Goal: Task Accomplishment & Management: Manage account settings

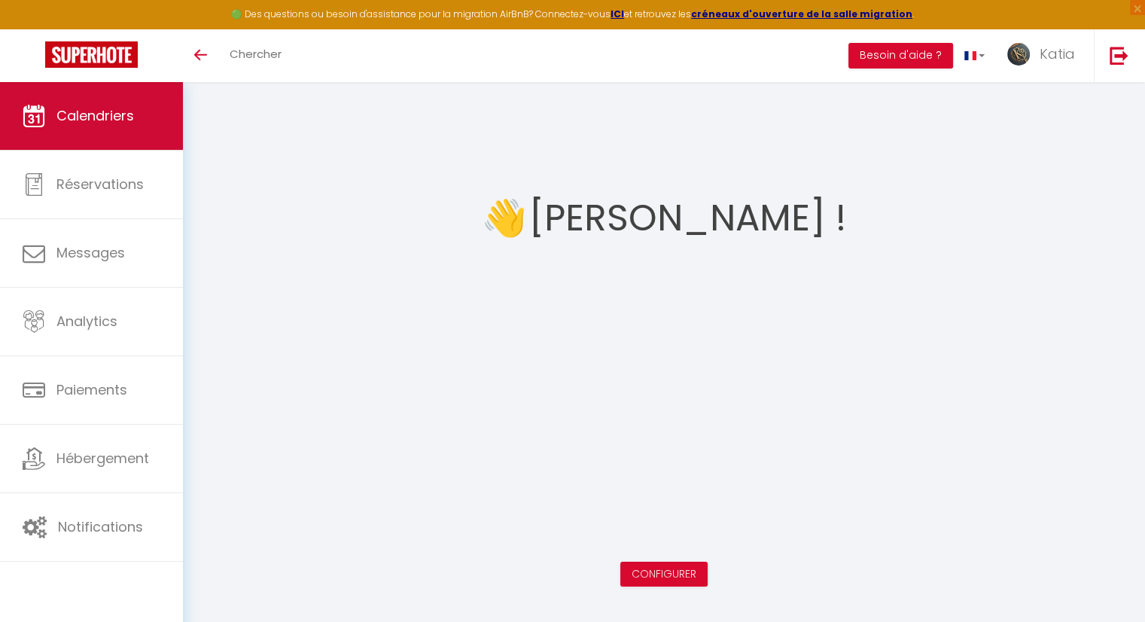
click at [114, 83] on link "Calendriers" at bounding box center [91, 116] width 183 height 68
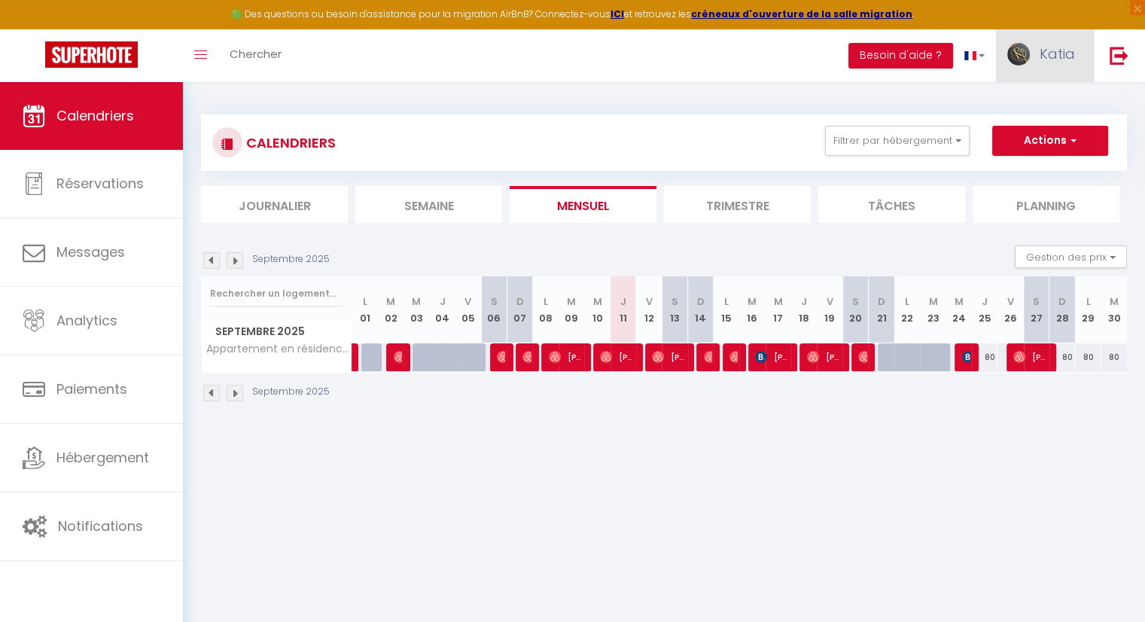
click at [1038, 53] on link "Katia" at bounding box center [1045, 55] width 98 height 53
click at [1028, 103] on link "Paramètres" at bounding box center [1033, 105] width 111 height 26
select select "28"
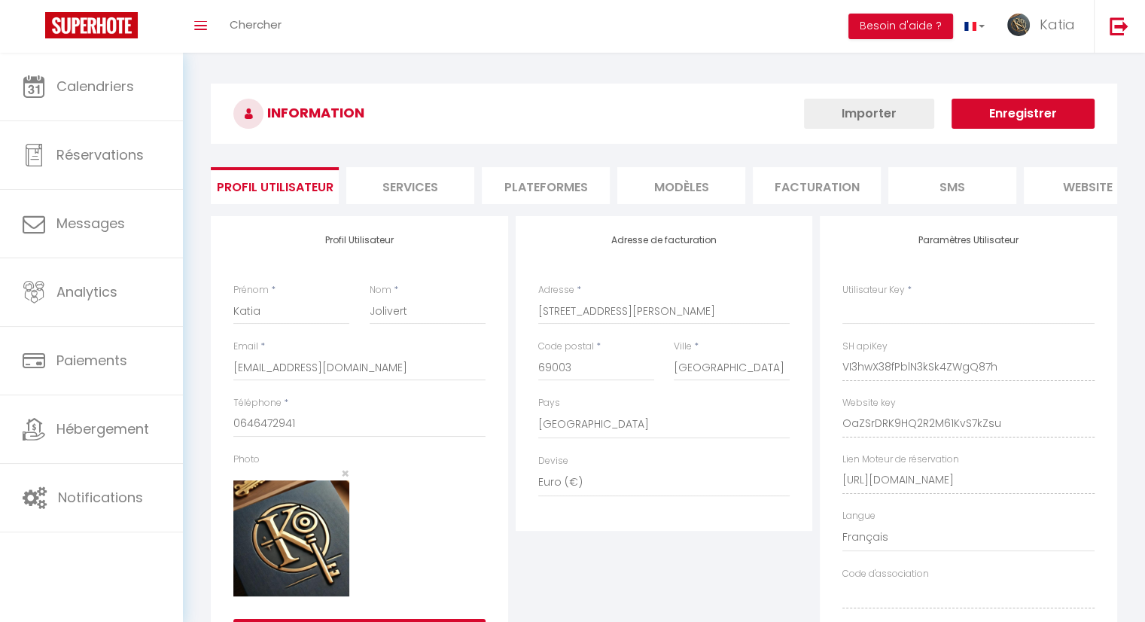
type input "VI3hwX38fPblN3kSk4ZWgQ87h"
type input "OaZSrDRK9HQ2R2M61KvS7kZsu"
type input "https://app.superhote.com/#/get-available-rentals/OaZSrDRK9HQ2R2M61KvS7kZsu"
select select "fr"
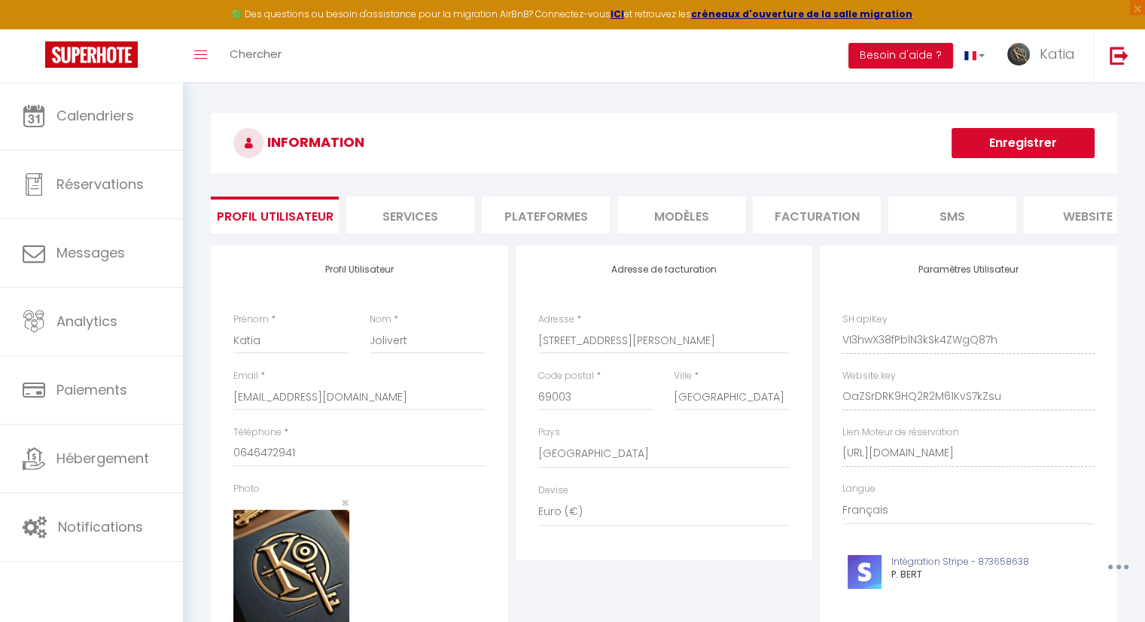
click at [436, 215] on li "Services" at bounding box center [410, 214] width 128 height 37
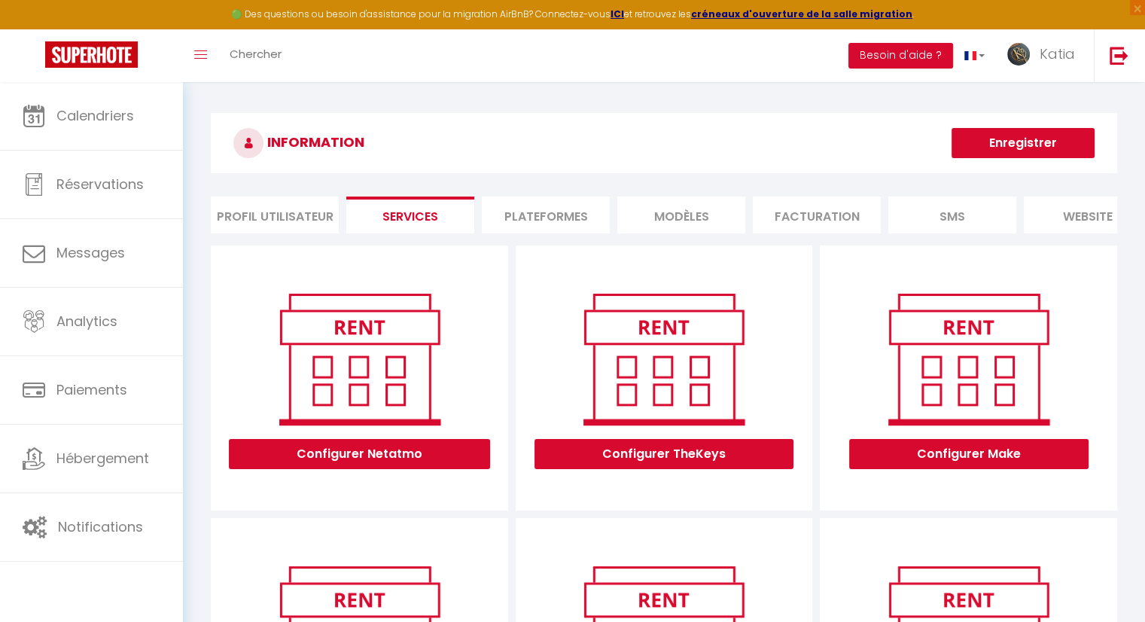
click at [829, 217] on li "Facturation" at bounding box center [817, 214] width 128 height 37
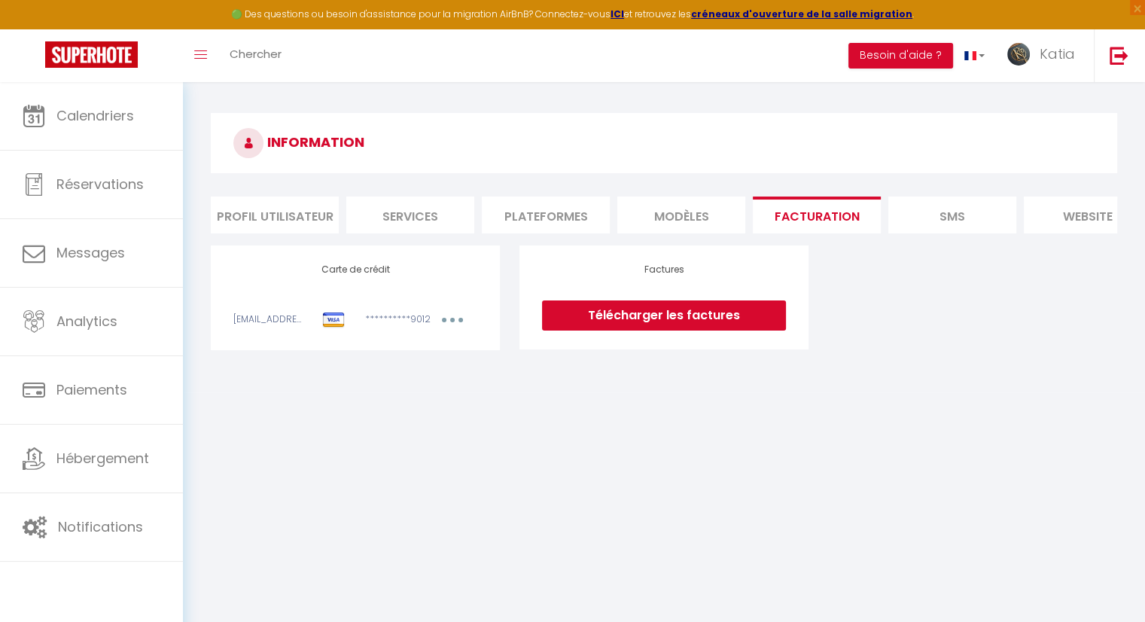
click at [713, 214] on li "MODÈLES" at bounding box center [681, 214] width 128 height 37
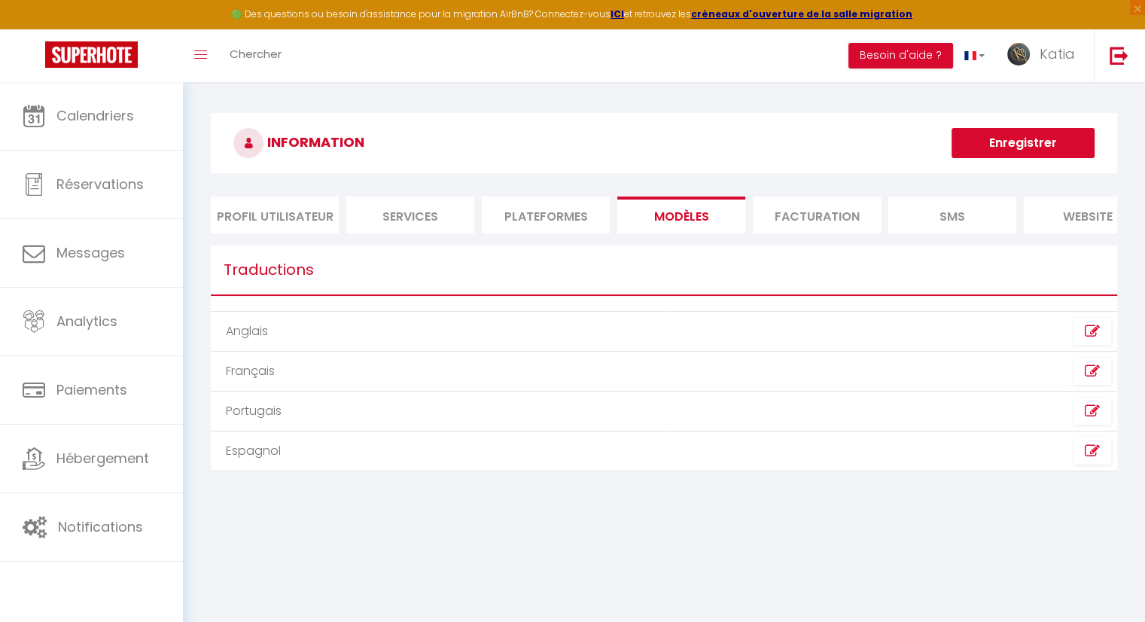
click at [560, 209] on li "Plateformes" at bounding box center [546, 214] width 128 height 37
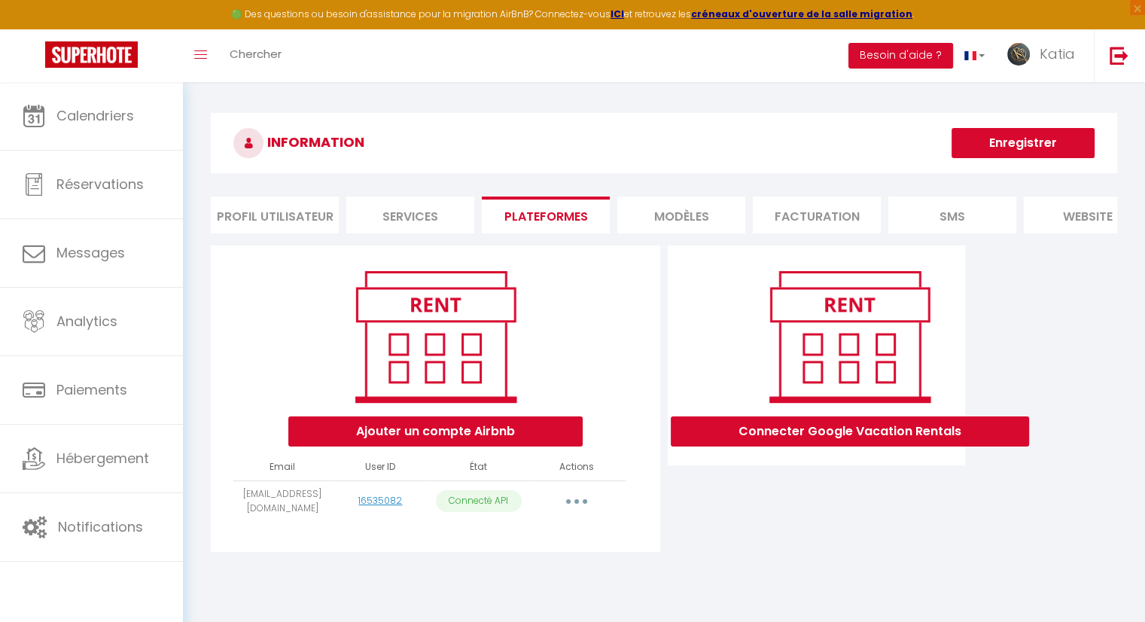
click at [303, 216] on li "Profil Utilisateur" at bounding box center [275, 214] width 128 height 37
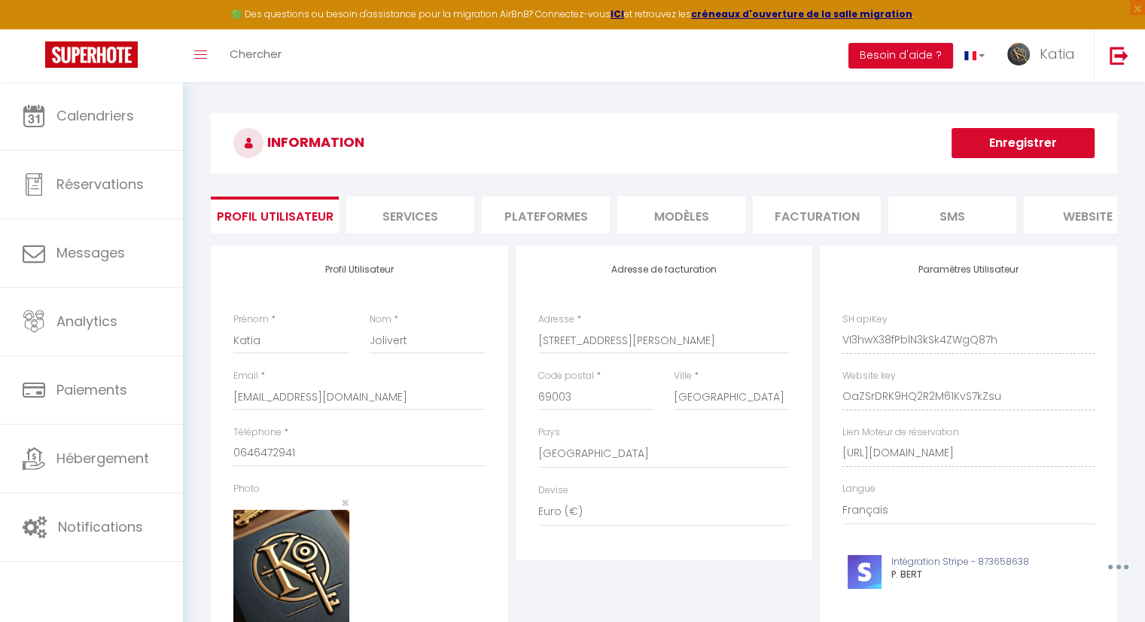
click at [431, 207] on li "Services" at bounding box center [410, 214] width 128 height 37
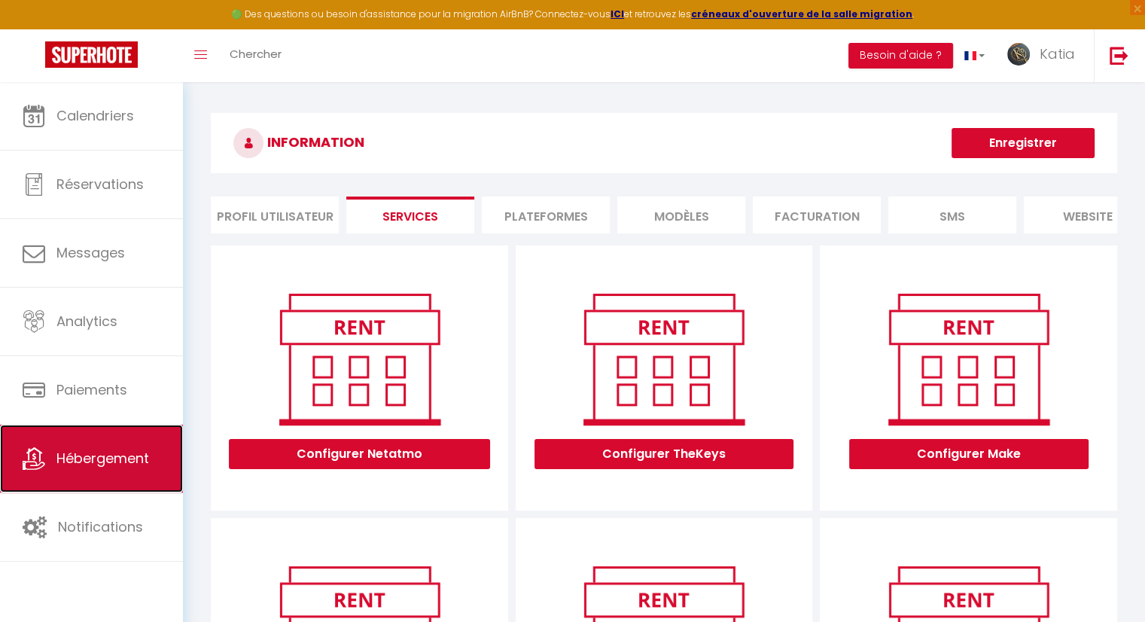
click at [117, 449] on span "Hébergement" at bounding box center [102, 458] width 93 height 19
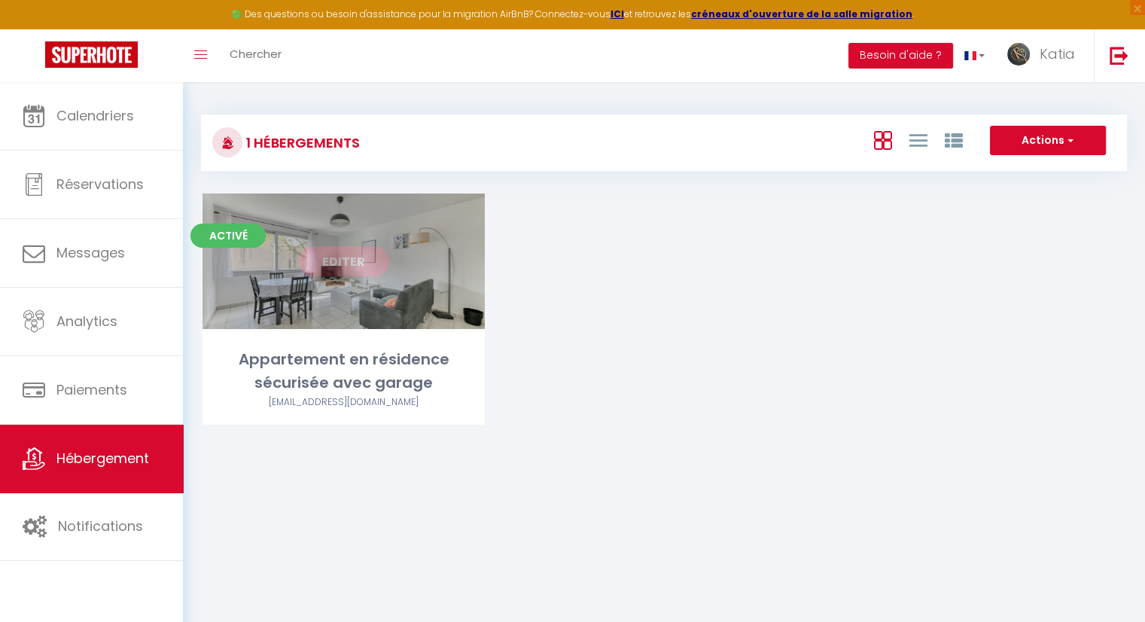
drag, startPoint x: 355, startPoint y: 278, endPoint x: 361, endPoint y: 267, distance: 12.1
click at [358, 273] on div "Editer" at bounding box center [343, 260] width 282 height 135
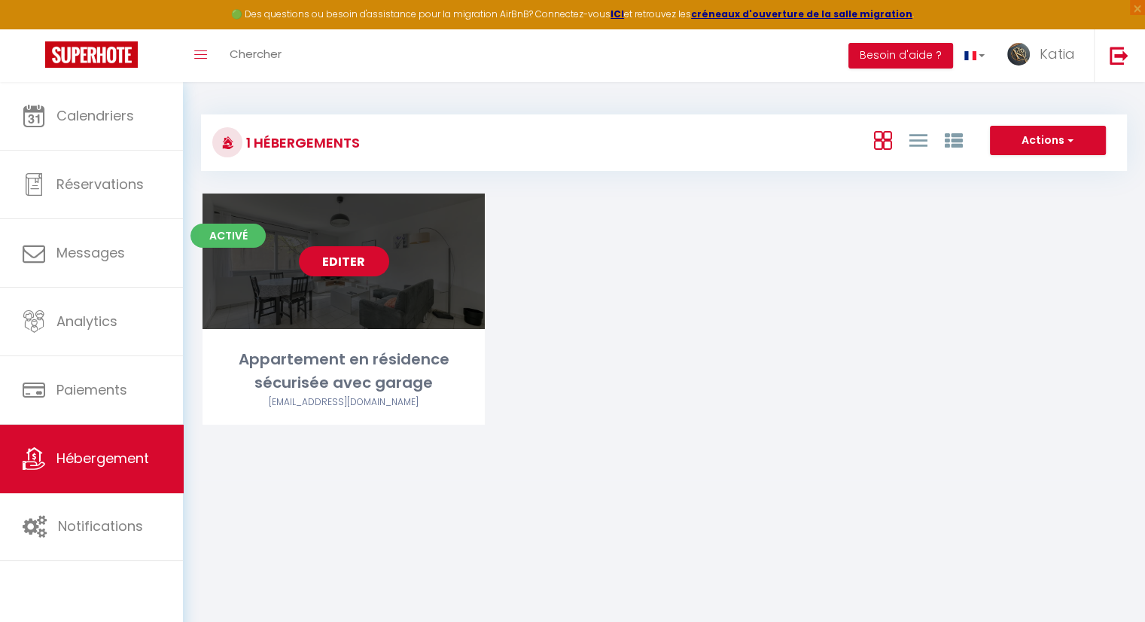
click at [353, 269] on link "Editer" at bounding box center [344, 261] width 90 height 30
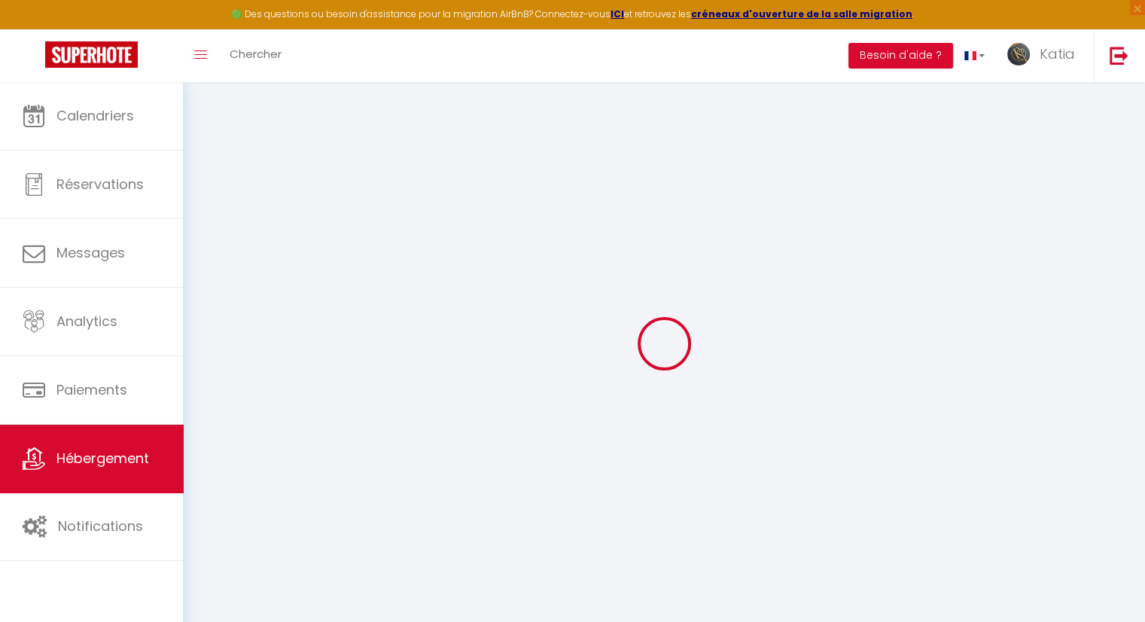
select select "42024"
select select
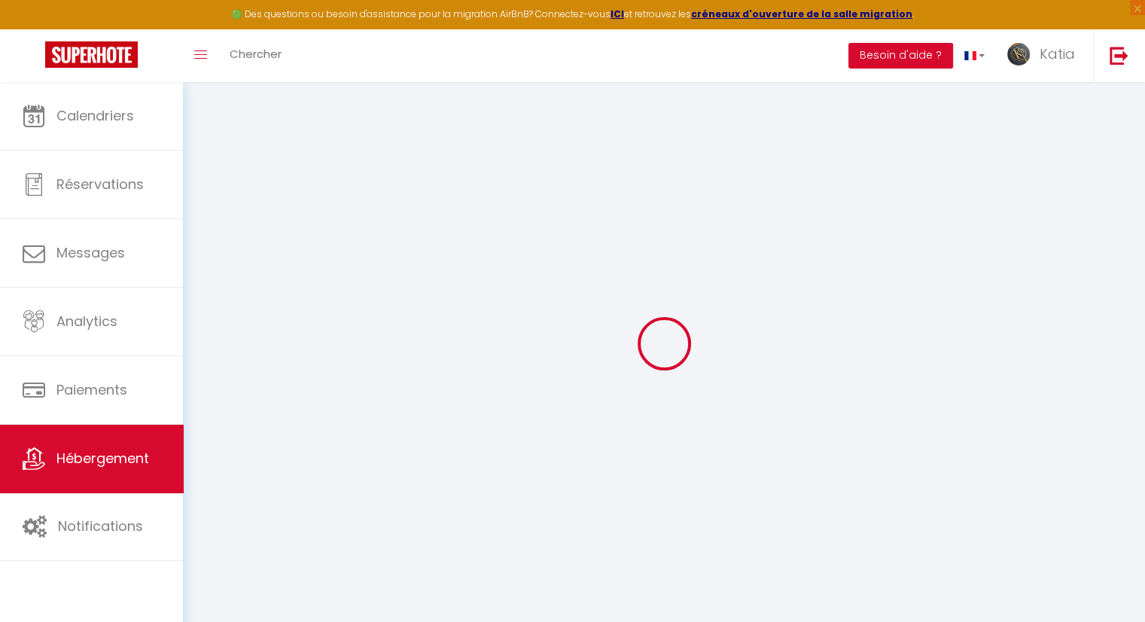
select select
checkbox input "true"
checkbox input "false"
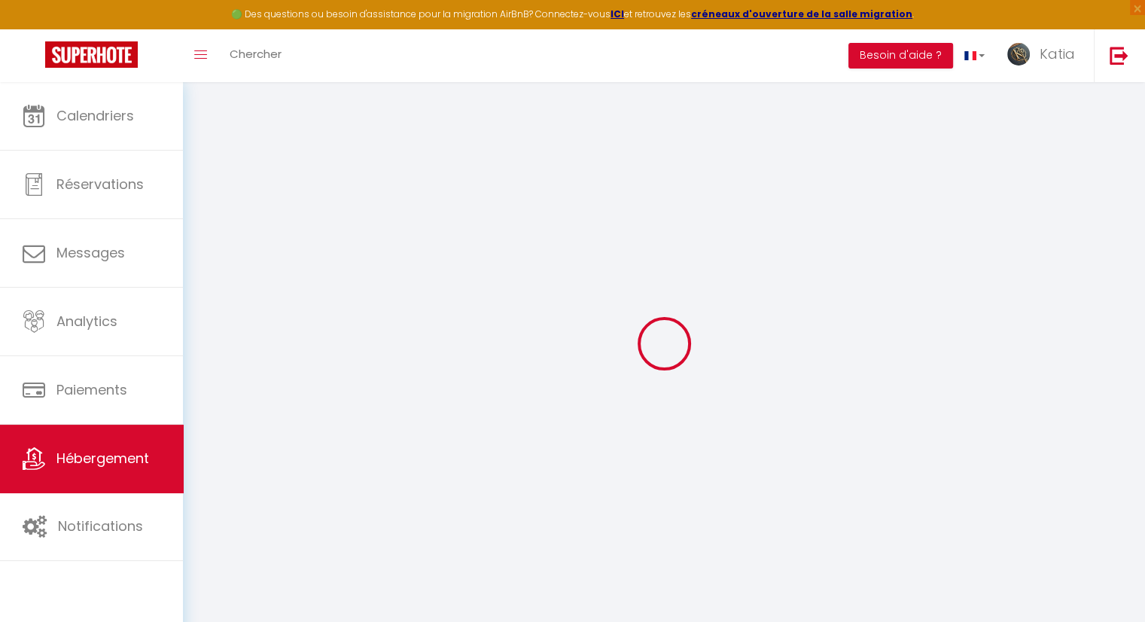
checkbox input "true"
checkbox input "false"
select select
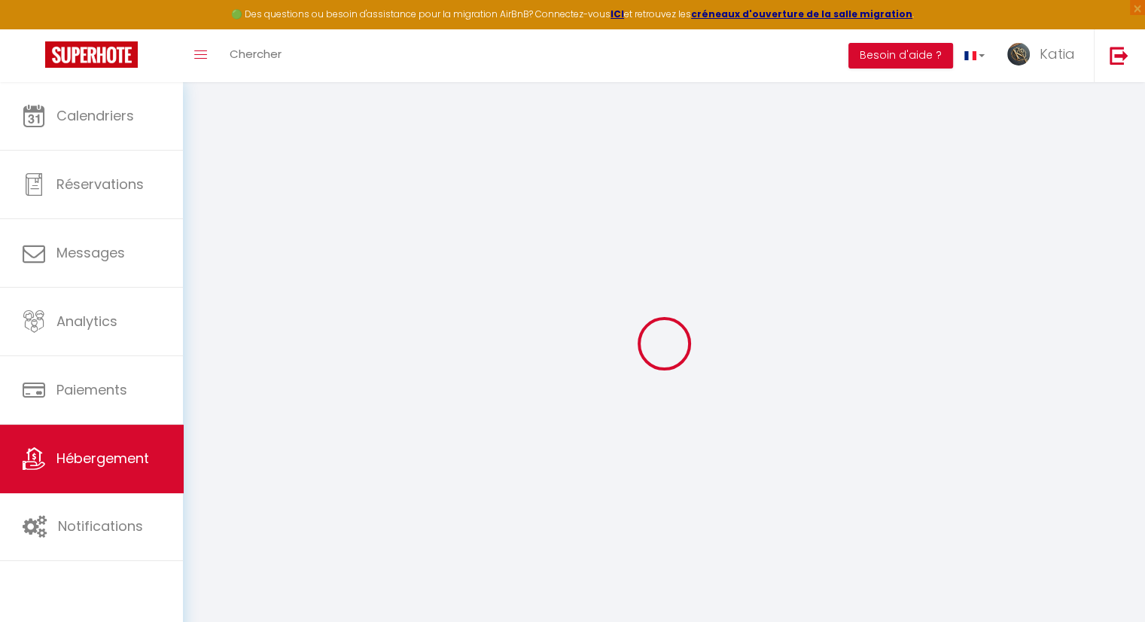
select select
checkbox input "true"
checkbox input "false"
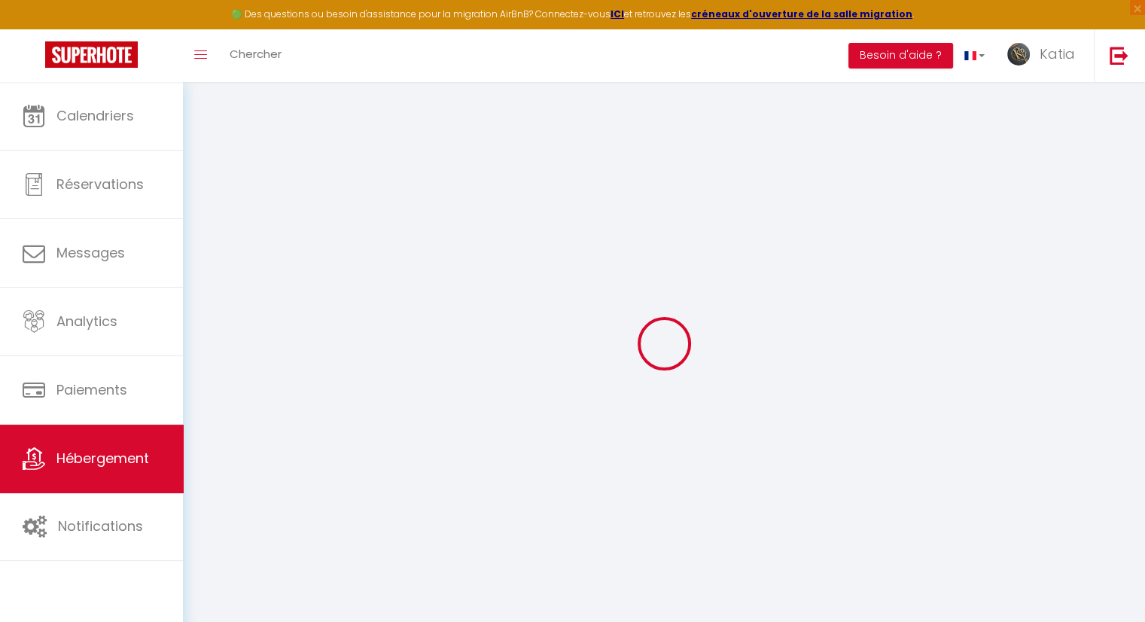
checkbox input "true"
checkbox input "false"
checkbox input "true"
checkbox input "false"
checkbox input "true"
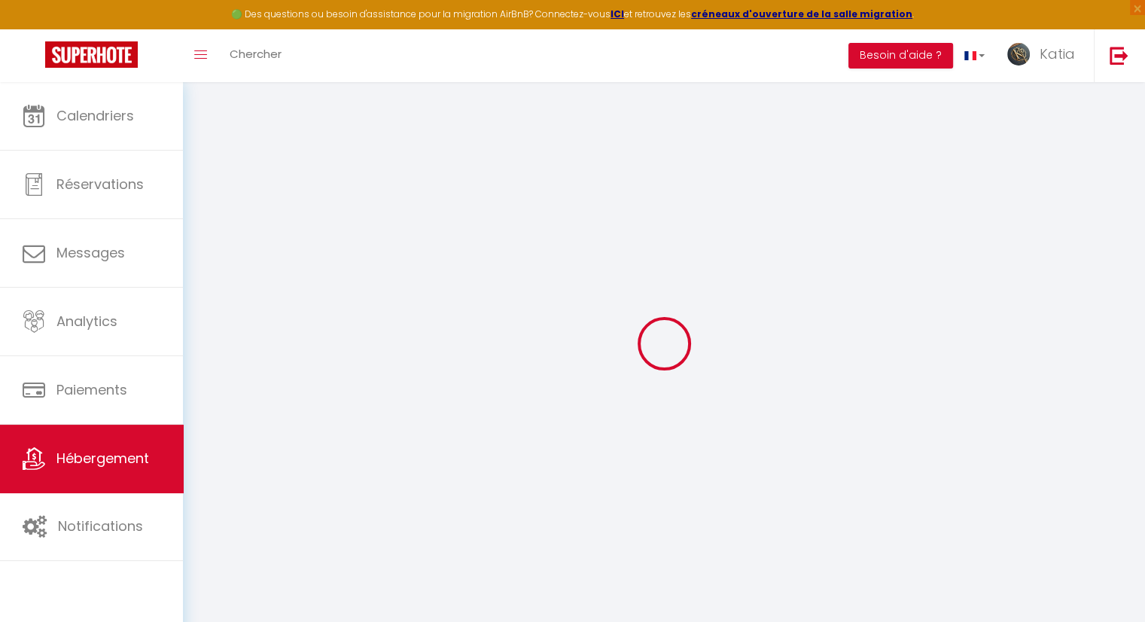
checkbox input "false"
select select "15:00"
select select "23:45"
select select "11:00"
select select "30"
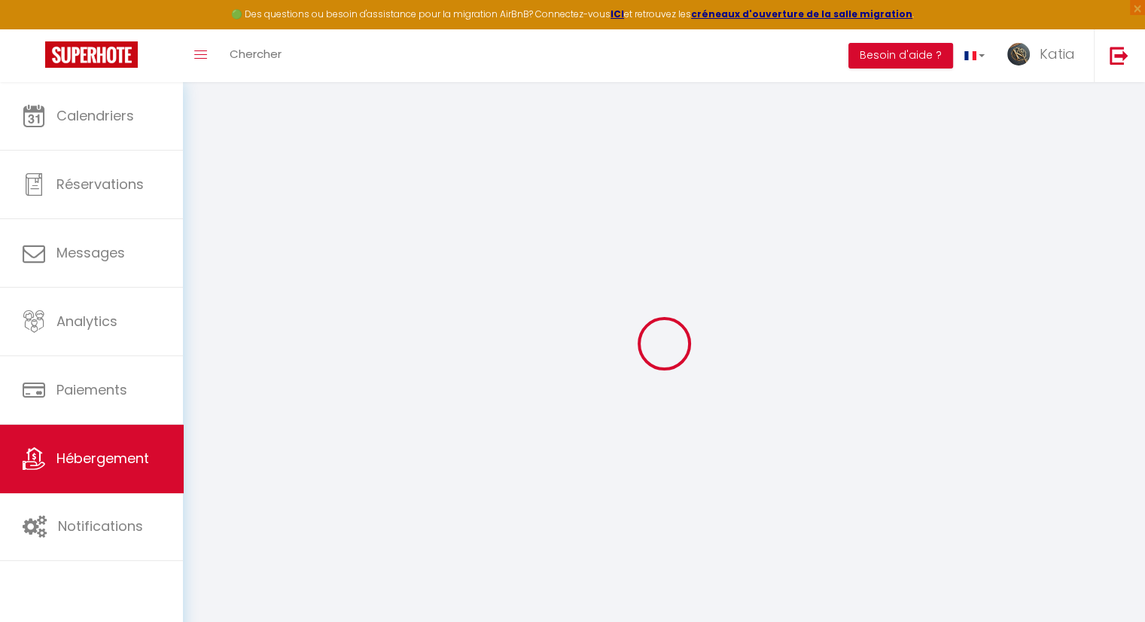
select select "120"
select select "11:00"
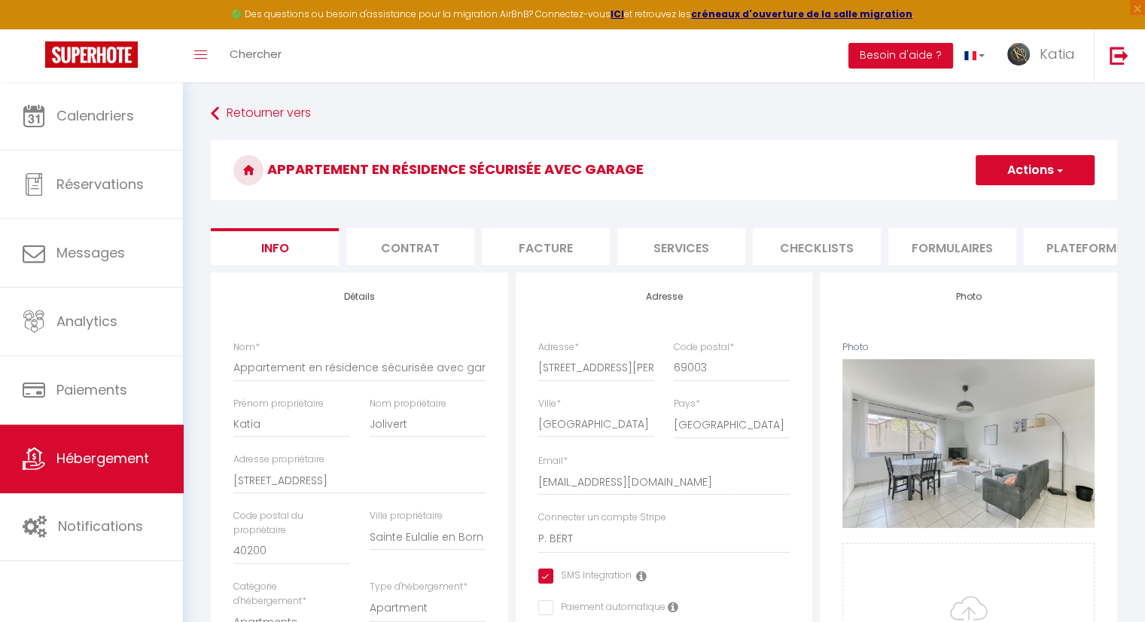
checkbox input "true"
checkbox input "false"
checkbox input "true"
checkbox input "false"
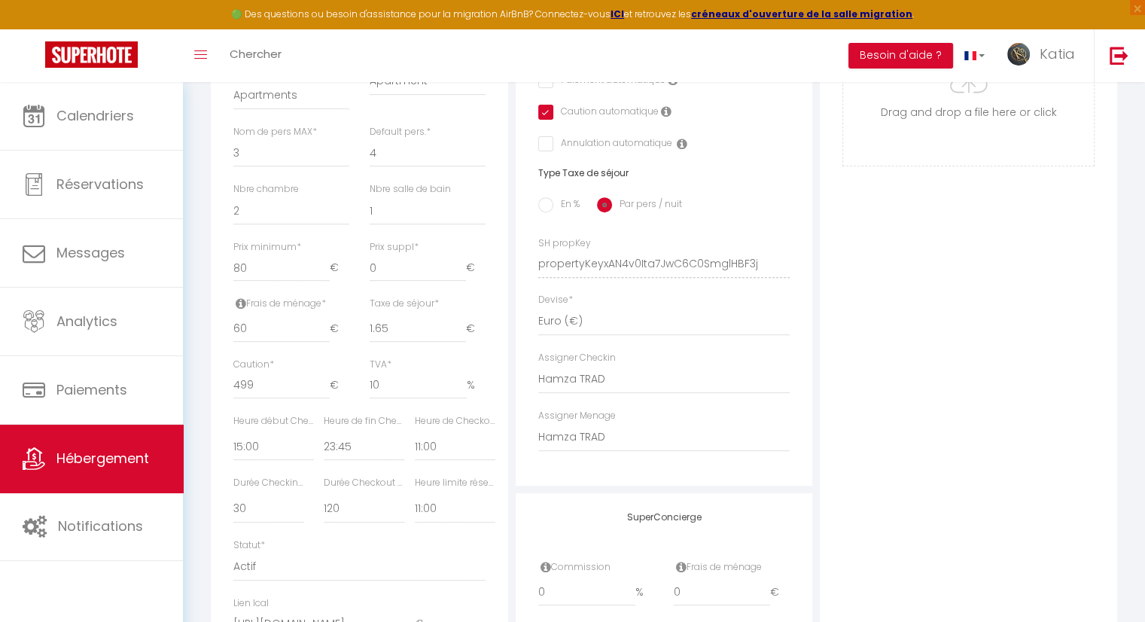
scroll to position [602, 0]
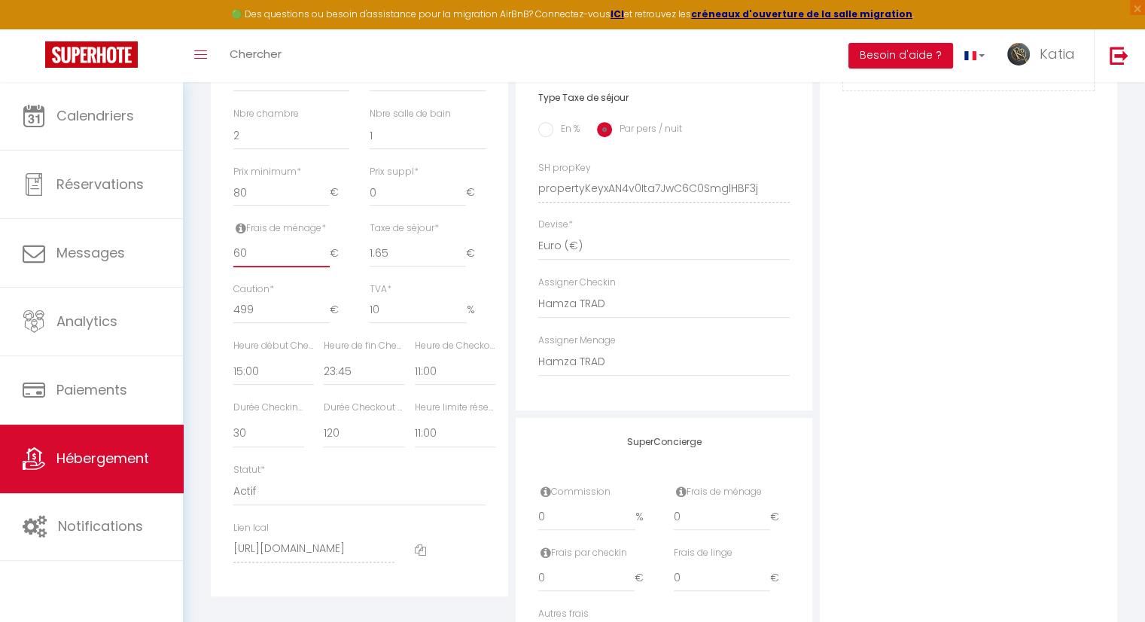
drag, startPoint x: 261, startPoint y: 263, endPoint x: 214, endPoint y: 245, distance: 50.7
click at [214, 245] on div "Détails Nom * Appartement en résidence sécurisée avec garage Prénom propriétair…" at bounding box center [359, 133] width 297 height 926
checkbox input "true"
checkbox input "false"
checkbox input "true"
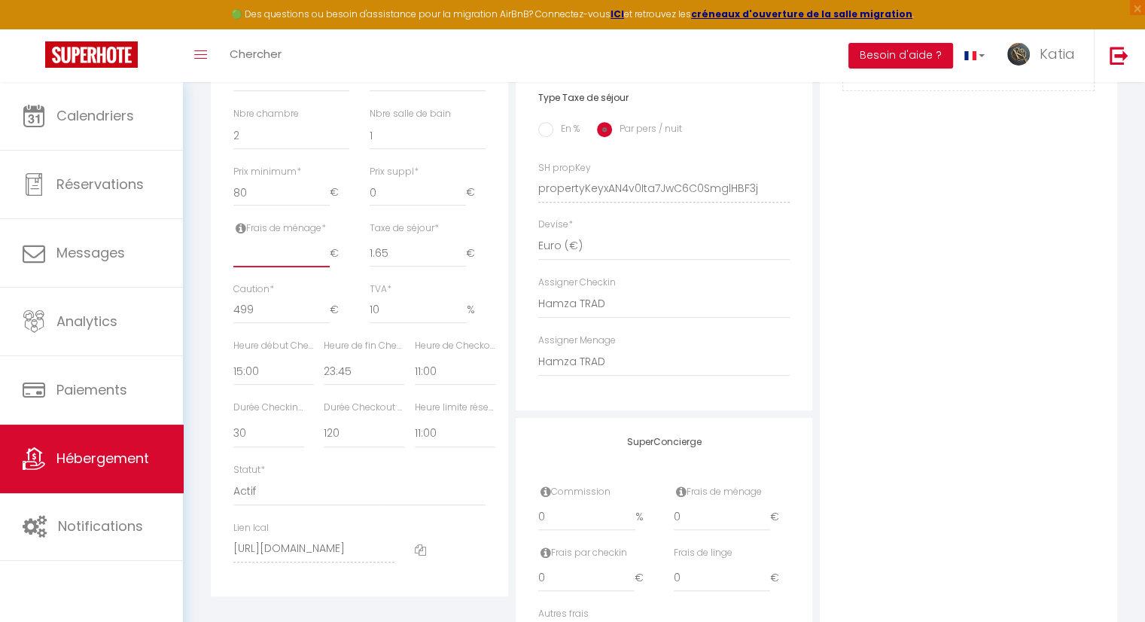
checkbox input "false"
drag, startPoint x: 267, startPoint y: 205, endPoint x: 211, endPoint y: 190, distance: 58.6
click at [211, 190] on div "Détails Nom * Appartement en résidence sécurisée avec garage Prénom propriétair…" at bounding box center [359, 133] width 297 height 926
type input "1"
checkbox input "true"
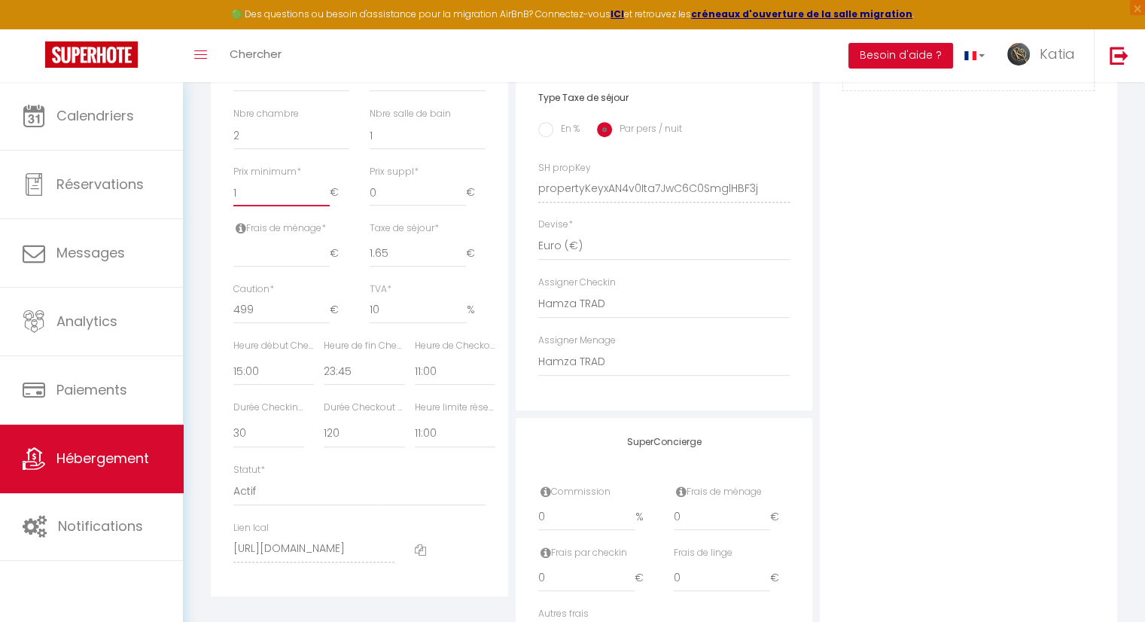
checkbox input "false"
checkbox input "true"
checkbox input "false"
type input "11"
checkbox input "true"
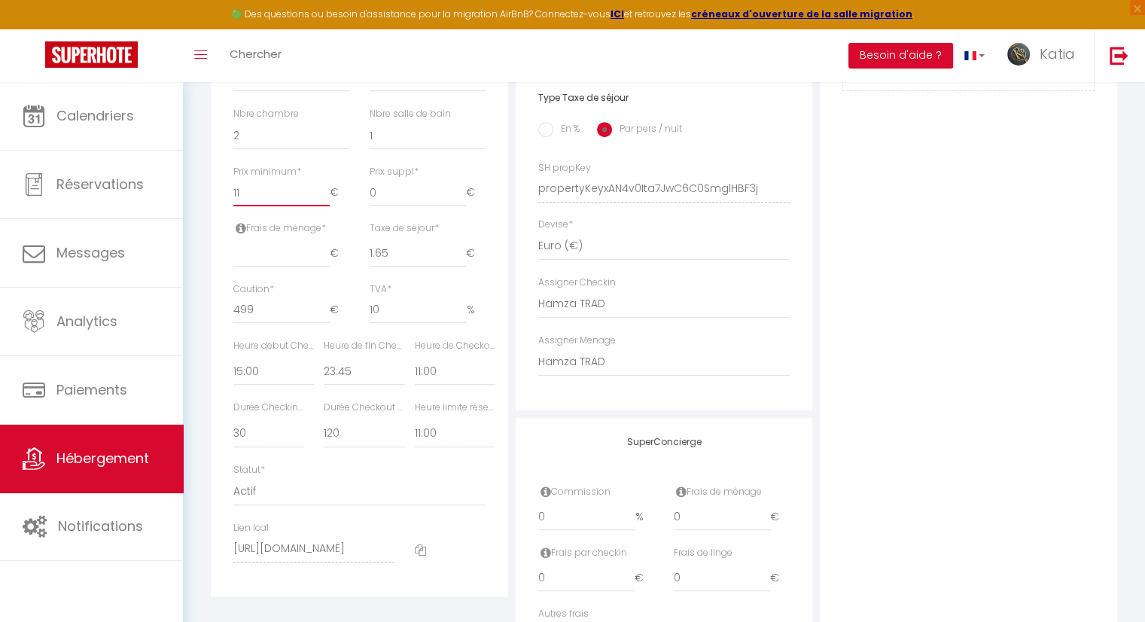
checkbox input "false"
checkbox input "true"
checkbox input "false"
type input "115"
checkbox input "true"
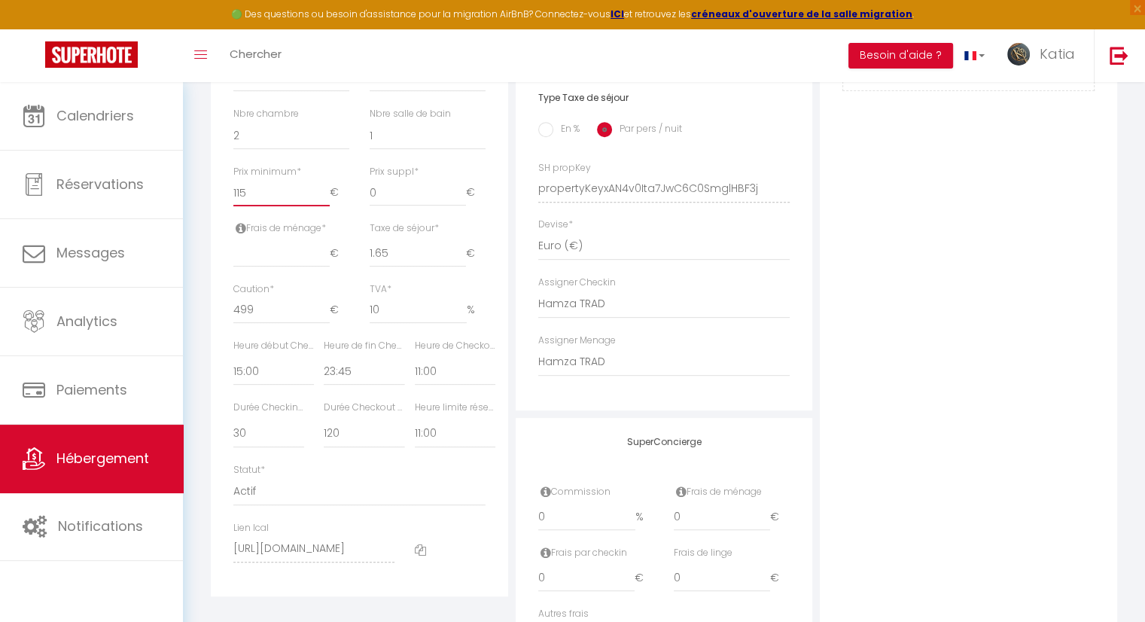
checkbox input "false"
checkbox input "true"
checkbox input "false"
click at [1021, 288] on div "Photo Photo Supprimer Drag and drop a file here or click Ooops, something wrong…" at bounding box center [968, 177] width 297 height 1015
click at [968, 287] on div "Photo Photo Supprimer Drag and drop a file here or click Ooops, something wrong…" at bounding box center [968, 177] width 297 height 1015
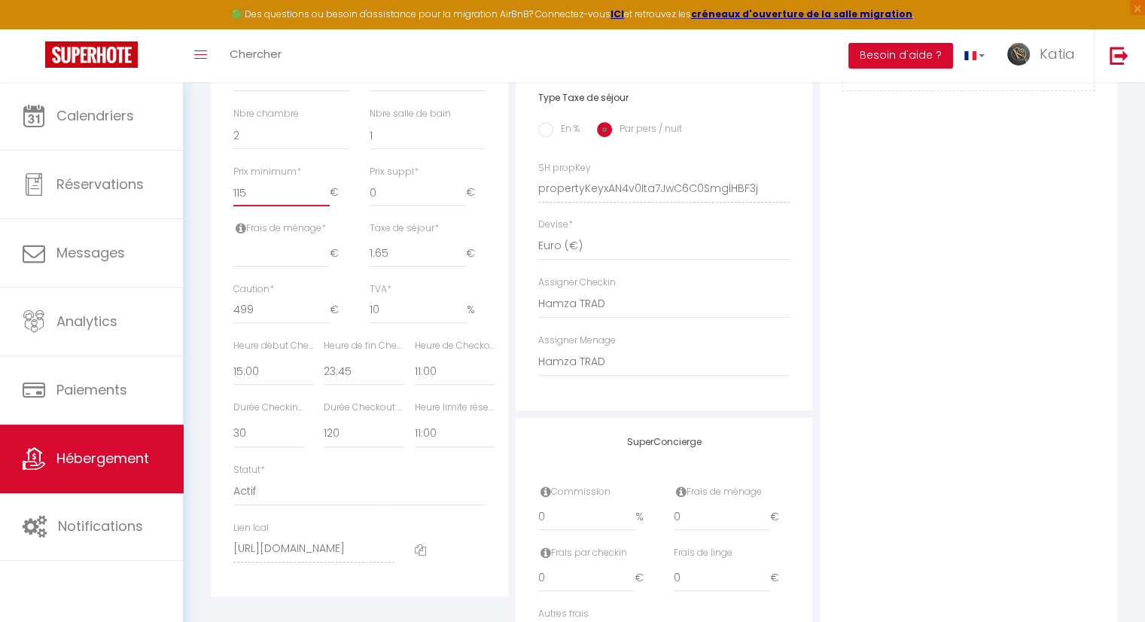
click at [257, 205] on input "115" at bounding box center [281, 192] width 96 height 27
click at [239, 234] on icon at bounding box center [241, 228] width 11 height 12
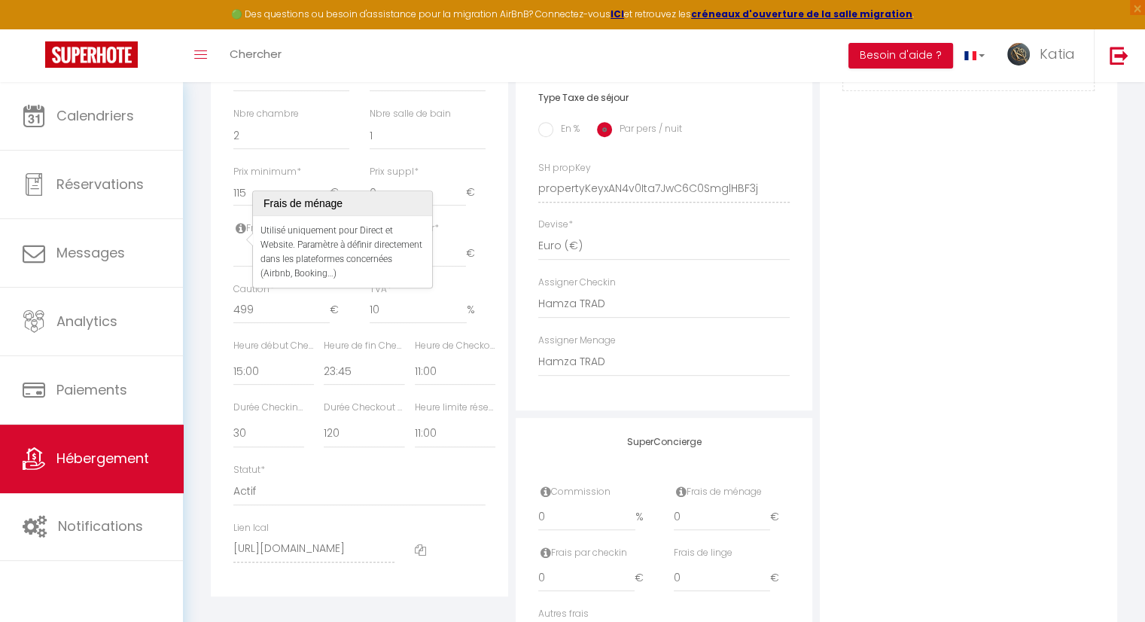
click at [239, 234] on icon at bounding box center [241, 228] width 11 height 12
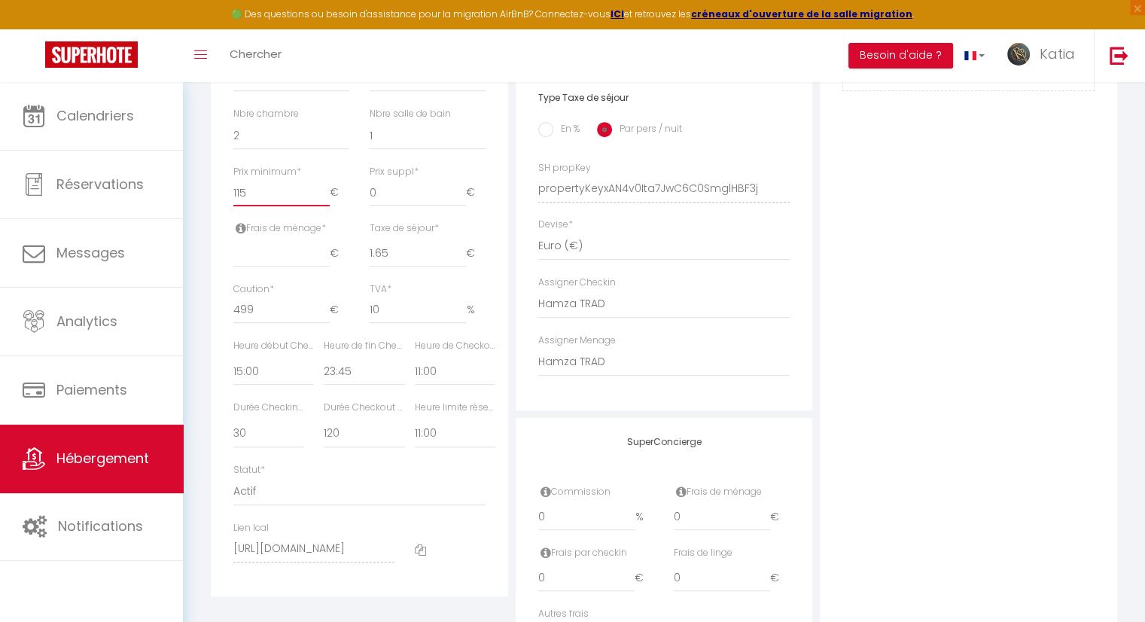
click at [264, 200] on input "115" at bounding box center [281, 192] width 96 height 27
type input "11"
checkbox input "true"
checkbox input "false"
checkbox input "true"
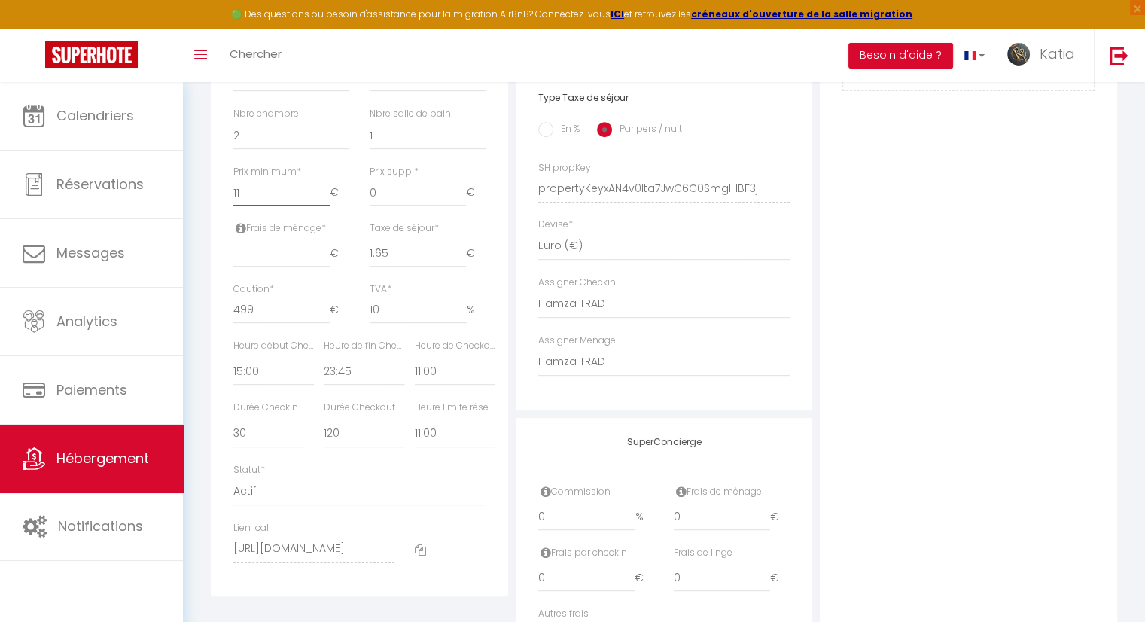
checkbox input "false"
type input "1"
checkbox input "true"
checkbox input "false"
checkbox input "true"
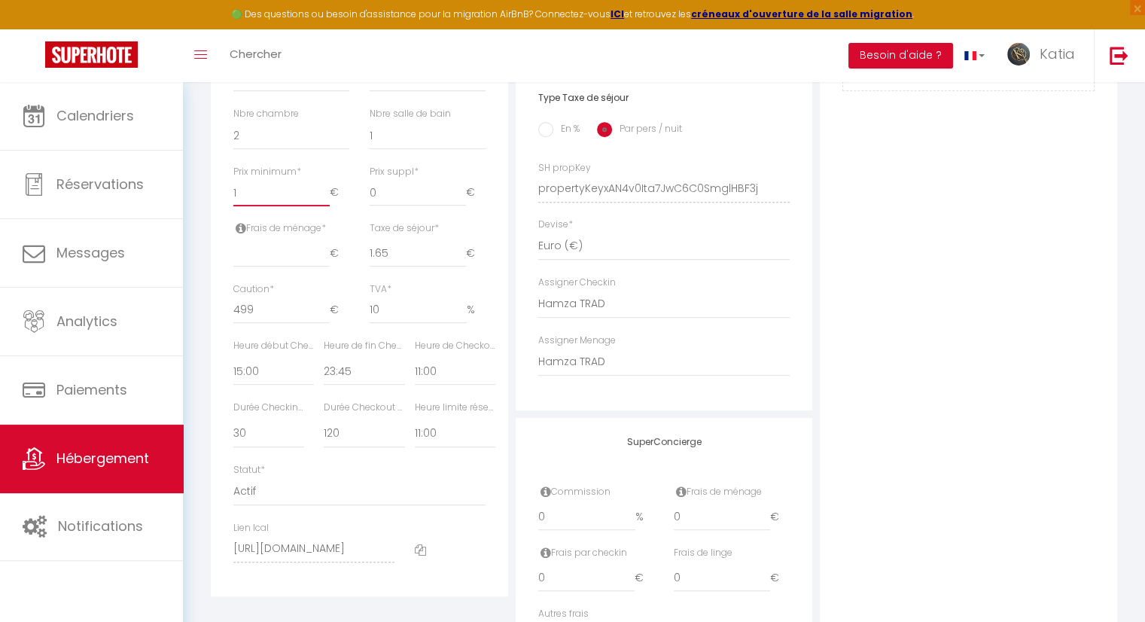
checkbox input "false"
type input "10"
checkbox input "true"
checkbox input "false"
checkbox input "true"
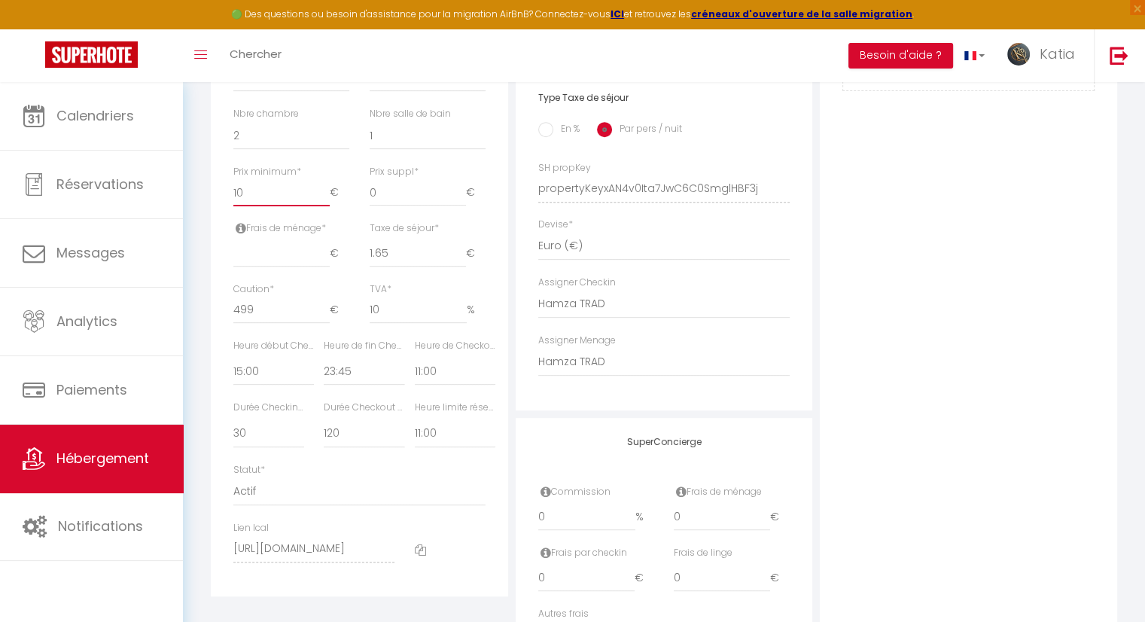
checkbox input "false"
type input "100"
checkbox input "true"
checkbox input "false"
checkbox input "true"
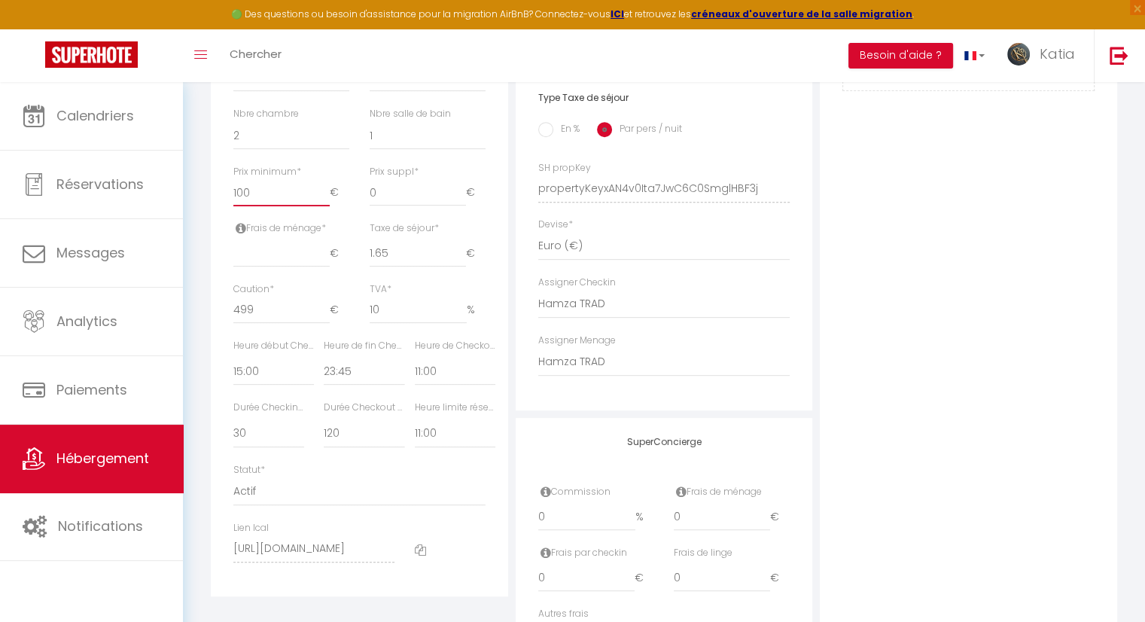
checkbox input "false"
type input "10"
checkbox input "true"
checkbox input "false"
checkbox input "true"
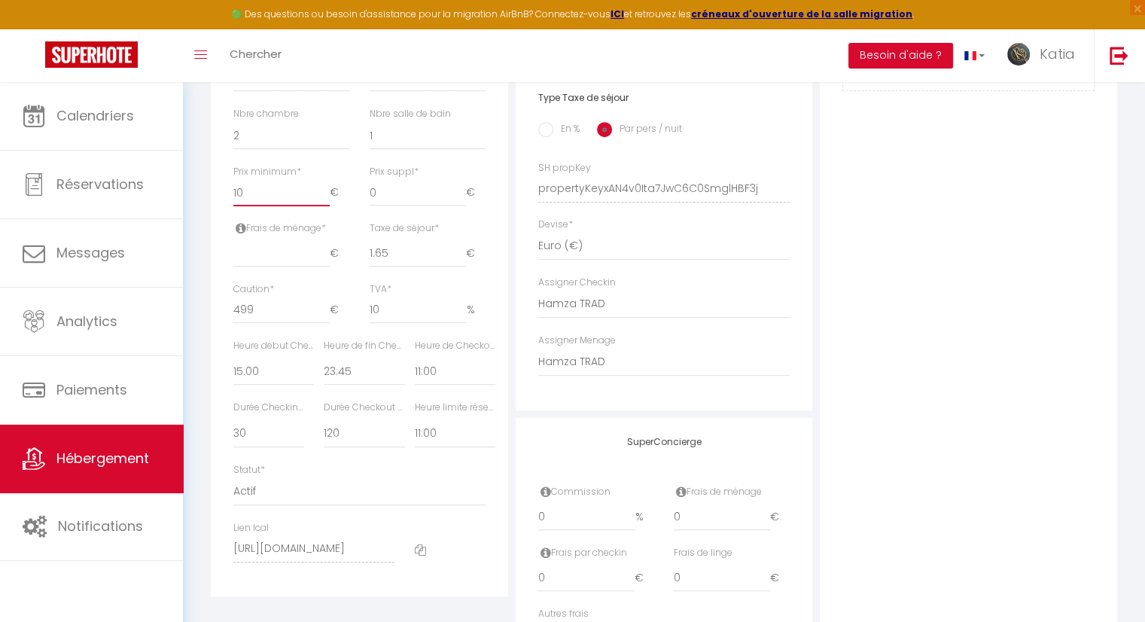
checkbox input "false"
type input "1"
checkbox input "true"
checkbox input "false"
checkbox input "true"
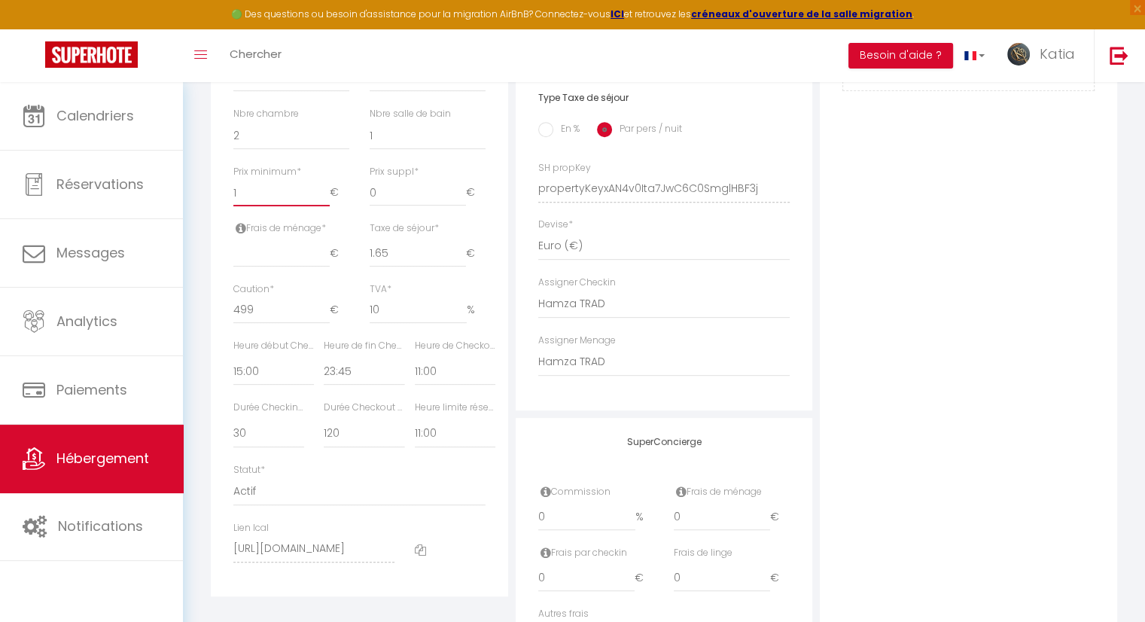
checkbox input "false"
type input "11"
checkbox input "true"
checkbox input "false"
checkbox input "true"
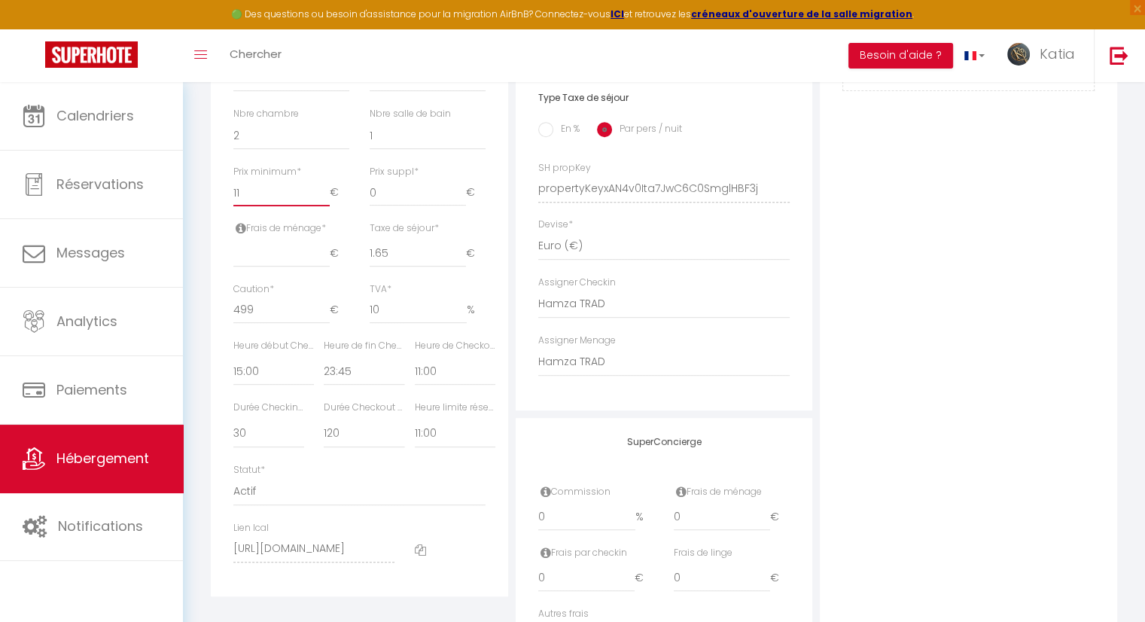
checkbox input "false"
type input "110"
checkbox input "true"
checkbox input "false"
checkbox input "true"
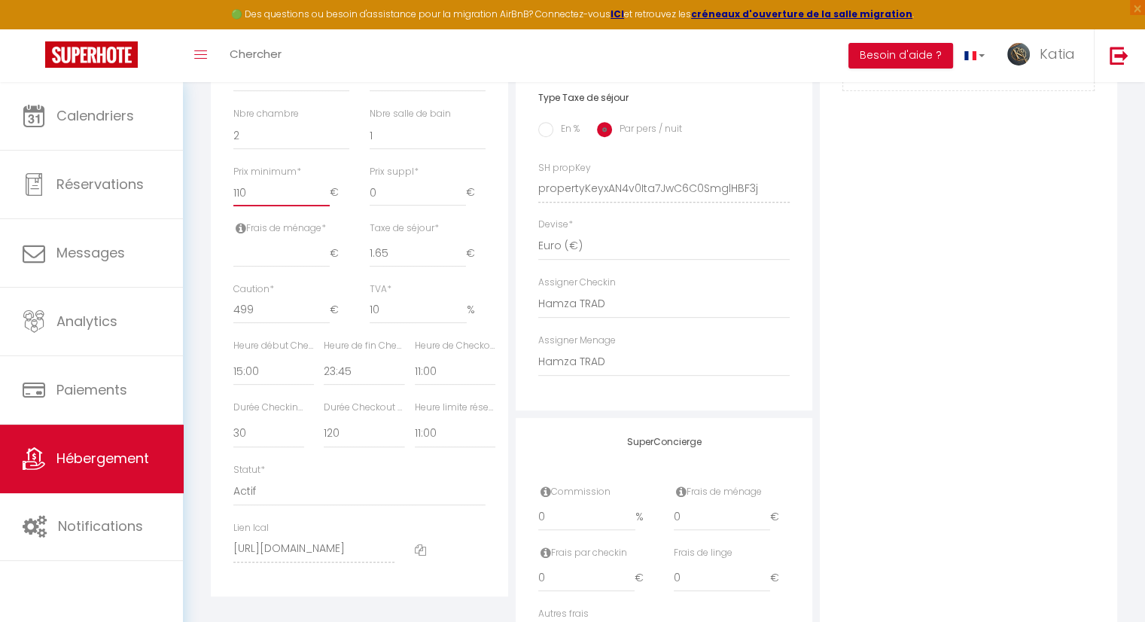
checkbox input "false"
click at [253, 202] on input "110" at bounding box center [281, 192] width 96 height 27
type input "11"
checkbox input "true"
checkbox input "false"
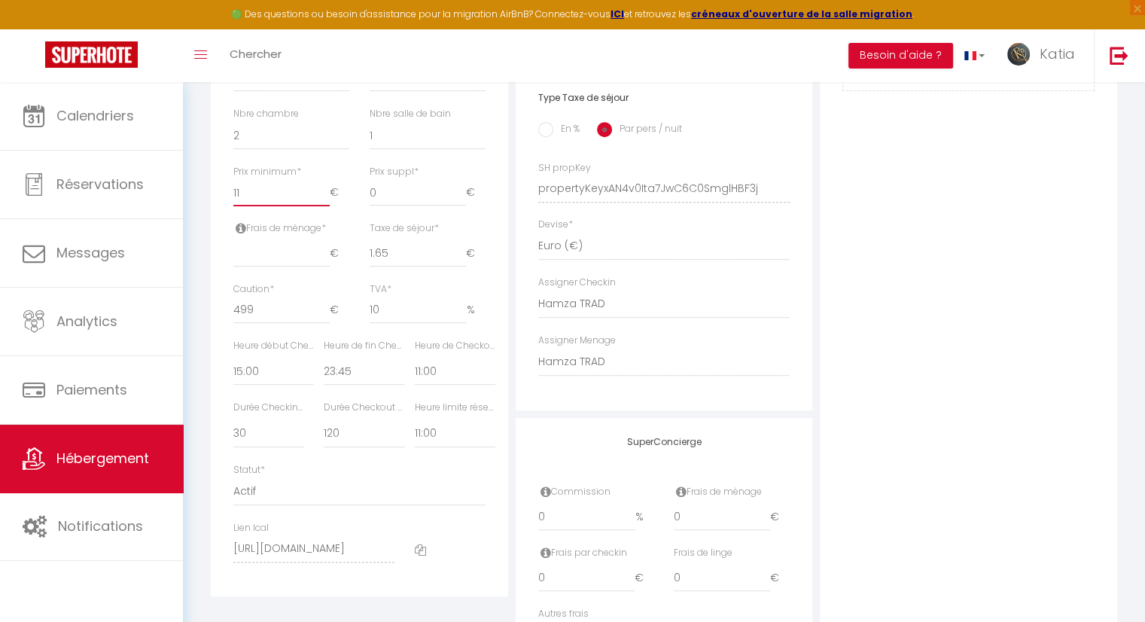
checkbox input "true"
checkbox input "false"
type input "1"
checkbox input "true"
checkbox input "false"
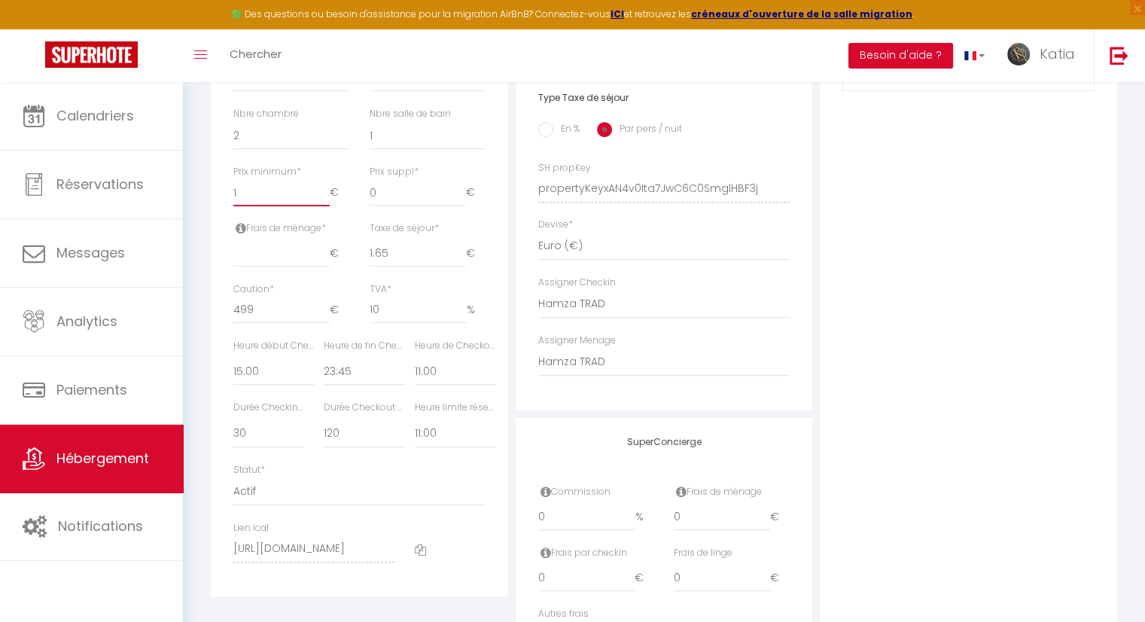
checkbox input "true"
checkbox input "false"
type input "12"
checkbox input "true"
checkbox input "false"
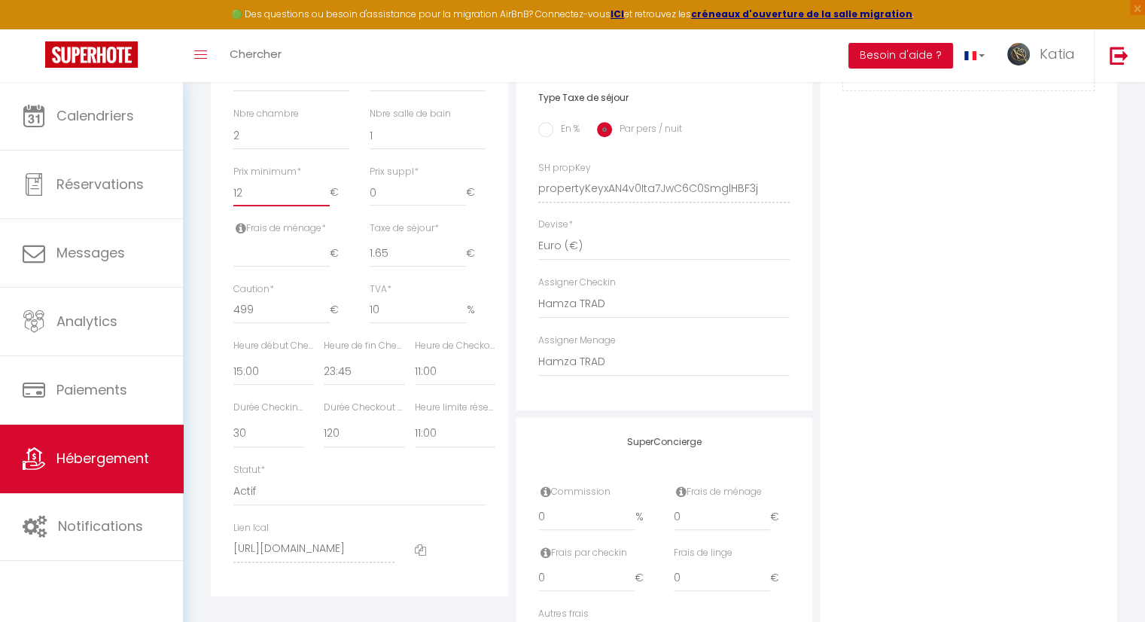
checkbox input "true"
checkbox input "false"
type input "125"
checkbox input "true"
checkbox input "false"
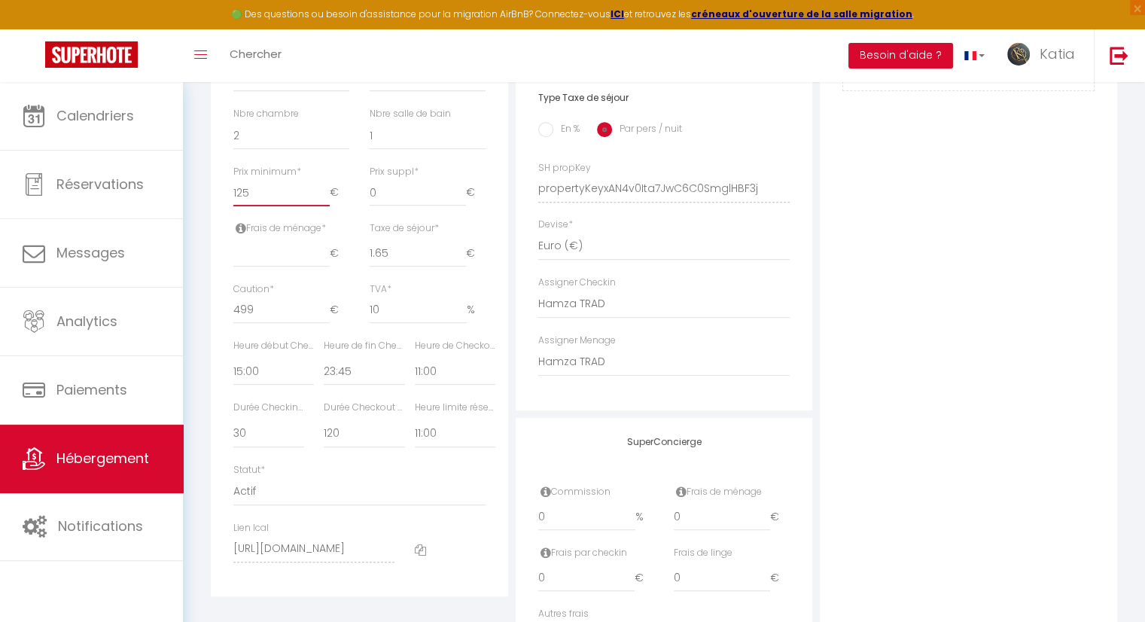
checkbox input "true"
checkbox input "false"
type input "125"
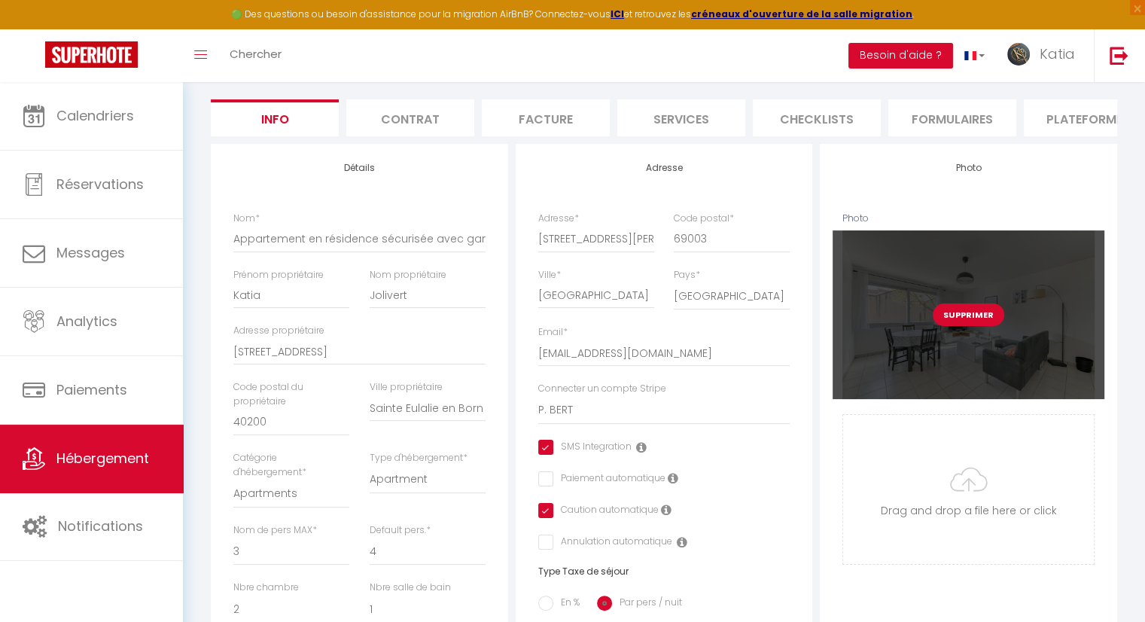
scroll to position [0, 0]
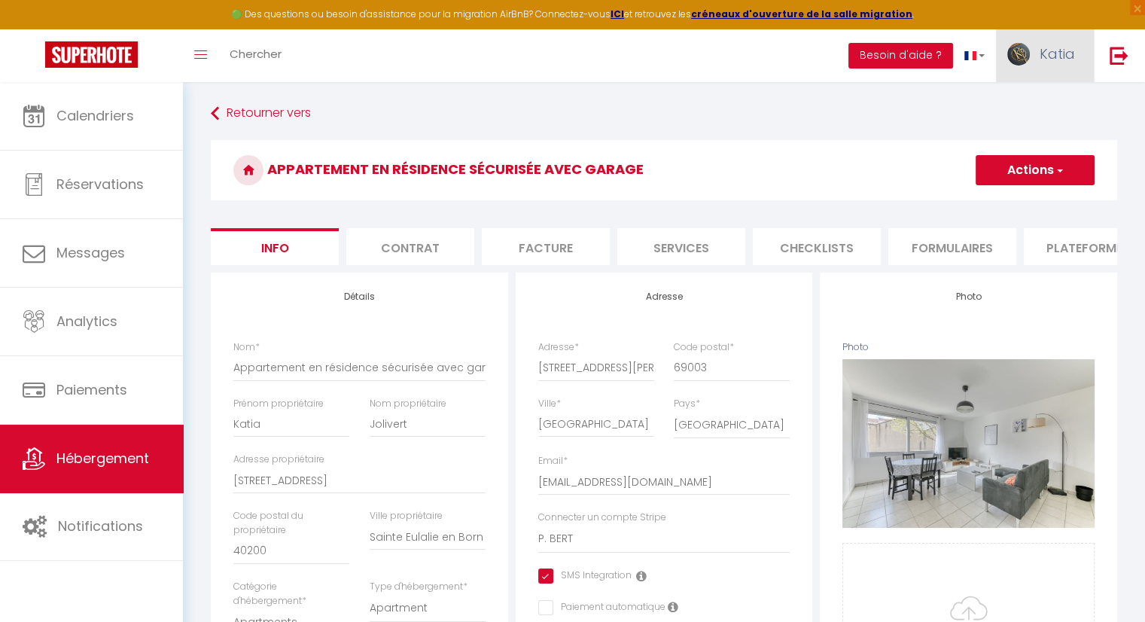
click at [1058, 58] on span "Katia" at bounding box center [1056, 53] width 35 height 19
click at [1022, 171] on button "Actions" at bounding box center [1034, 170] width 119 height 30
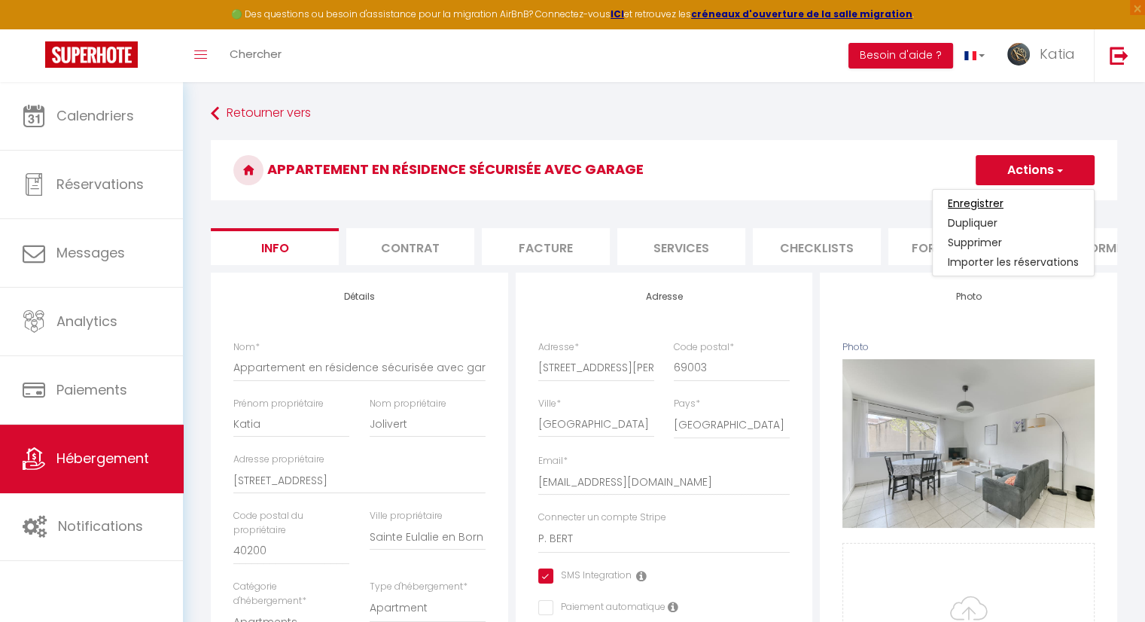
click at [994, 206] on input "Enregistrer" at bounding box center [975, 203] width 56 height 15
checkbox input "true"
checkbox input "false"
checkbox input "true"
checkbox input "false"
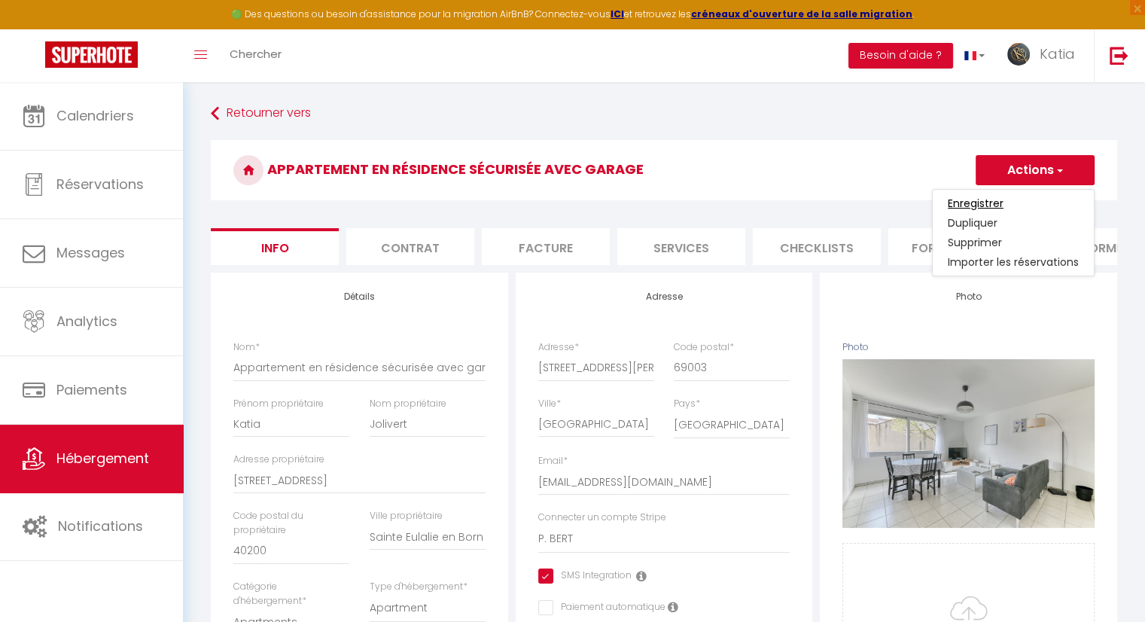
checkbox input "true"
checkbox input "false"
checkbox input "true"
checkbox input "false"
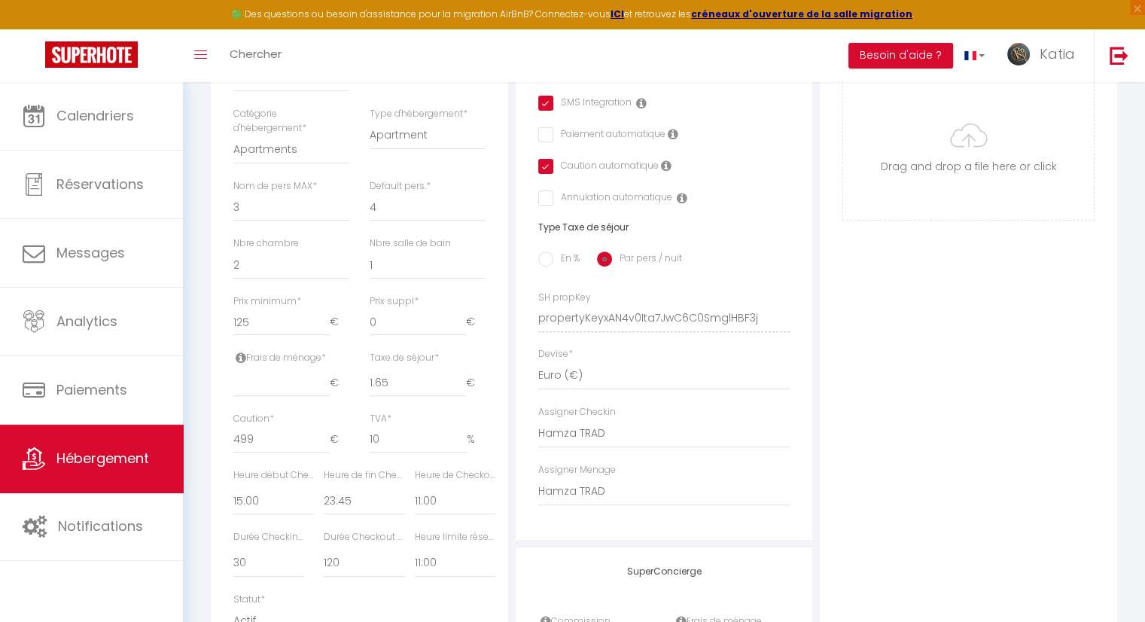
scroll to position [677, 0]
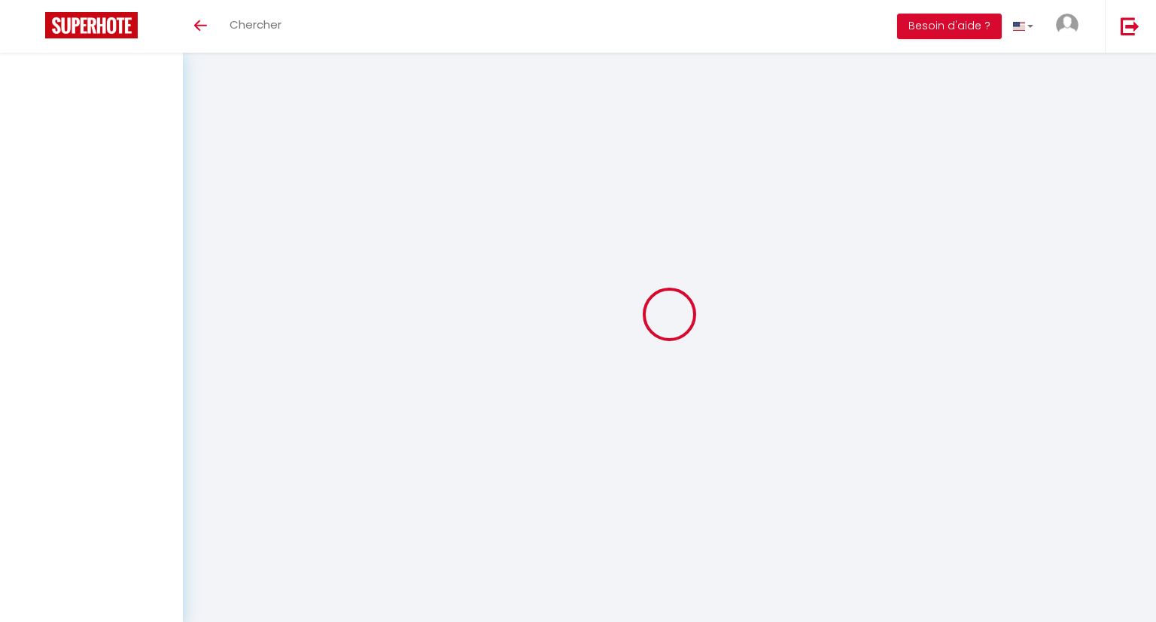
select select "3"
select select "2"
select select "1"
select select
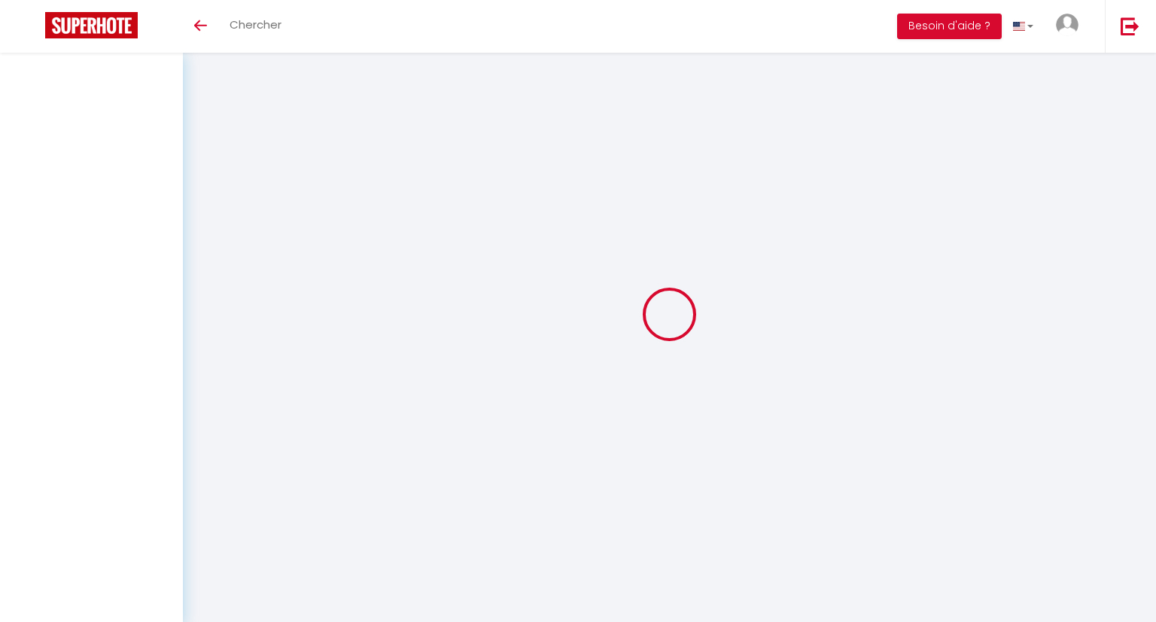
select select "28"
select select
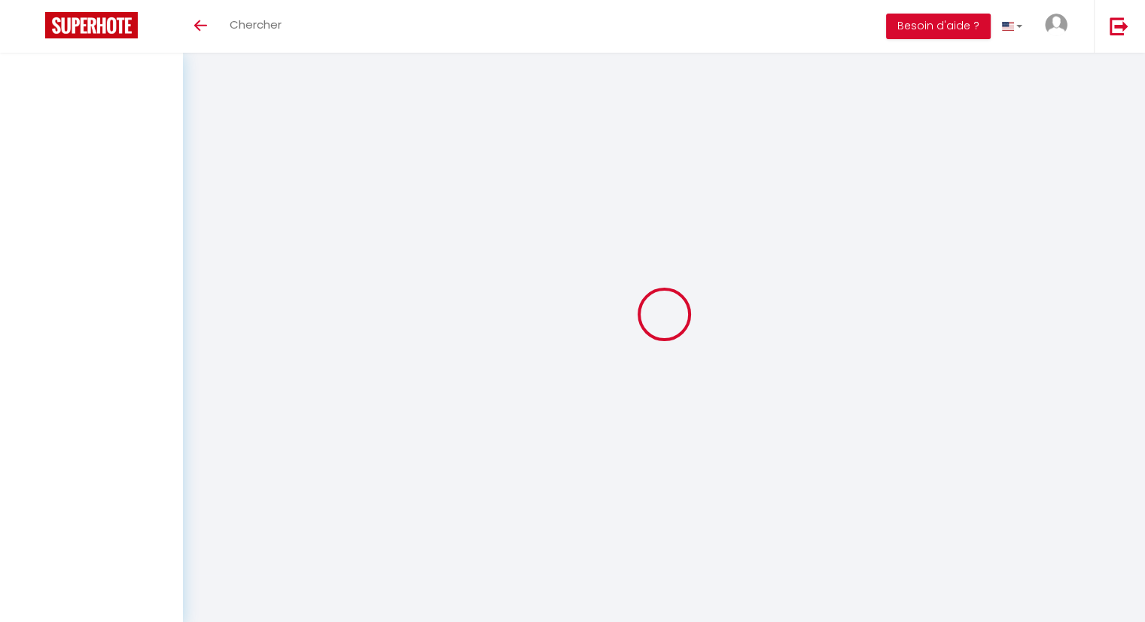
select select
checkbox input "false"
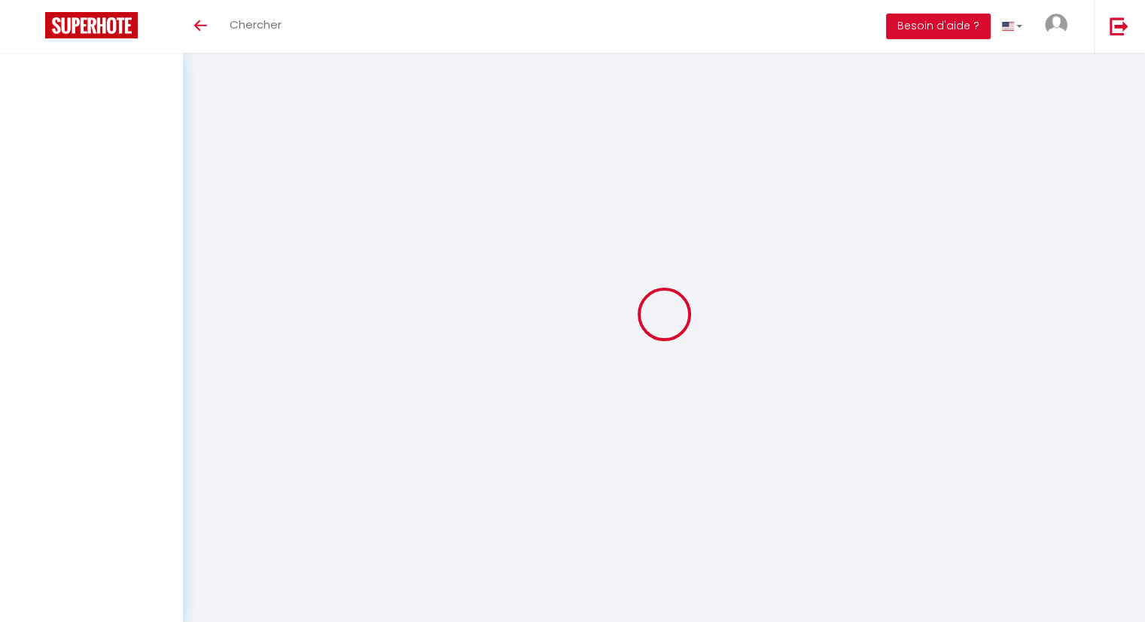
checkbox input "false"
select select
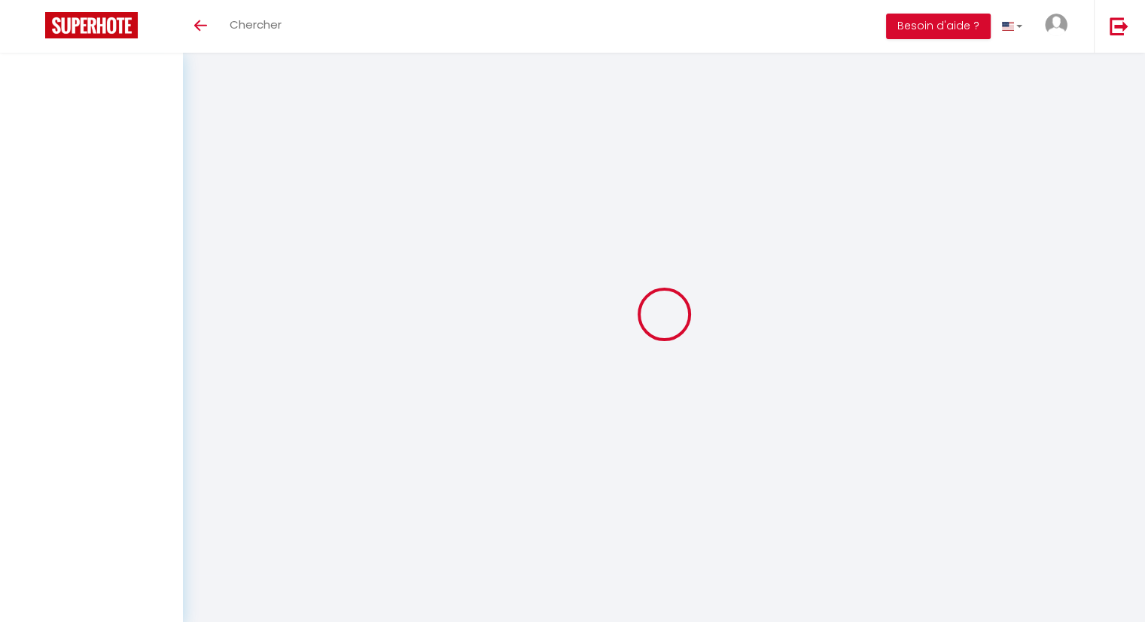
select select
checkbox input "false"
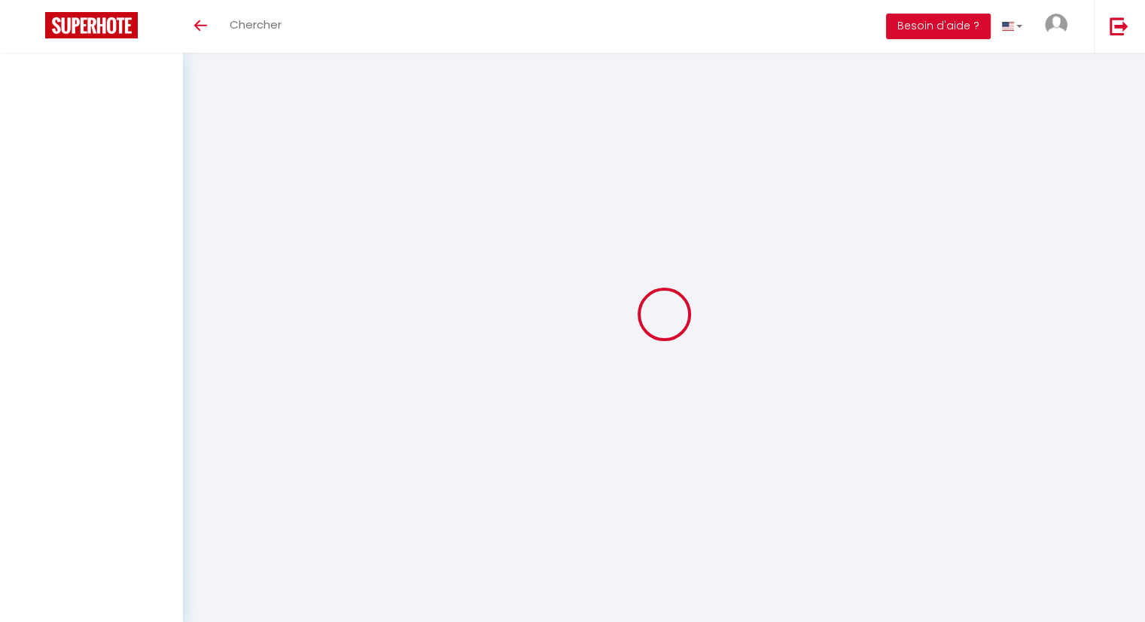
checkbox input "false"
select select
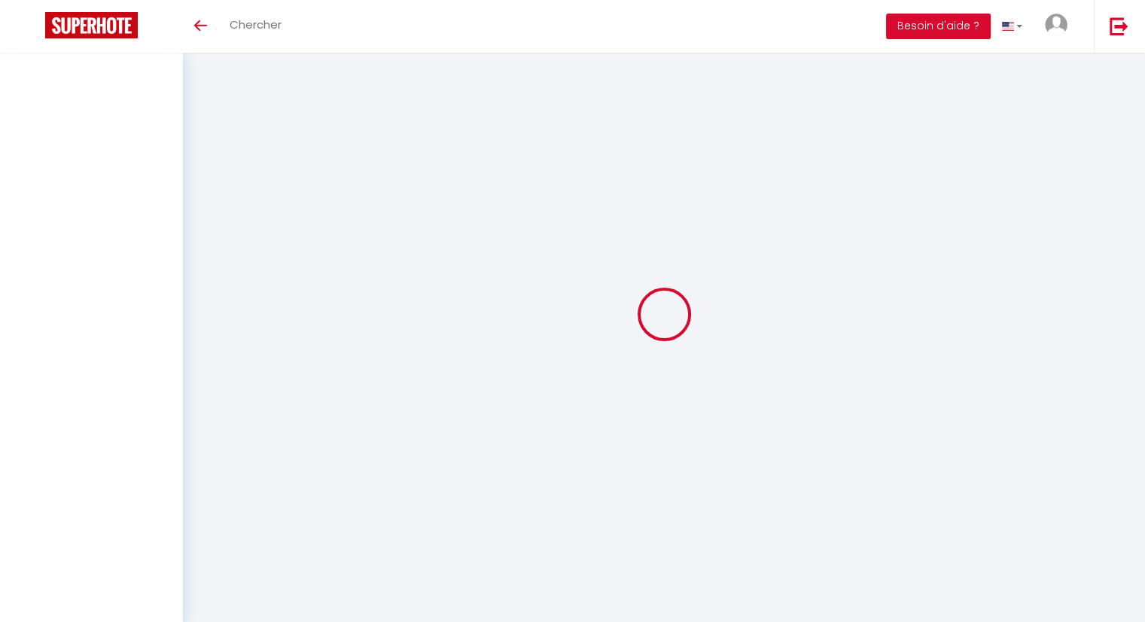
select select
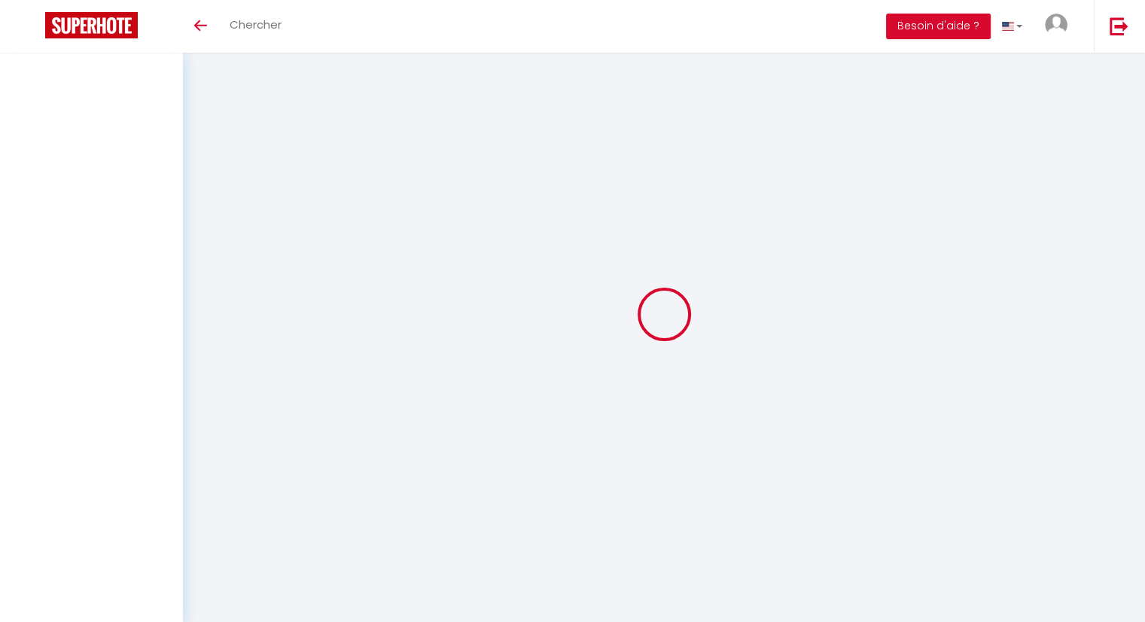
select select
checkbox input "false"
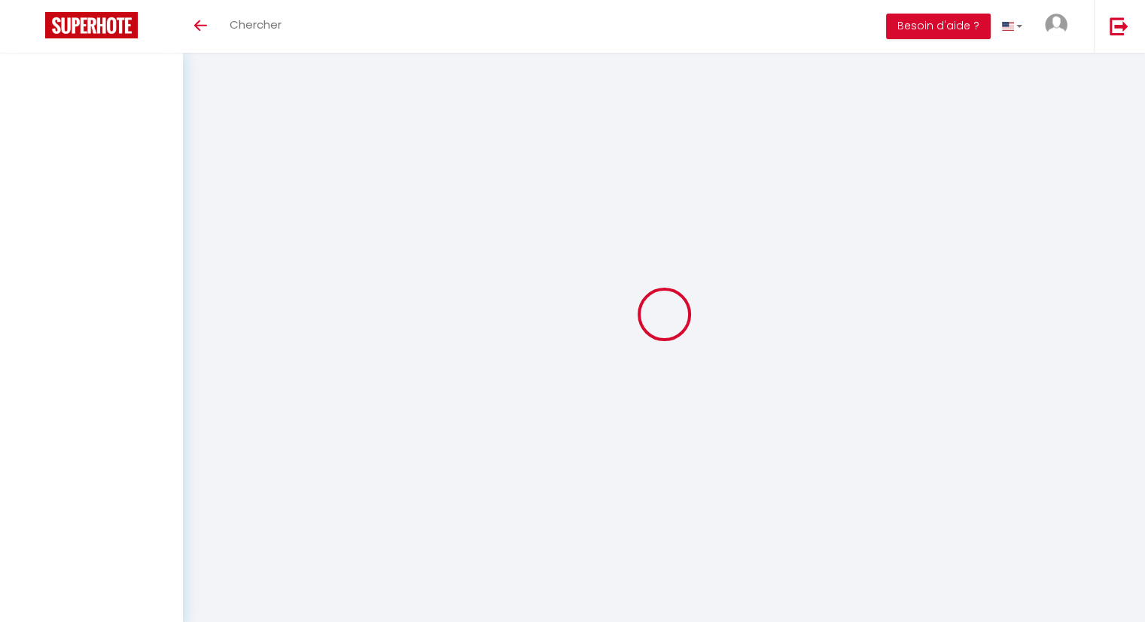
select select
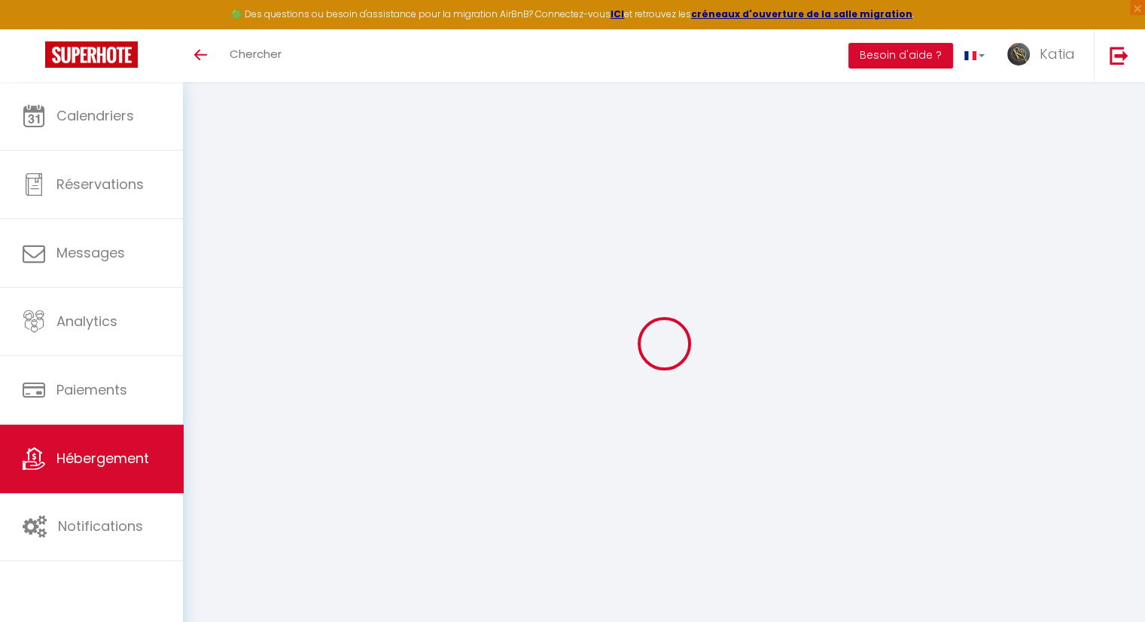
select select
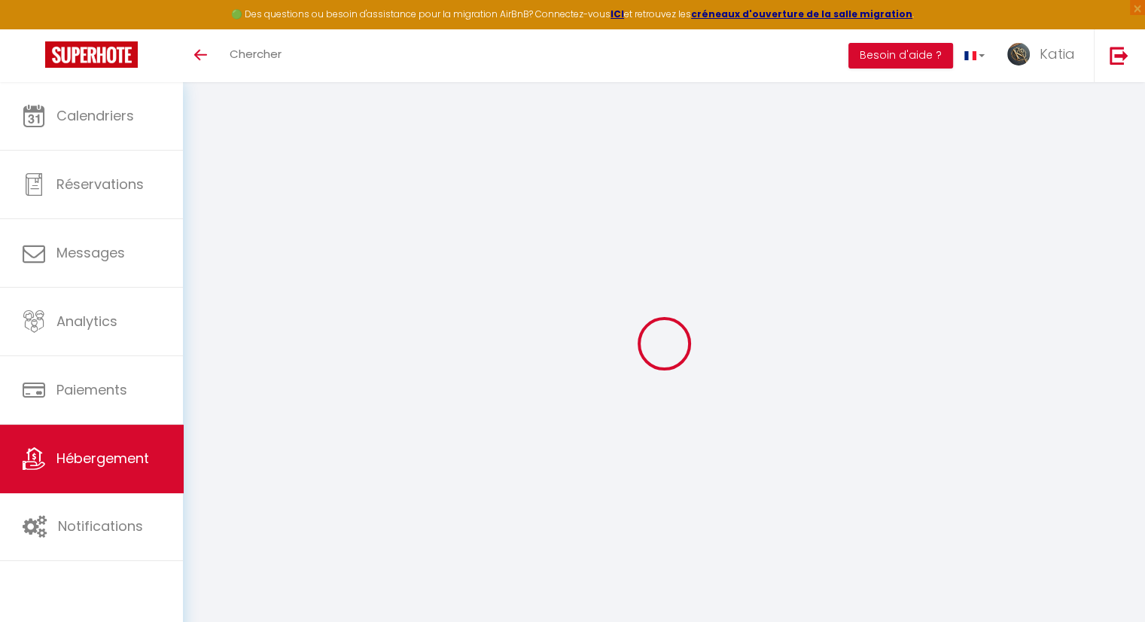
select select
checkbox input "false"
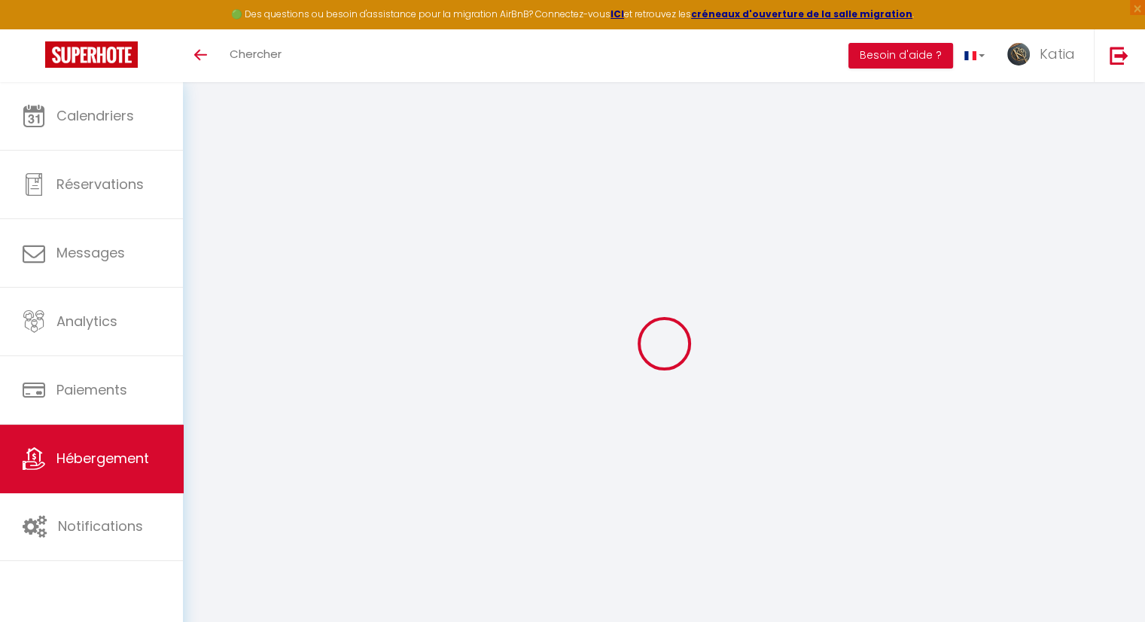
select select
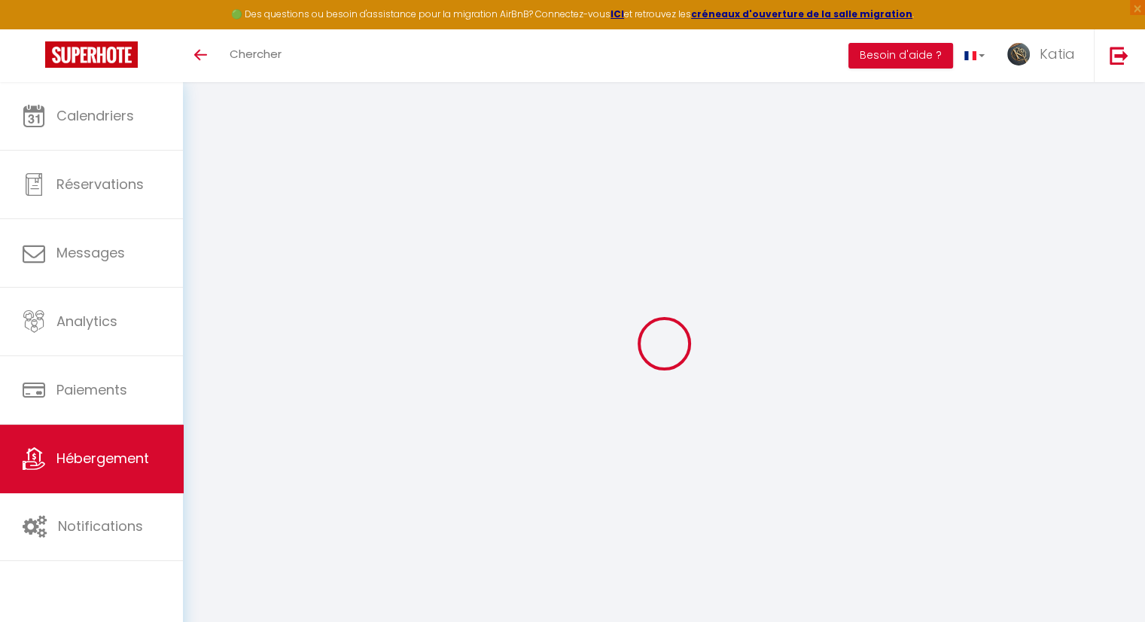
select select
checkbox input "false"
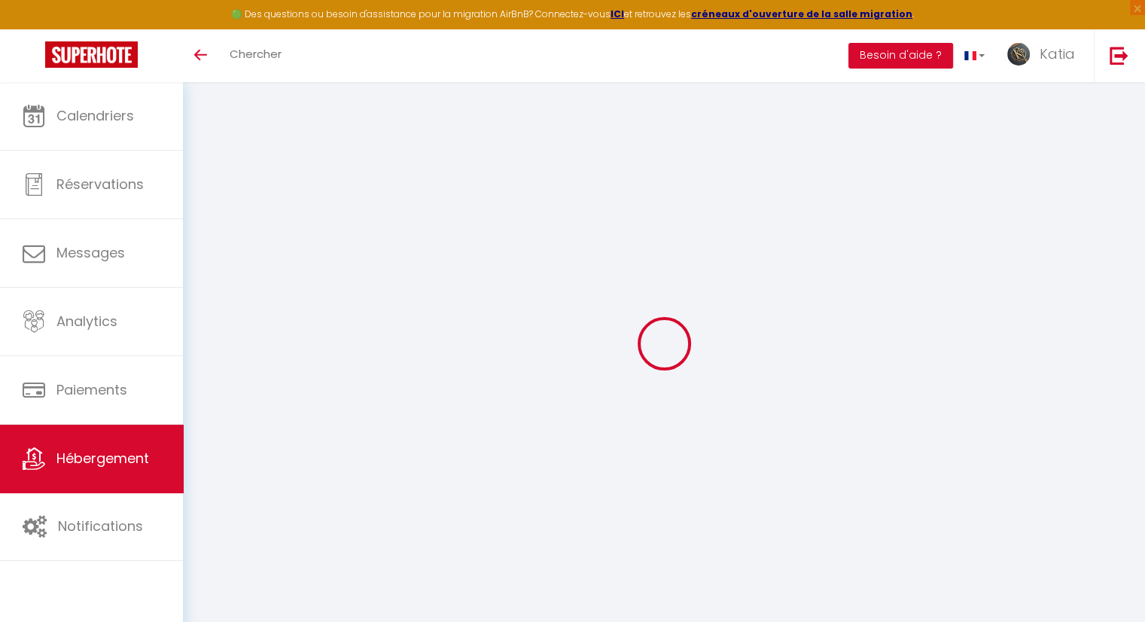
checkbox input "false"
select select
type input "Appartement en résidence sécurisée avec garage"
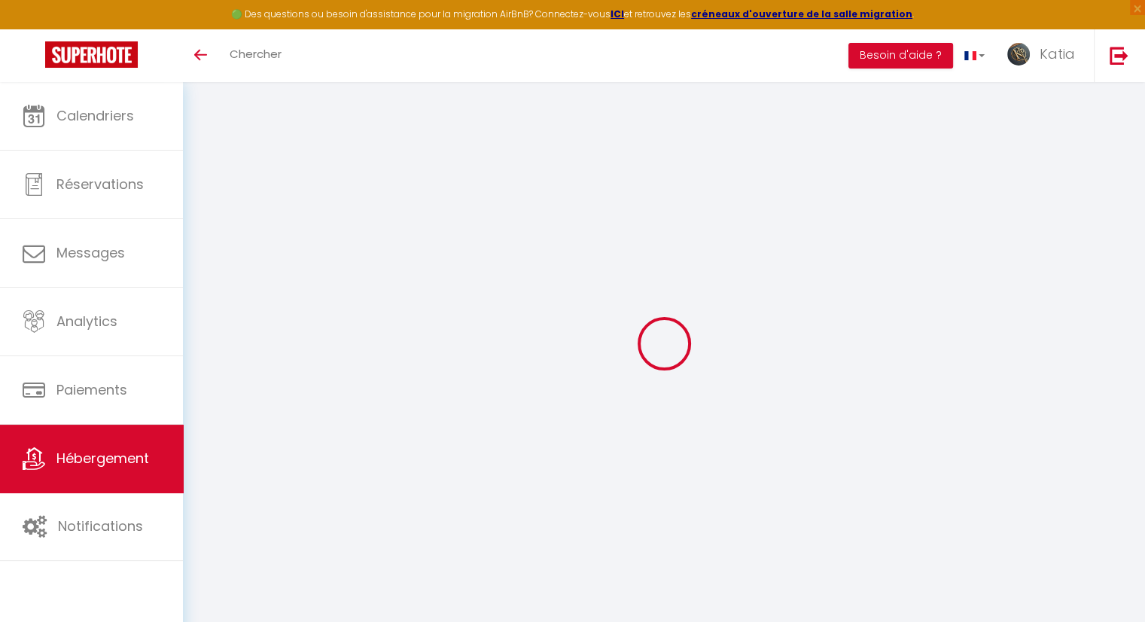
type input "Katia"
type input "Jolivert"
type input "[STREET_ADDRESS]"
type input "40200"
type input "Sainte Eulalie en Born"
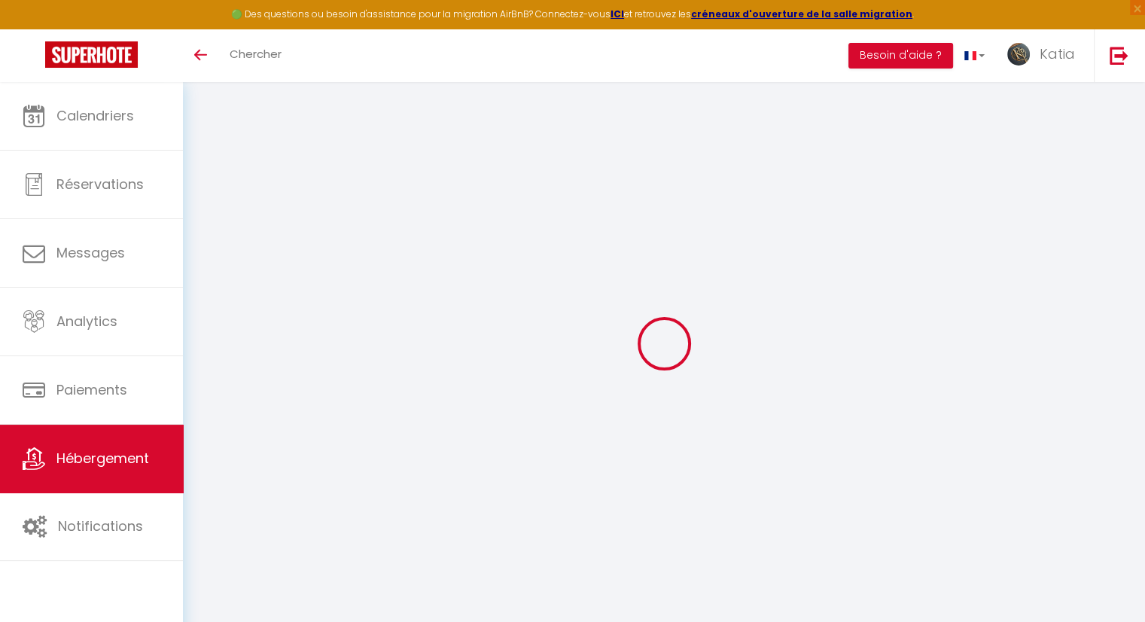
select select "4"
select select "2"
type input "80"
type input "60"
type input "1.65"
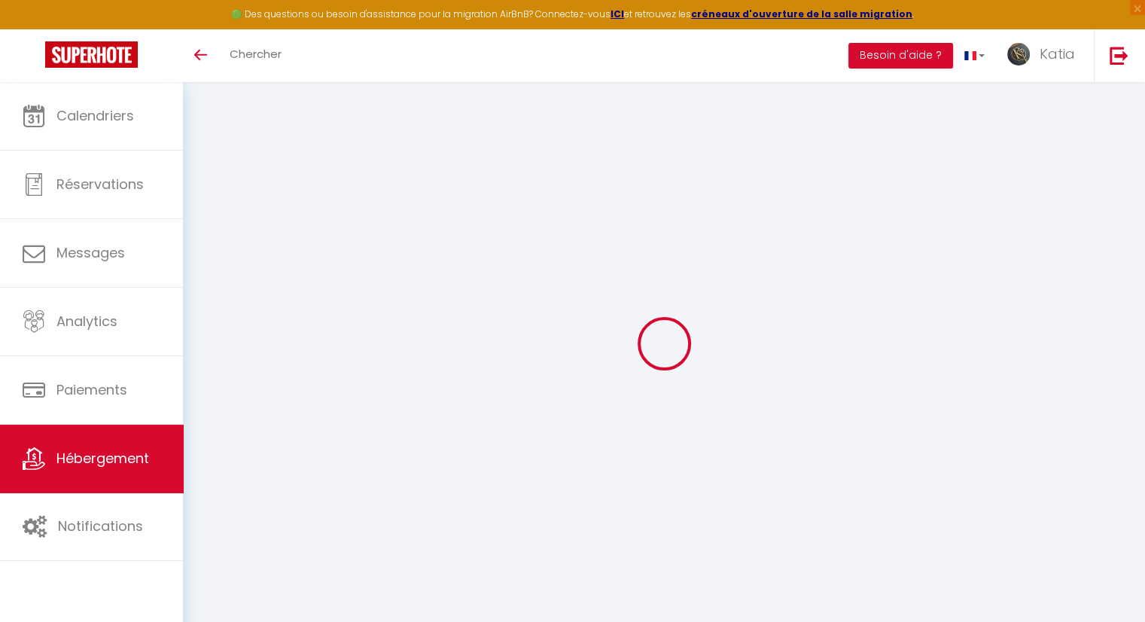
type input "499"
type input "10"
select select
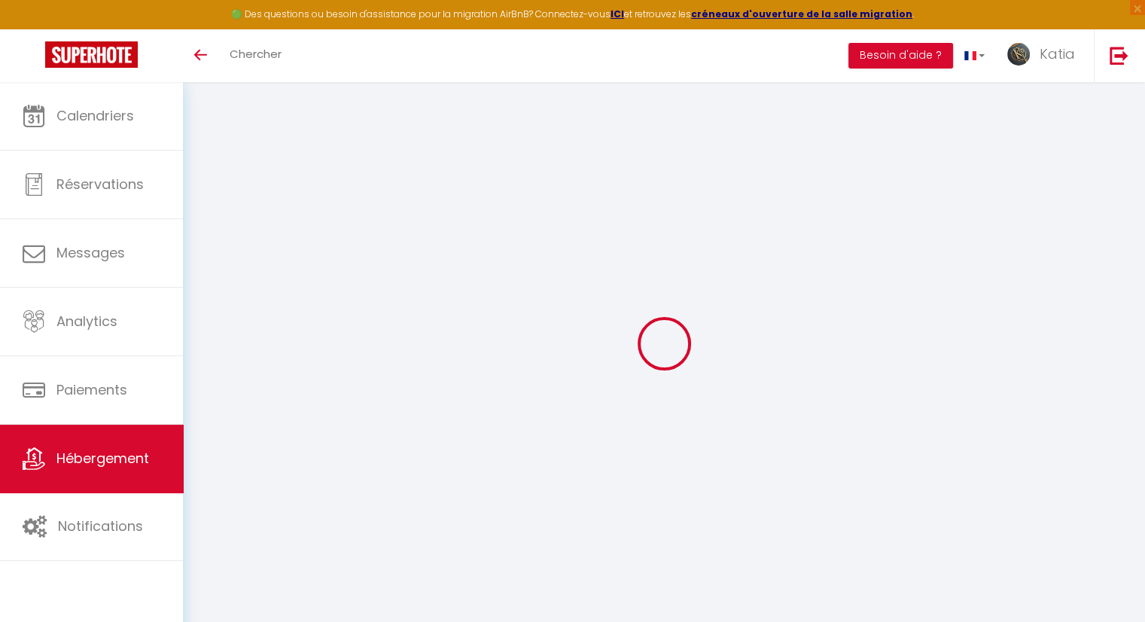
select select
type input "[STREET_ADDRESS][PERSON_NAME]"
type input "69003"
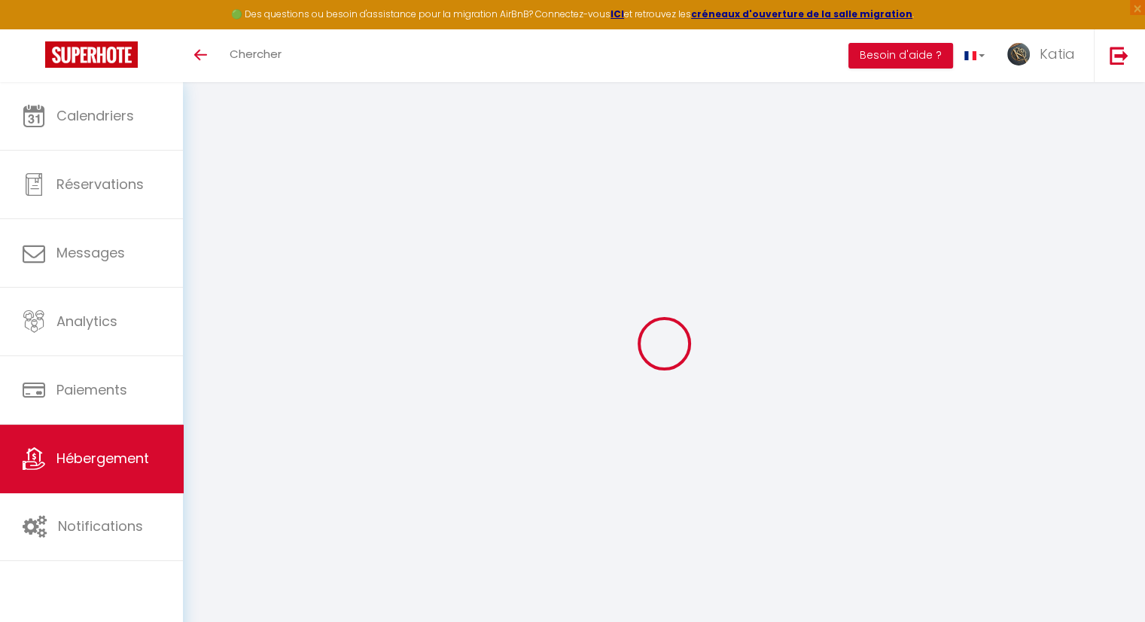
type input "[GEOGRAPHIC_DATA]"
type input "[EMAIL_ADDRESS][DOMAIN_NAME]"
select select "13039"
checkbox input "true"
checkbox input "false"
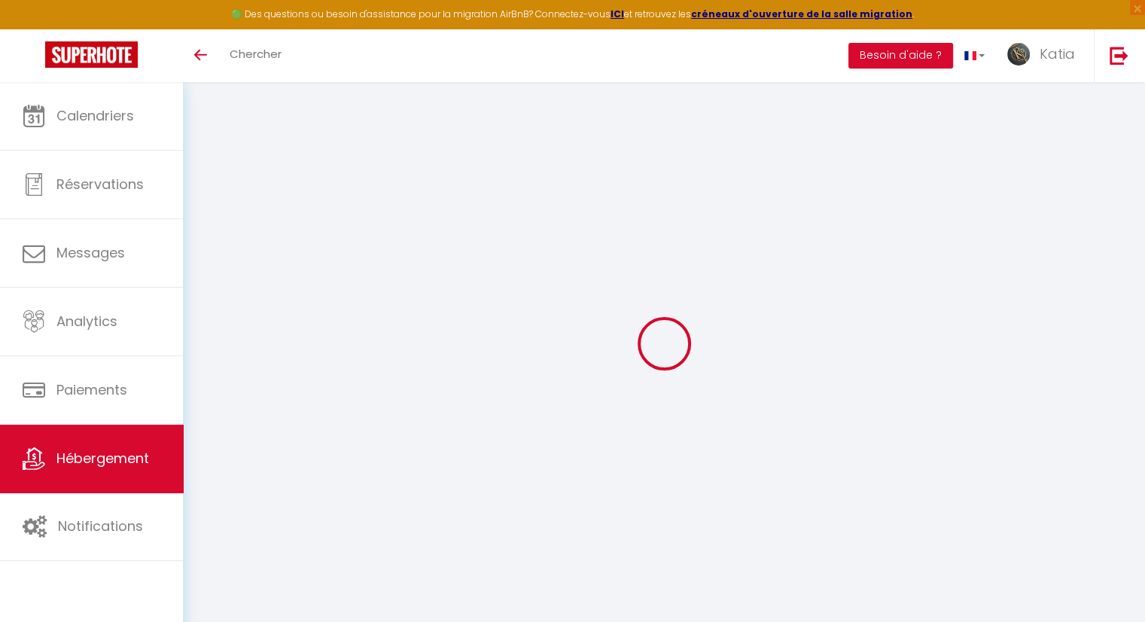
checkbox input "true"
checkbox input "false"
type input "0"
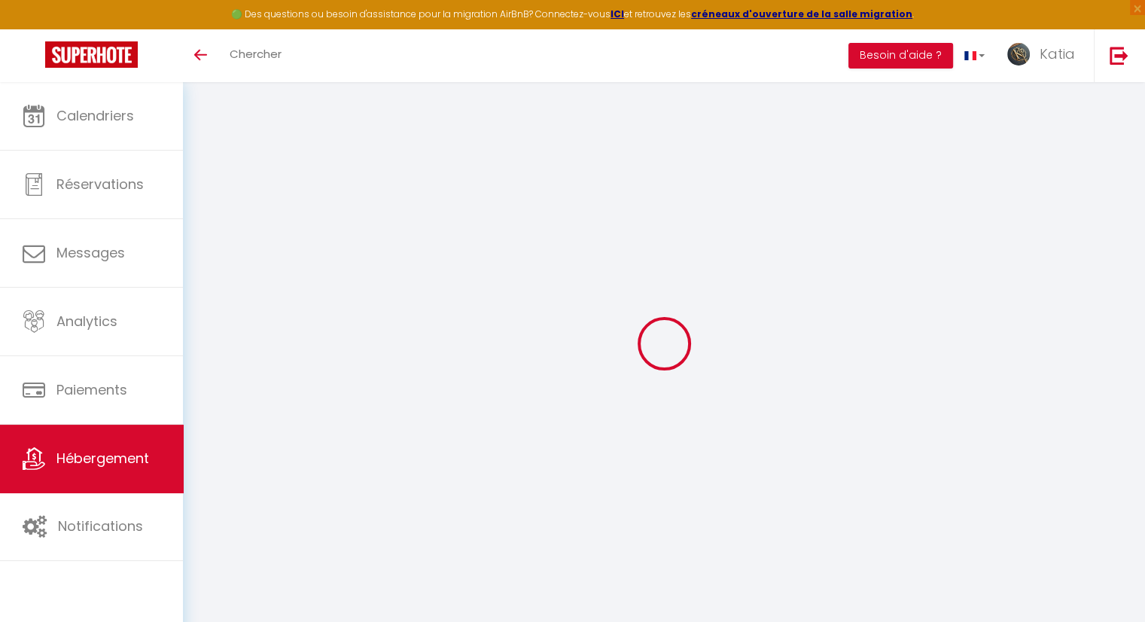
type input "0"
select select "42024"
select select
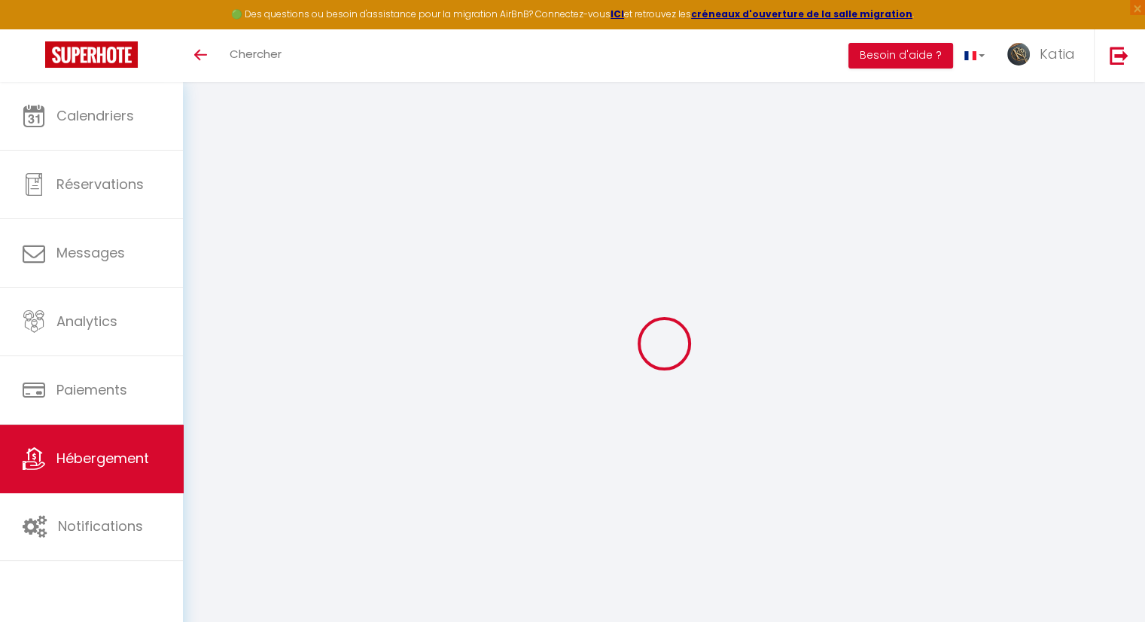
select select
checkbox input "true"
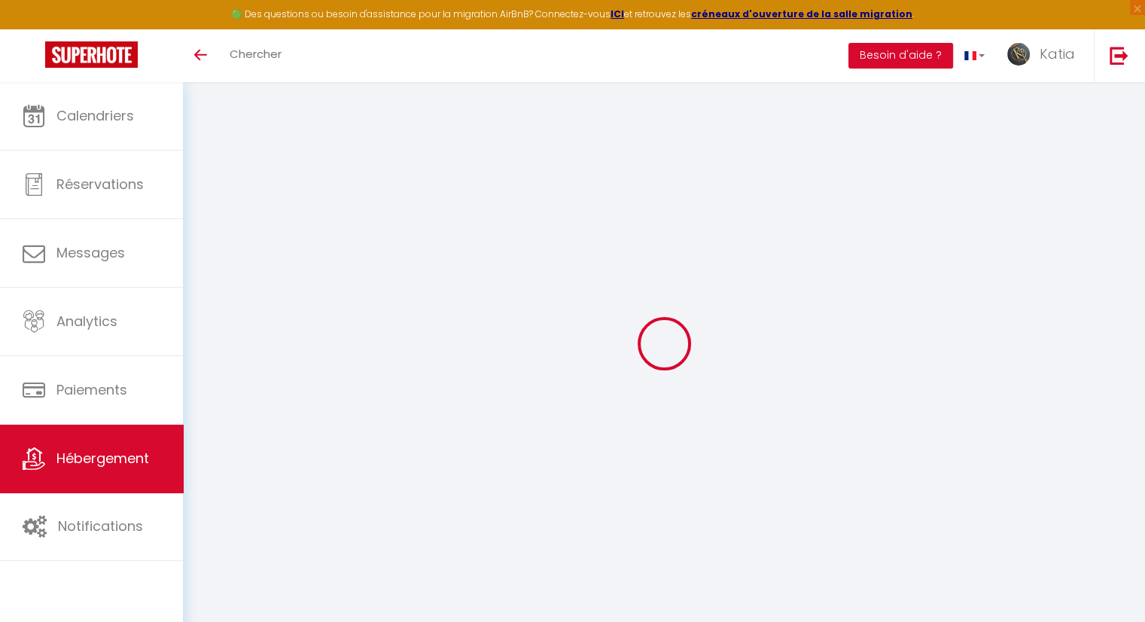
checkbox input "false"
checkbox input "true"
checkbox input "false"
select select
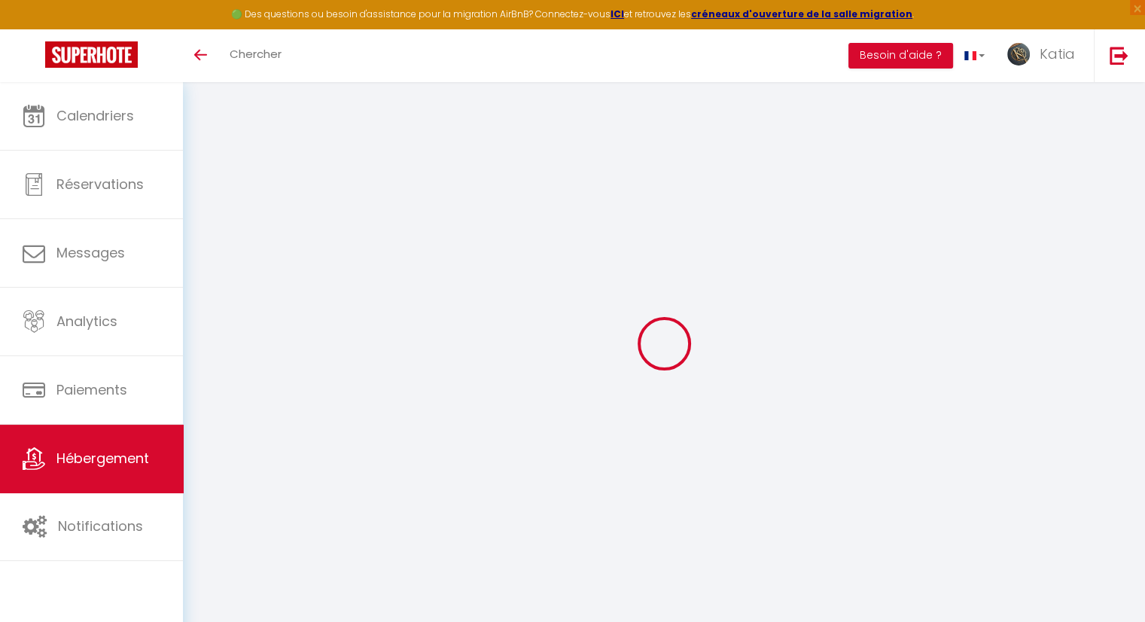
select select
checkbox input "true"
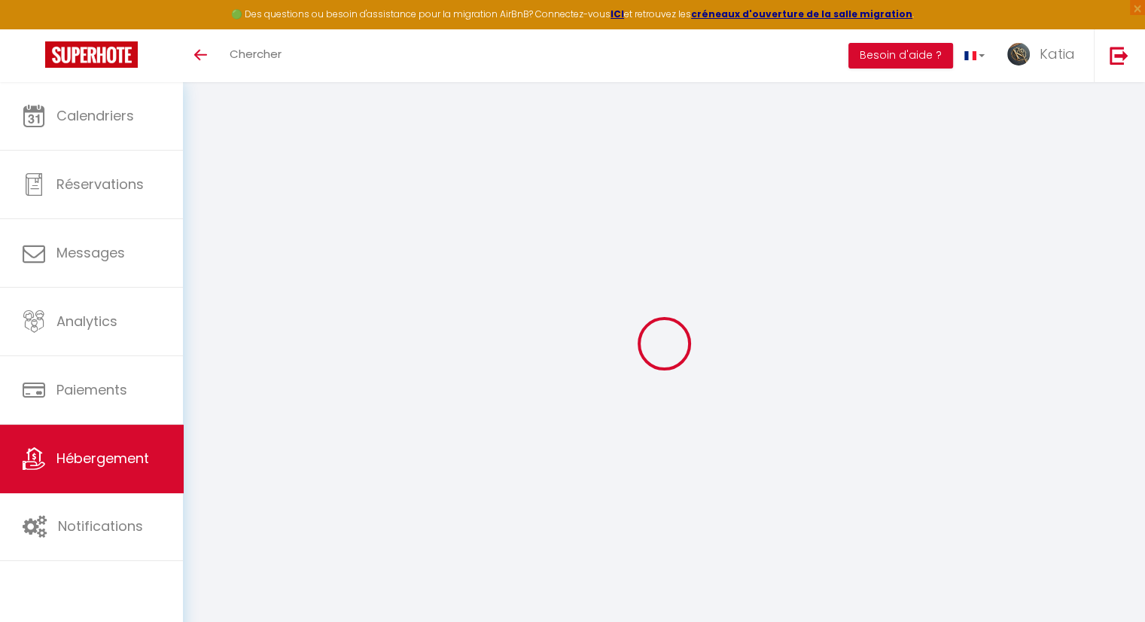
checkbox input "false"
checkbox input "true"
checkbox input "false"
select select "15:00"
select select "23:45"
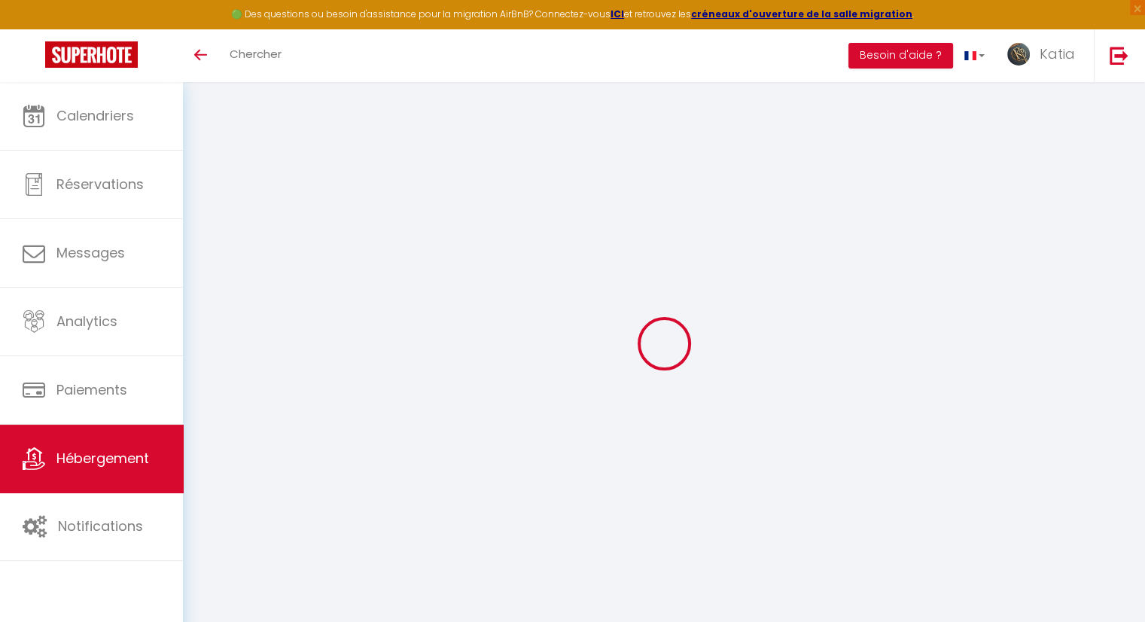
select select "11:00"
select select "30"
select select "120"
select select "11:00"
checkbox input "true"
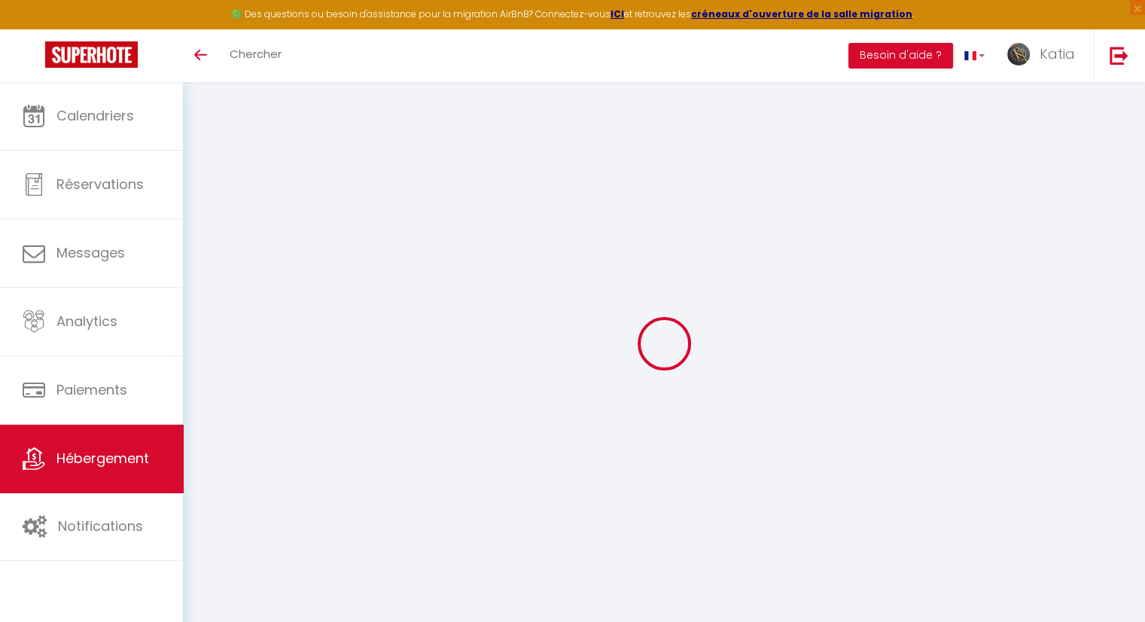
checkbox input "false"
checkbox input "true"
checkbox input "false"
checkbox input "true"
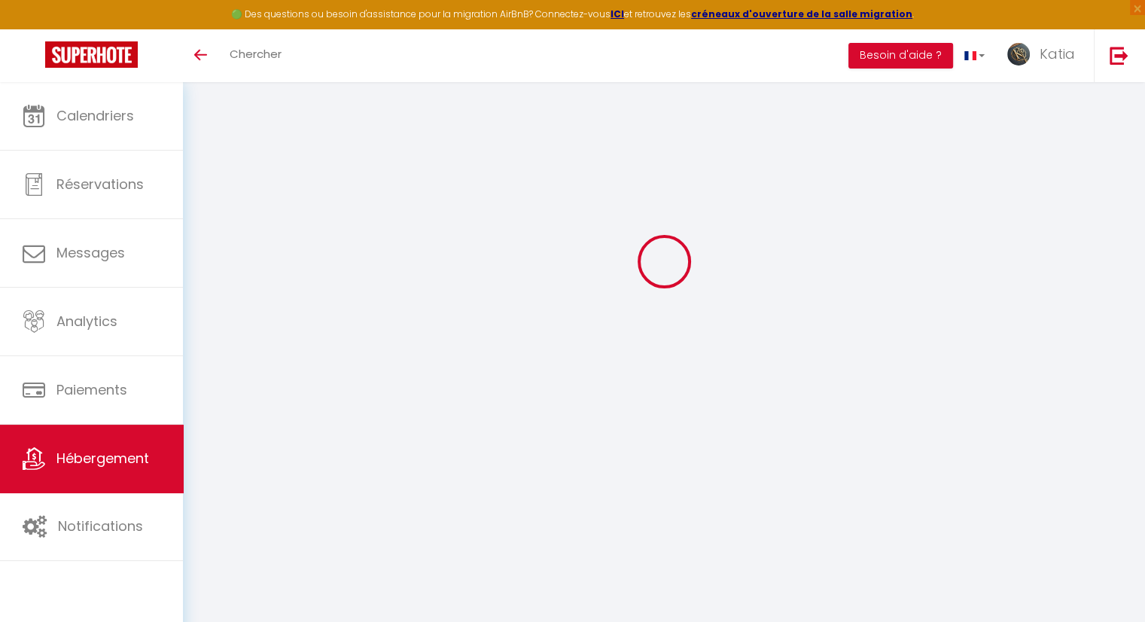
checkbox input "false"
checkbox input "true"
checkbox input "false"
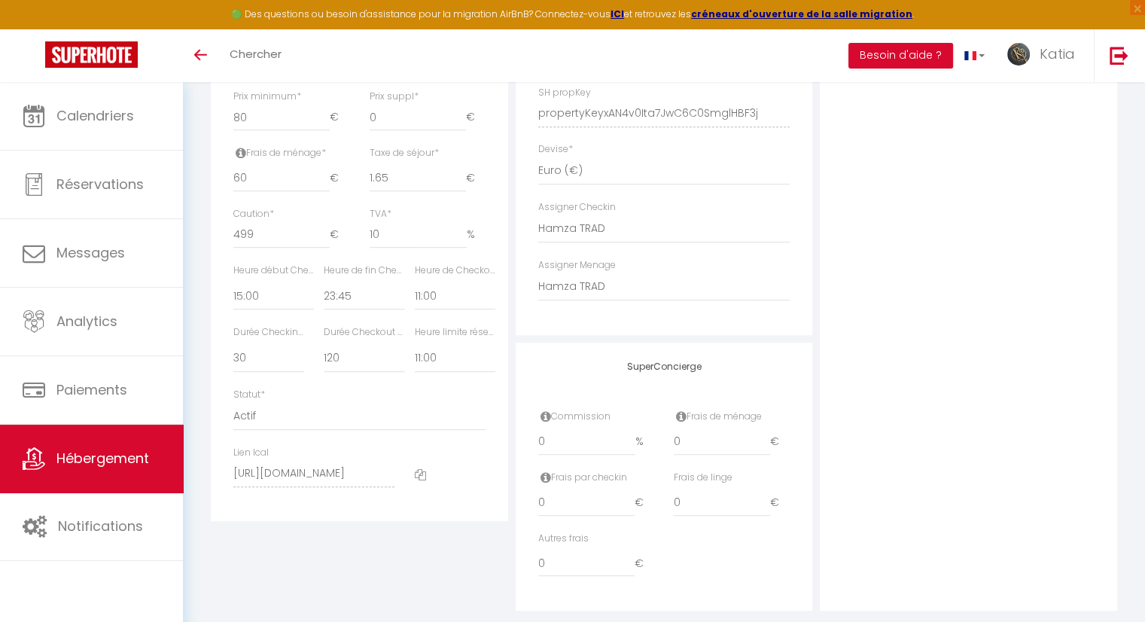
scroll to position [0, 0]
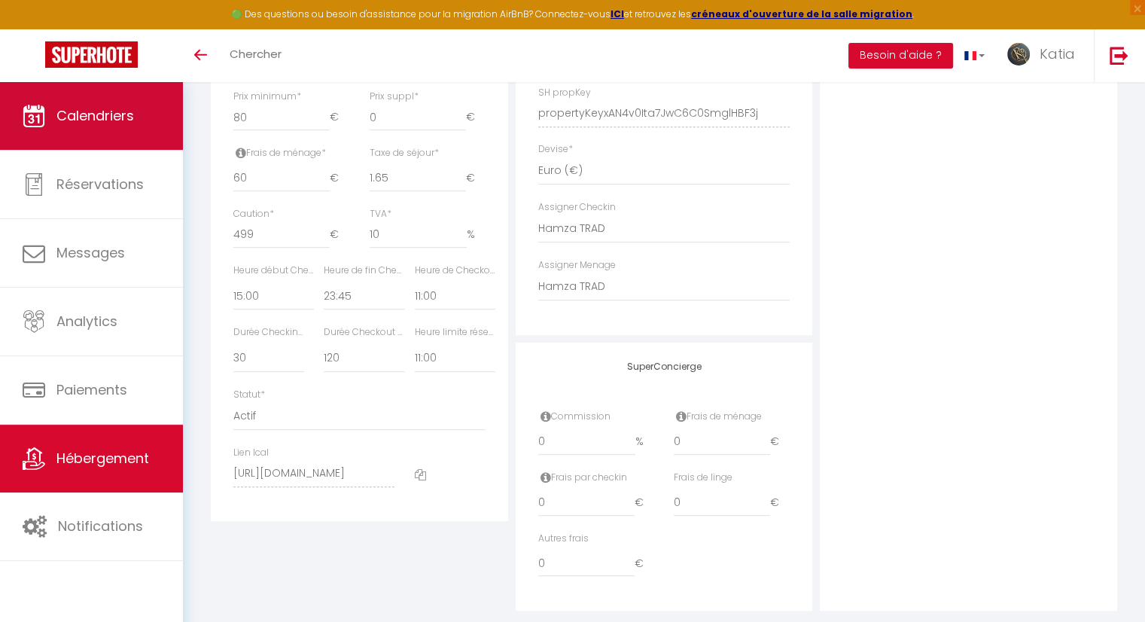
click at [74, 121] on span "Calendriers" at bounding box center [95, 115] width 78 height 19
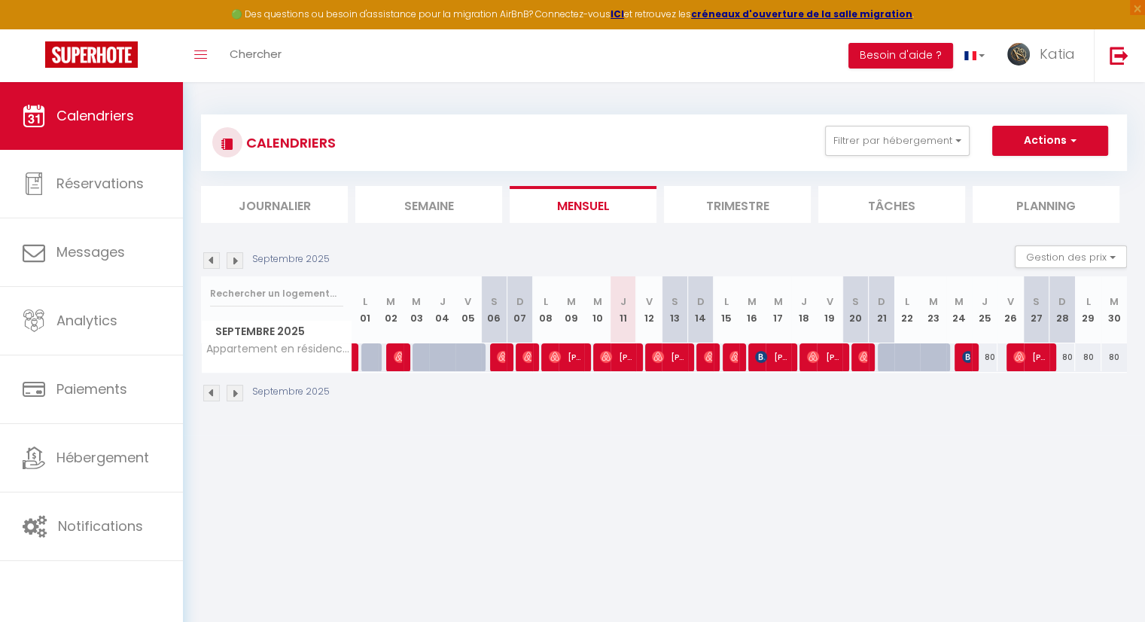
click at [987, 360] on div "80" at bounding box center [985, 357] width 26 height 28
type input "80"
type input "Jeu 25 Septembre 2025"
type input "Ven 26 Septembre 2025"
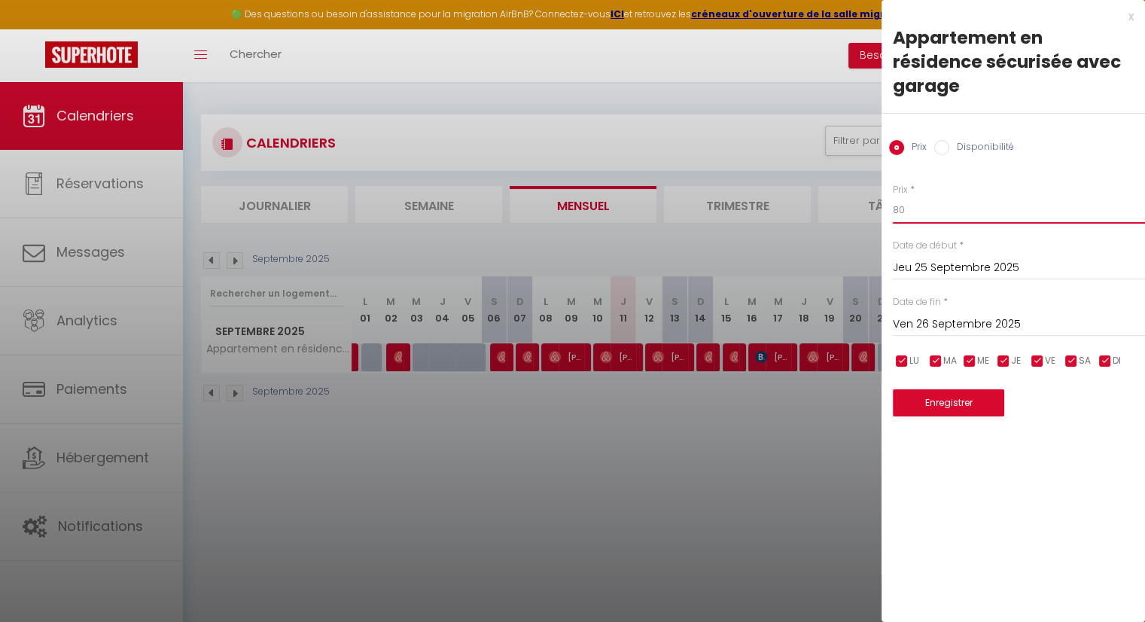
drag, startPoint x: 896, startPoint y: 184, endPoint x: 856, endPoint y: 178, distance: 41.0
click at [856, 178] on body "🟢 Des questions ou besoin d'assistance pour la migration AirBnB? Connectez-vous…" at bounding box center [572, 393] width 1145 height 622
type input "125"
click at [984, 389] on button "Enregistrer" at bounding box center [948, 402] width 111 height 27
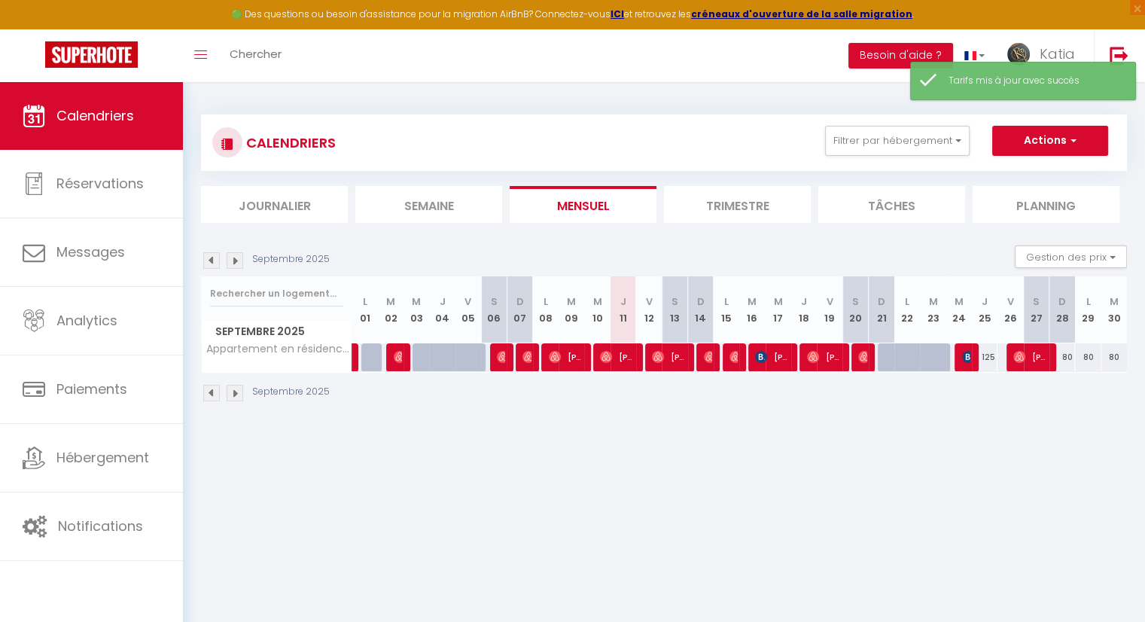
click at [1063, 354] on div "80" at bounding box center [1062, 357] width 26 height 28
type input "80"
type input "Dim 28 Septembre 2025"
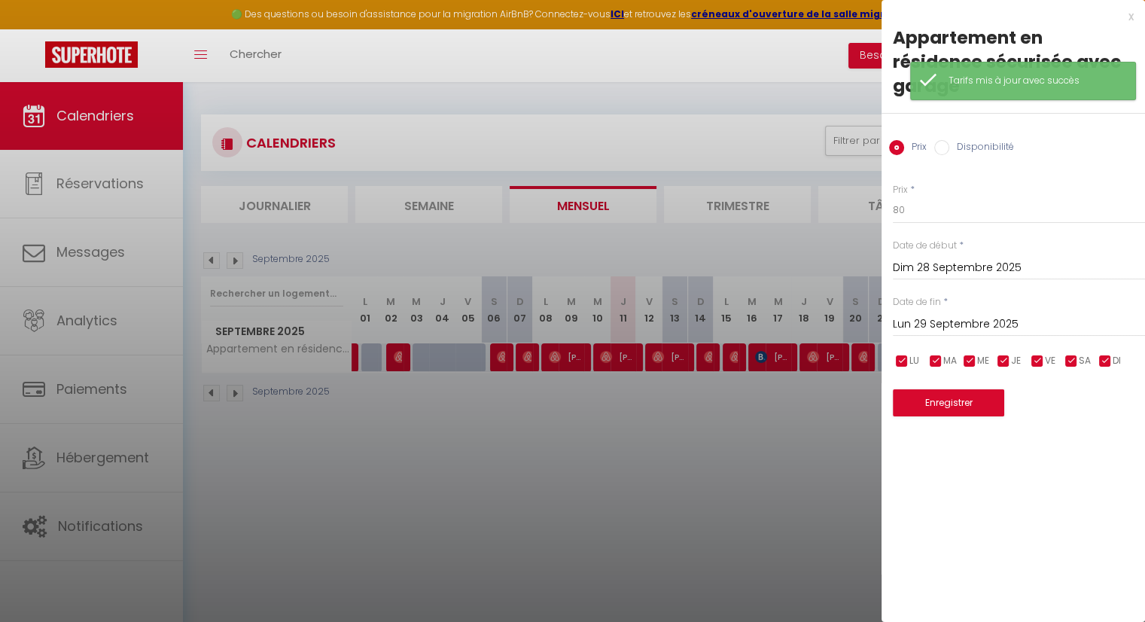
click at [966, 315] on input "Lun 29 Septembre 2025" at bounding box center [1019, 325] width 252 height 20
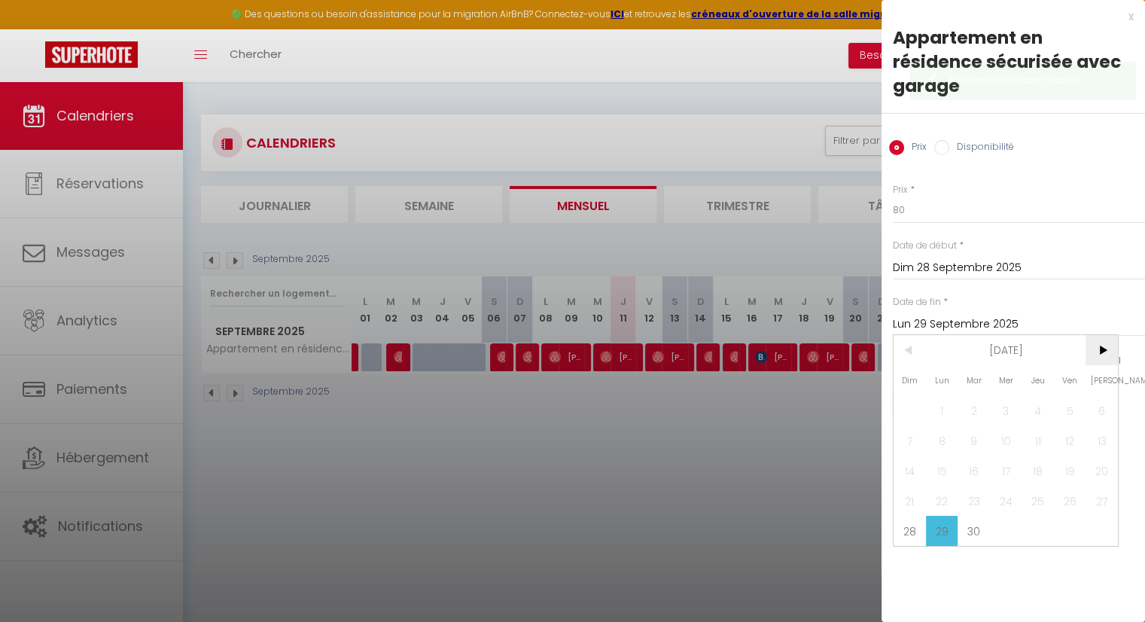
click at [1100, 335] on span ">" at bounding box center [1101, 350] width 32 height 30
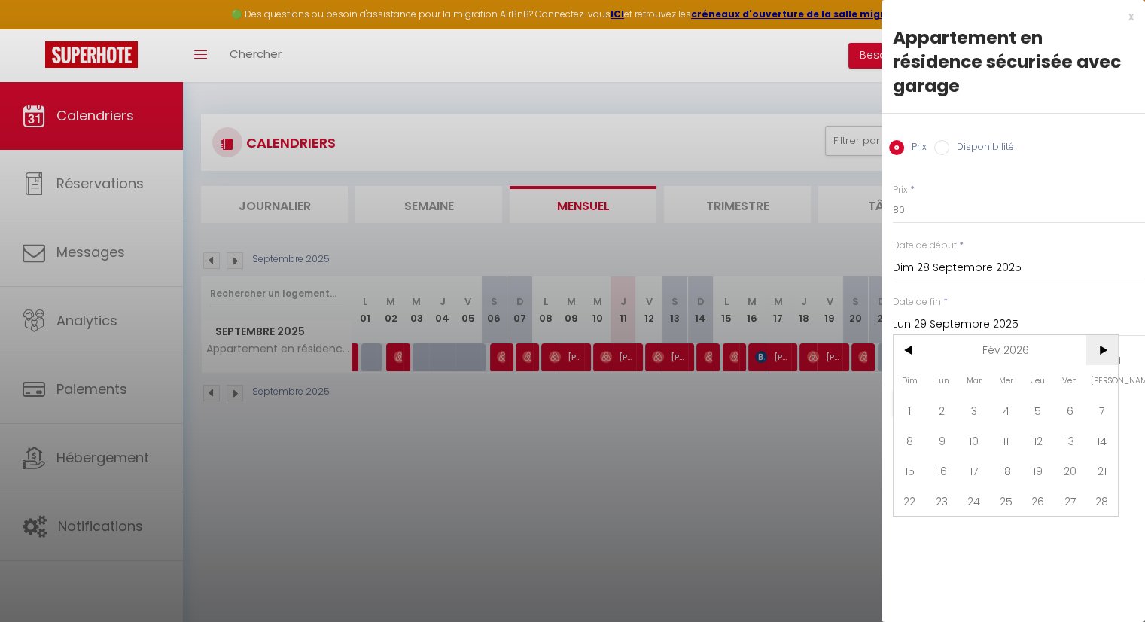
click at [1100, 335] on span ">" at bounding box center [1101, 350] width 32 height 30
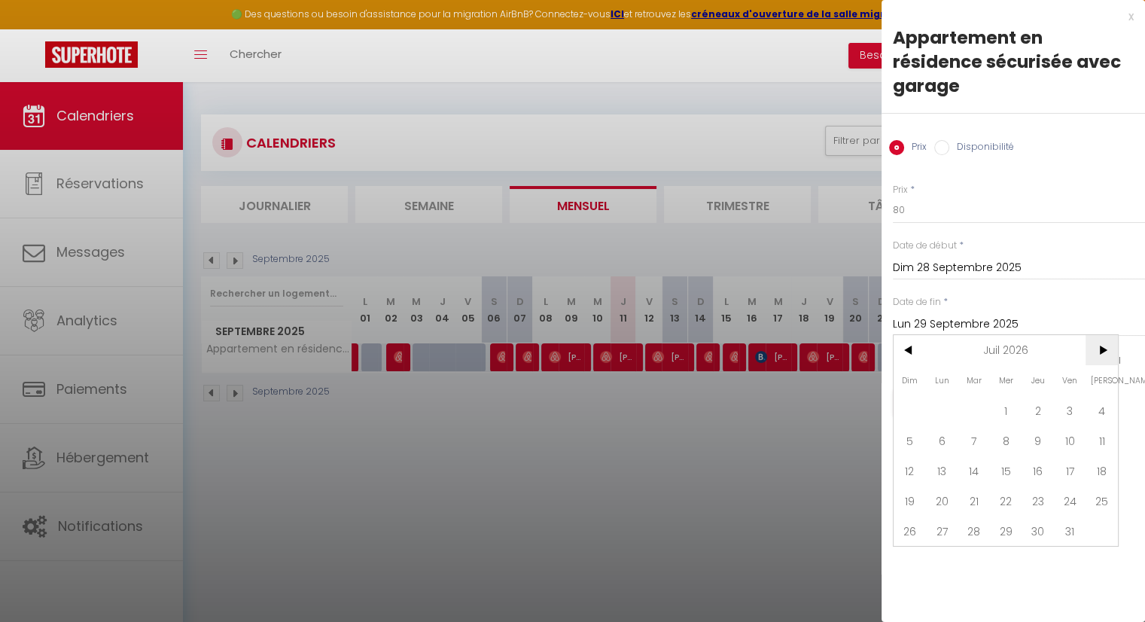
click at [1100, 335] on span ">" at bounding box center [1101, 350] width 32 height 30
click at [912, 335] on span "<" at bounding box center [909, 350] width 32 height 30
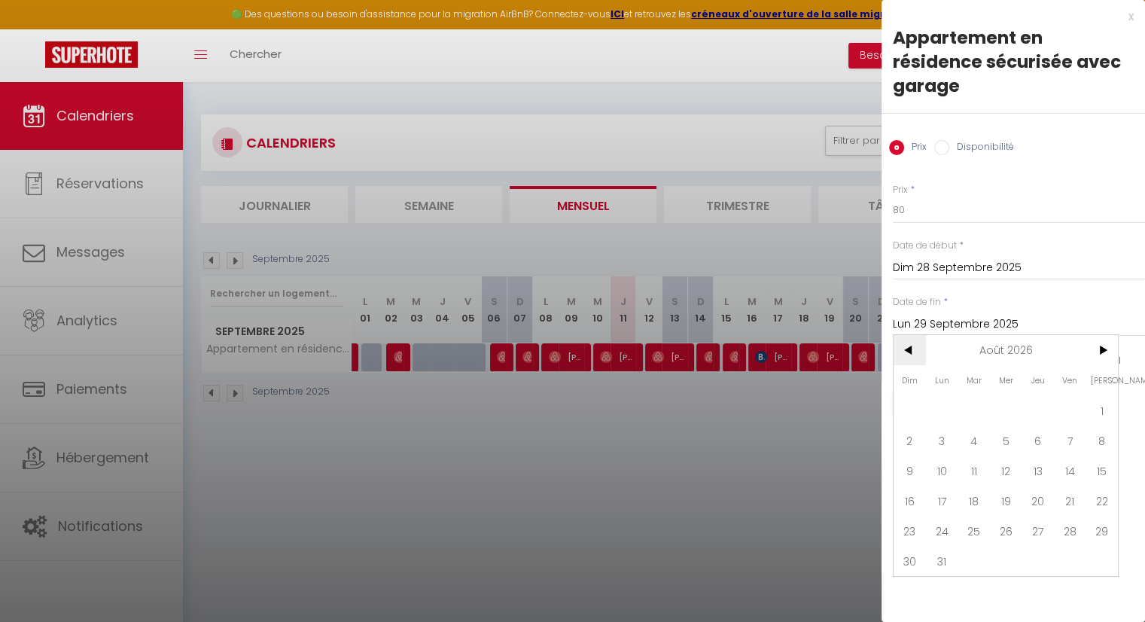
click at [912, 335] on span "<" at bounding box center [909, 350] width 32 height 30
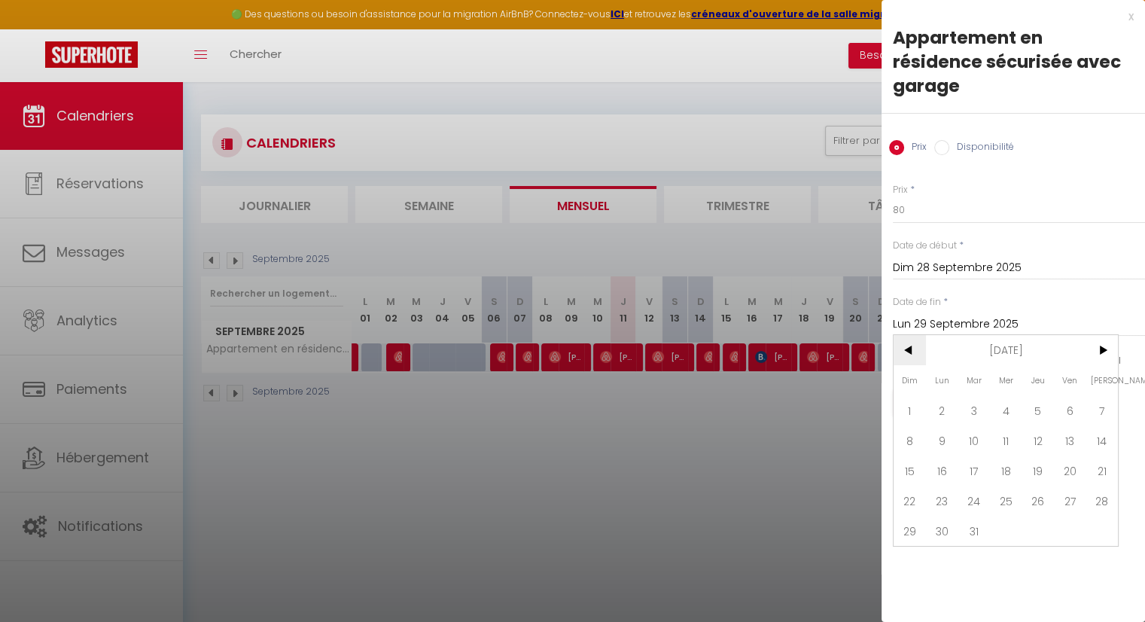
click at [912, 335] on span "<" at bounding box center [909, 350] width 32 height 30
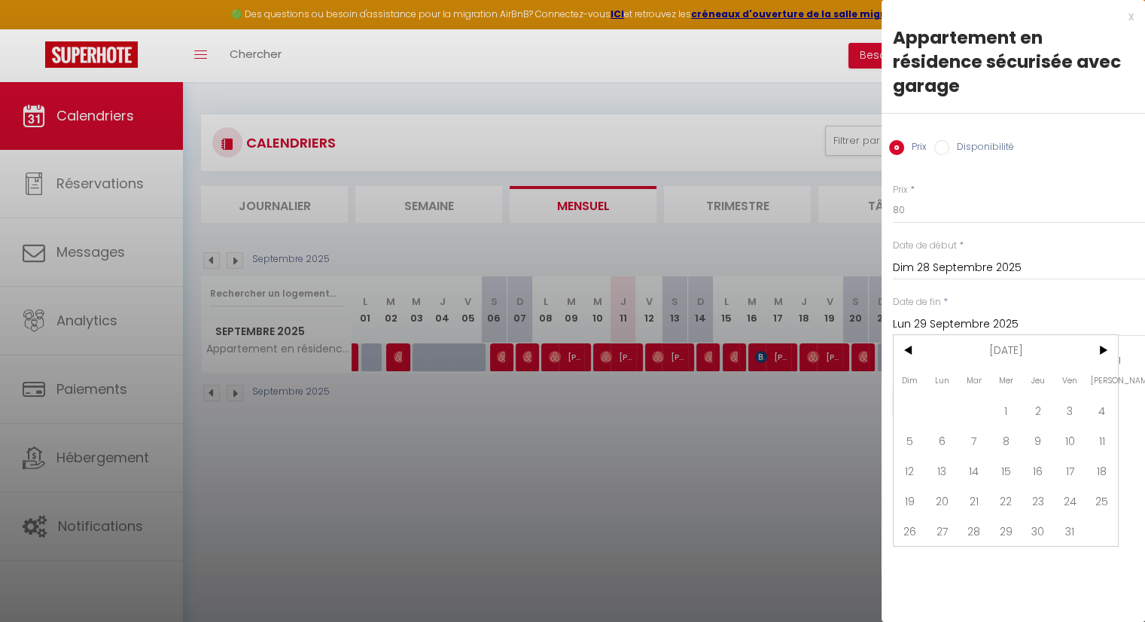
click at [1073, 516] on span "31" at bounding box center [1070, 531] width 32 height 30
type input "Ven 31 Octobre 2025"
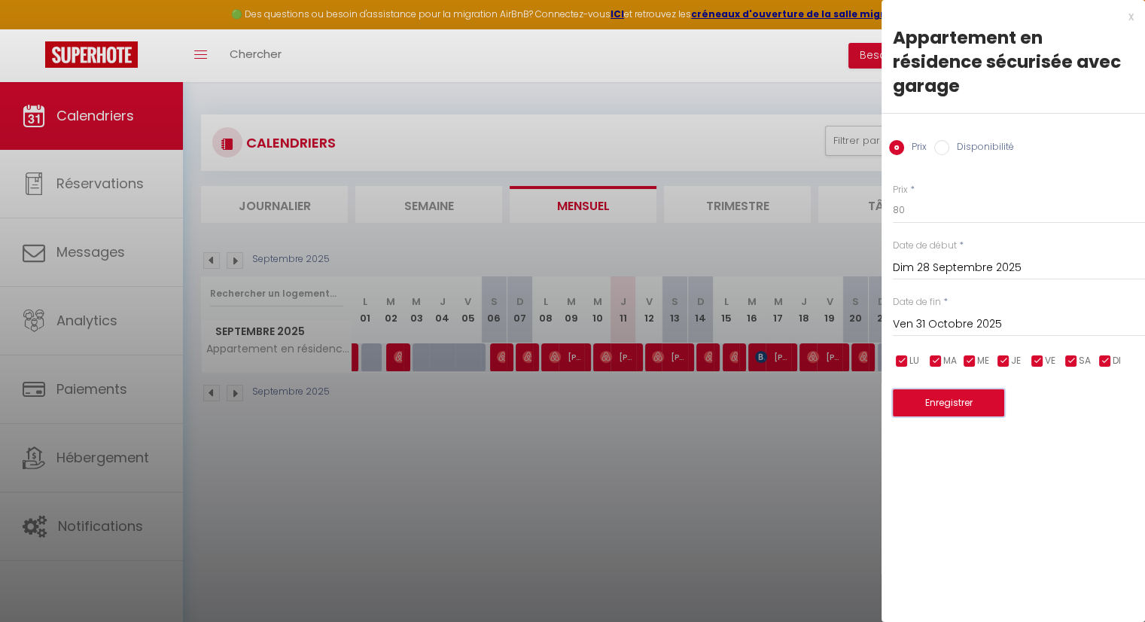
click at [953, 389] on button "Enregistrer" at bounding box center [948, 402] width 111 height 27
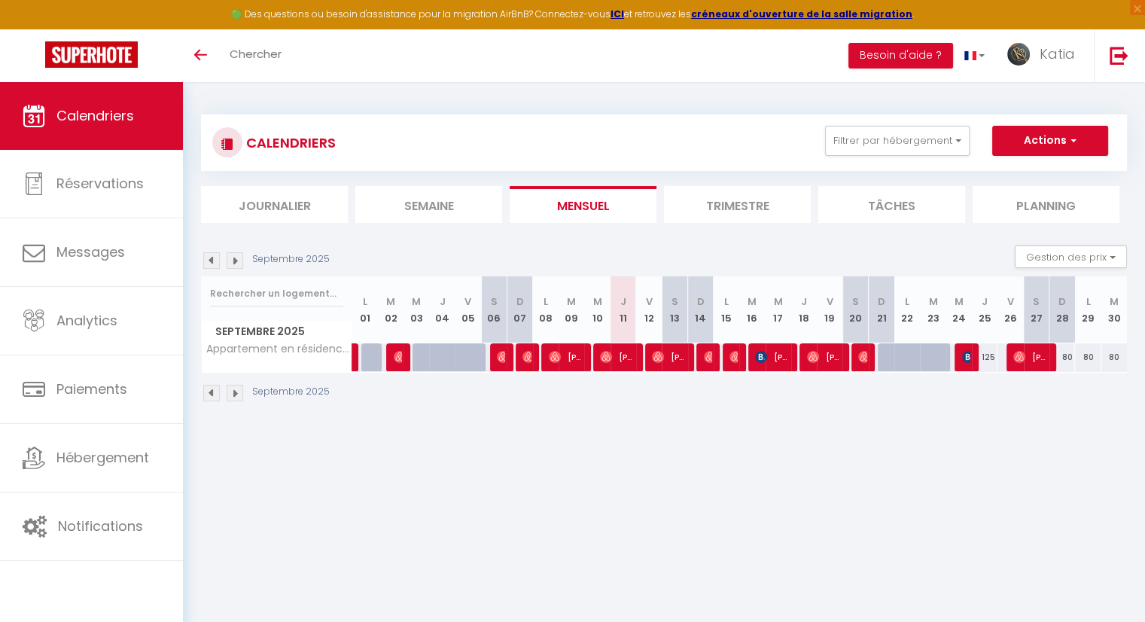
click at [1065, 357] on div "80" at bounding box center [1062, 357] width 26 height 28
type input "80"
type input "Dim 28 Septembre 2025"
type input "Lun 29 Septembre 2025"
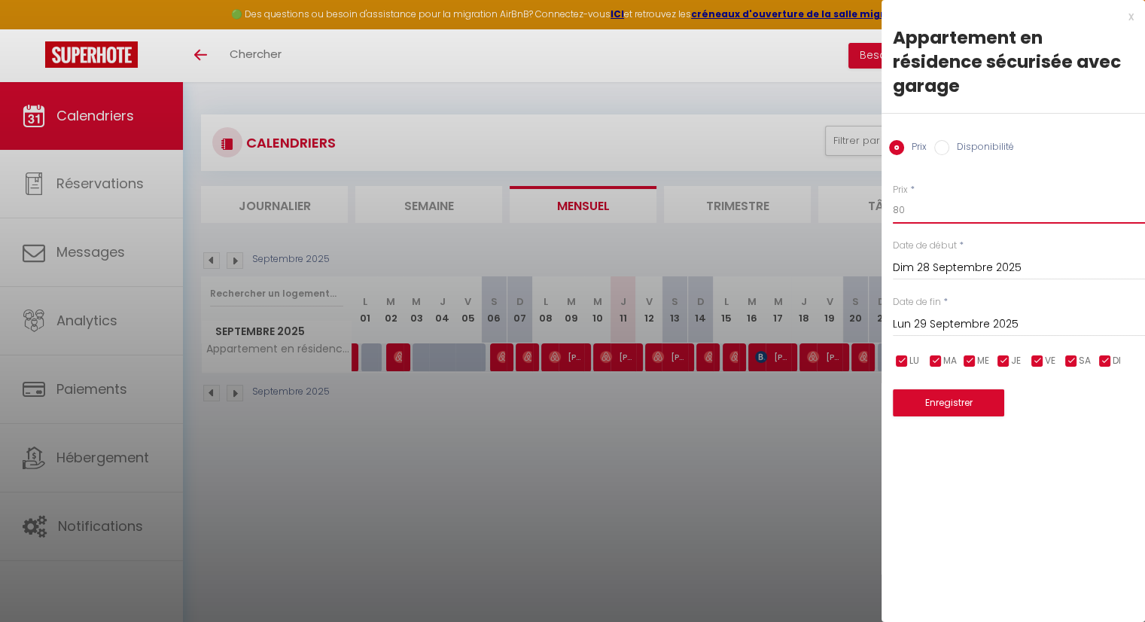
drag, startPoint x: 913, startPoint y: 184, endPoint x: 861, endPoint y: 175, distance: 52.6
click at [861, 175] on body "🟢 Des questions ou besoin d'assistance pour la migration AirBnB? Connectez-vous…" at bounding box center [572, 393] width 1145 height 622
type input "125"
click at [979, 389] on button "Enregistrer" at bounding box center [948, 402] width 111 height 27
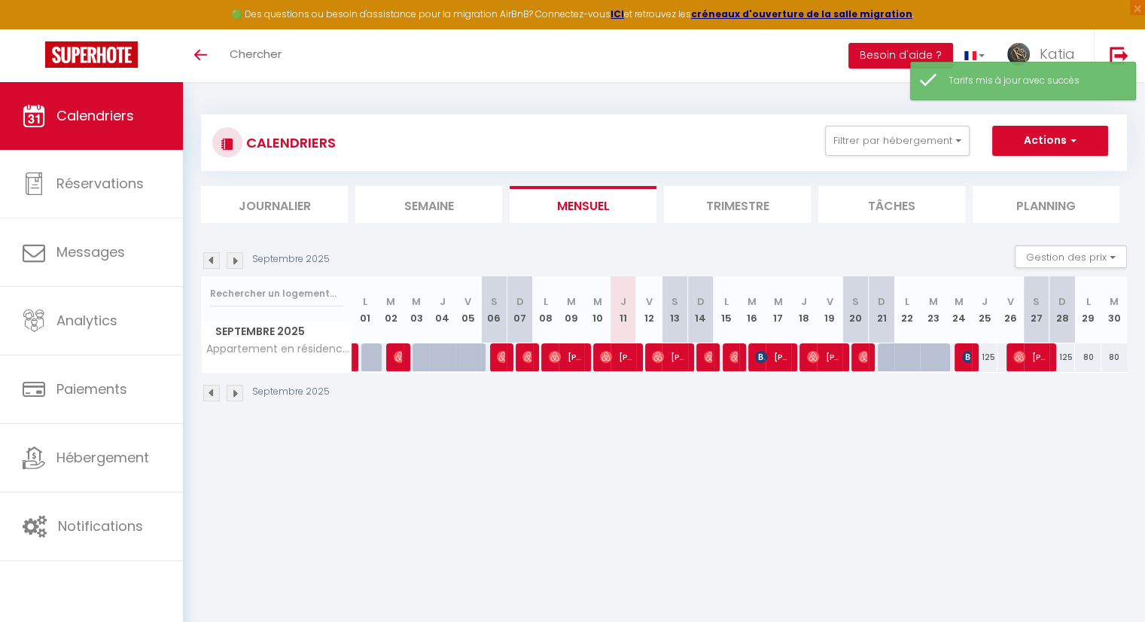
click at [1087, 360] on div "80" at bounding box center [1088, 357] width 26 height 28
type input "80"
type input "Lun 29 Septembre 2025"
type input "Mar 30 Septembre 2025"
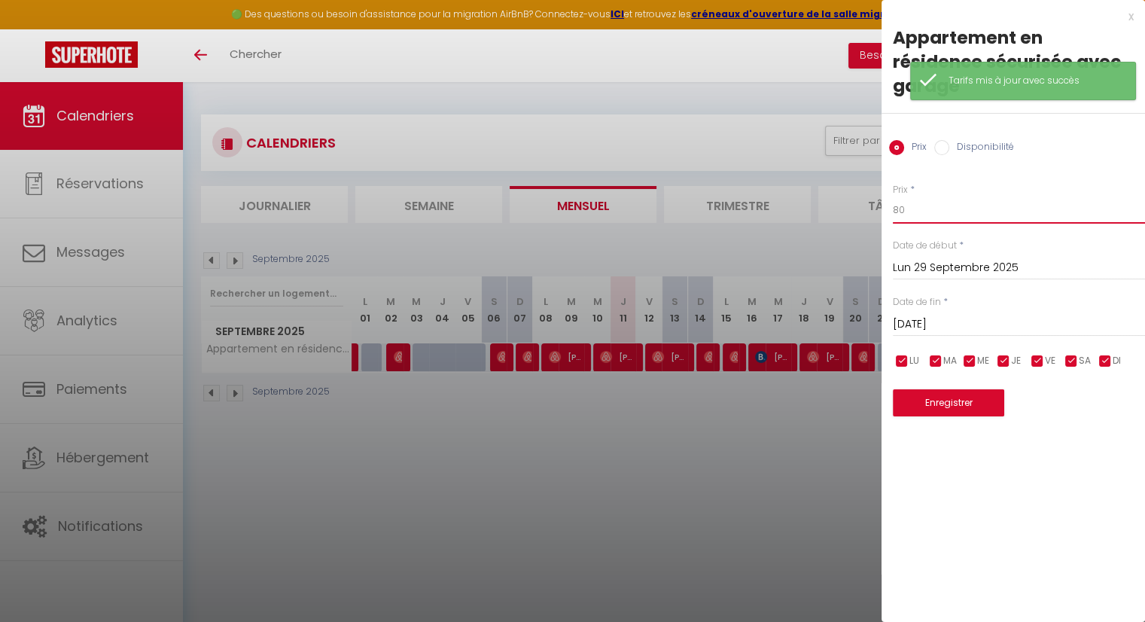
drag, startPoint x: 923, startPoint y: 183, endPoint x: 854, endPoint y: 168, distance: 70.9
click at [854, 168] on body "🟢 Des questions ou besoin d'assistance pour la migration AirBnB? Connectez-vous…" at bounding box center [572, 393] width 1145 height 622
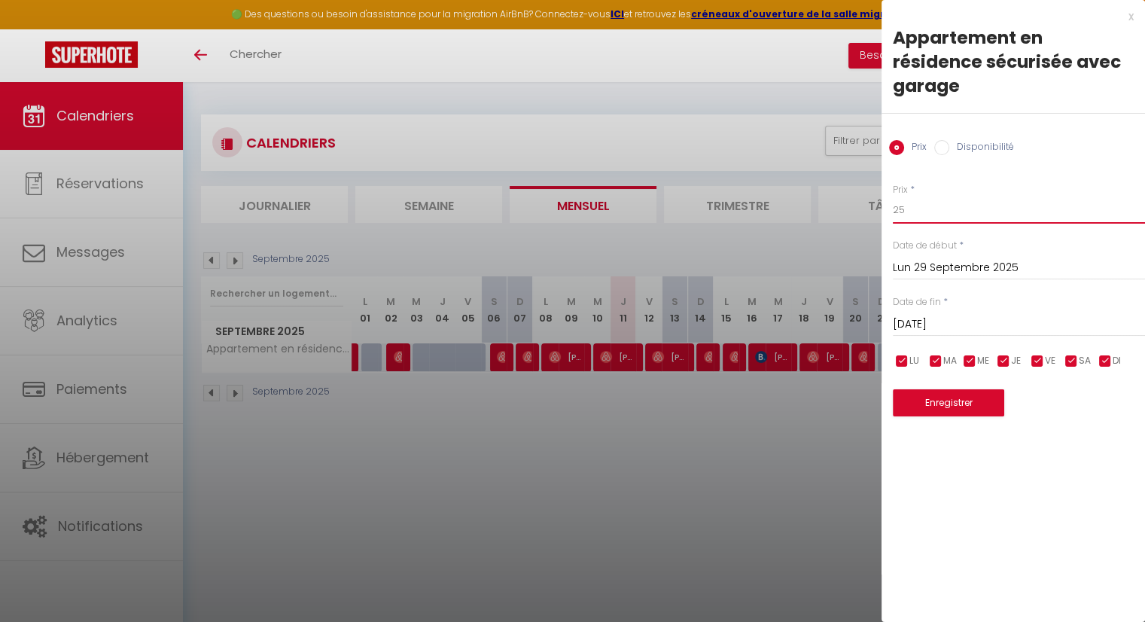
type input "2"
type input "125"
click at [984, 389] on button "Enregistrer" at bounding box center [948, 402] width 111 height 27
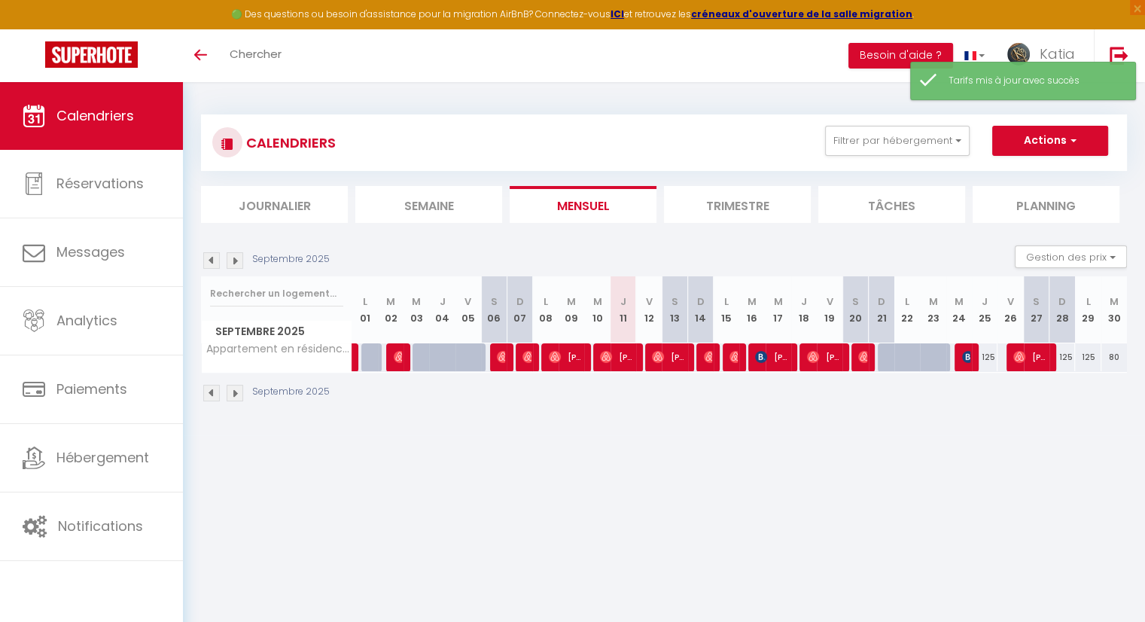
click at [1114, 356] on div "80" at bounding box center [1114, 357] width 26 height 28
type input "80"
type input "Mar 30 Septembre 2025"
type input "Mer 01 Octobre 2025"
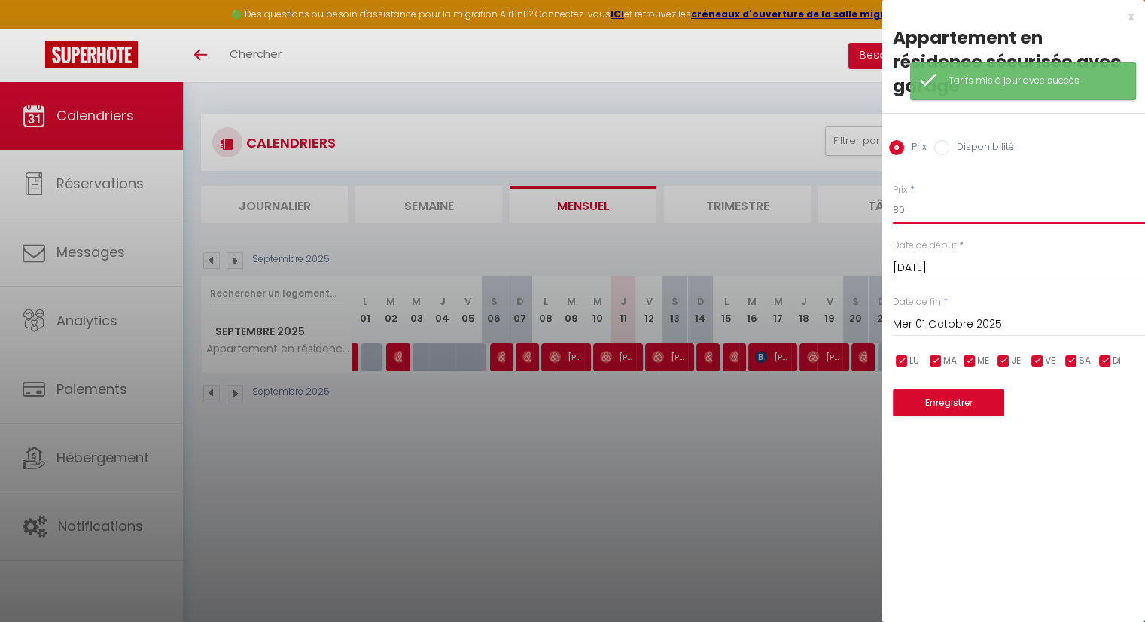
drag, startPoint x: 919, startPoint y: 184, endPoint x: 864, endPoint y: 168, distance: 57.4
click at [864, 168] on body "🟢 Des questions ou besoin d'assistance pour la migration AirBnB? Connectez-vous…" at bounding box center [572, 393] width 1145 height 622
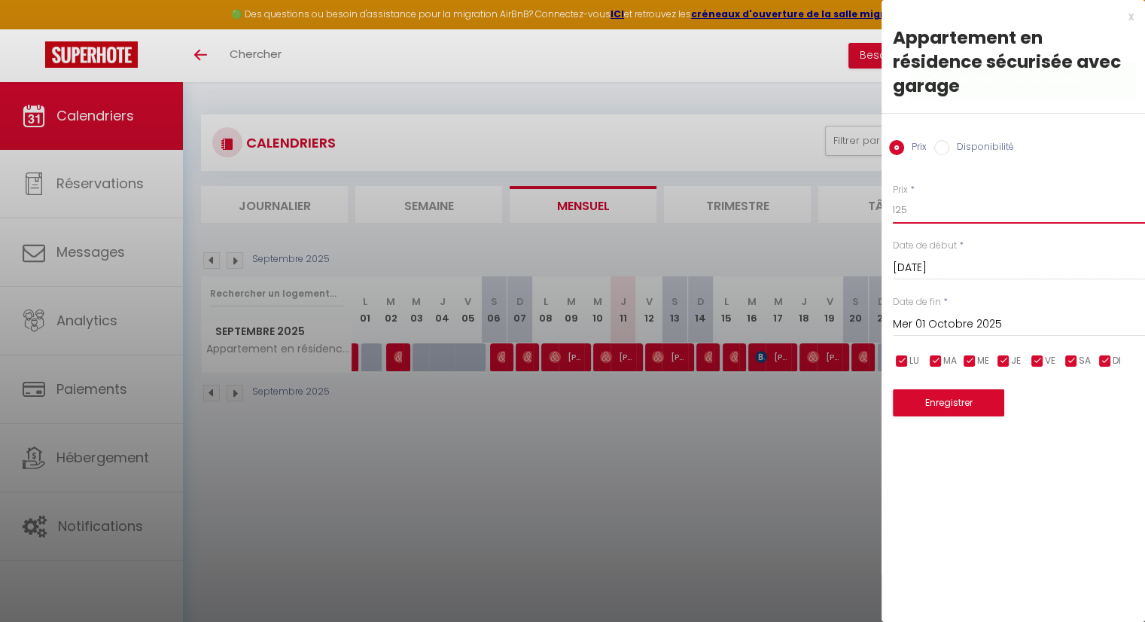
type input "125"
click at [966, 389] on button "Enregistrer" at bounding box center [948, 402] width 111 height 27
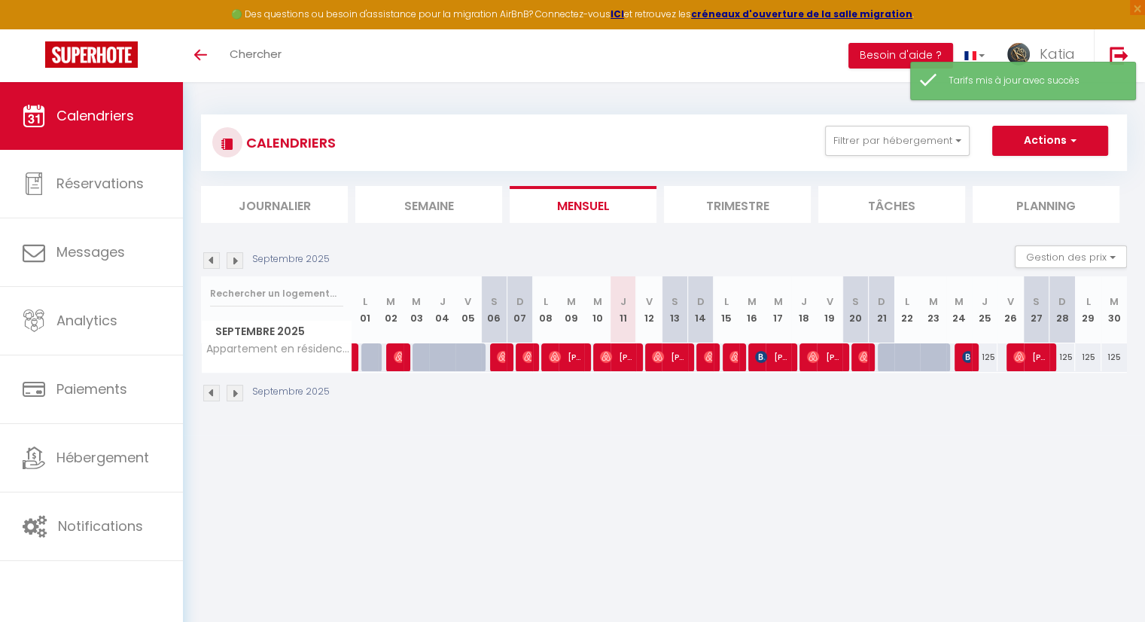
click at [233, 392] on img at bounding box center [235, 393] width 17 height 17
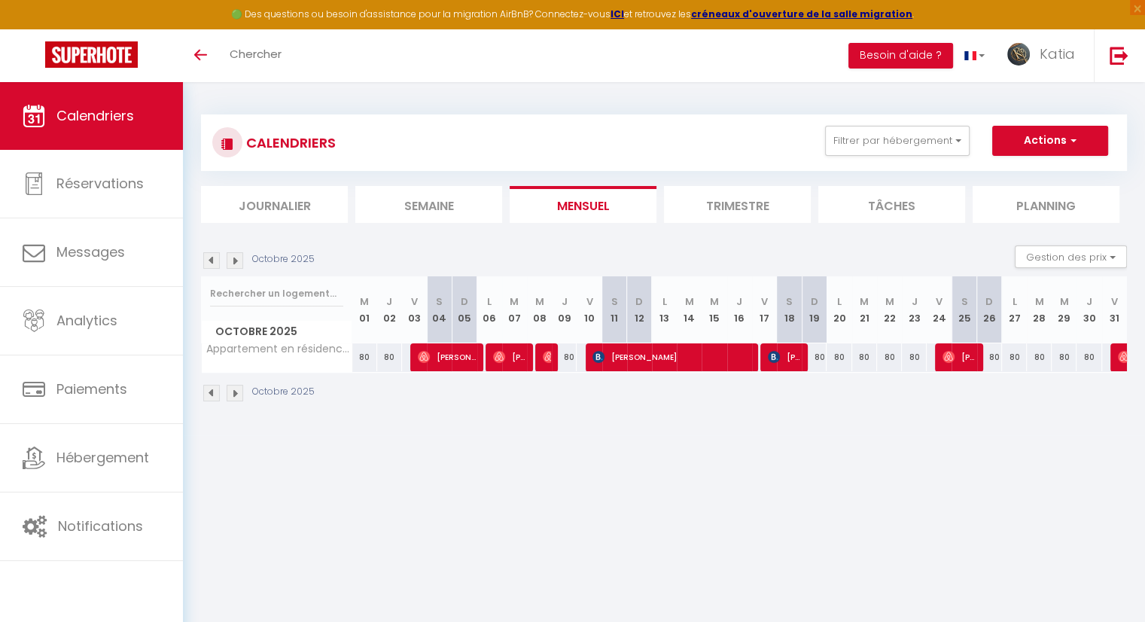
click at [363, 358] on div "80" at bounding box center [364, 357] width 25 height 28
type input "80"
type input "Mer 01 Octobre 2025"
type input "Jeu 02 Octobre 2025"
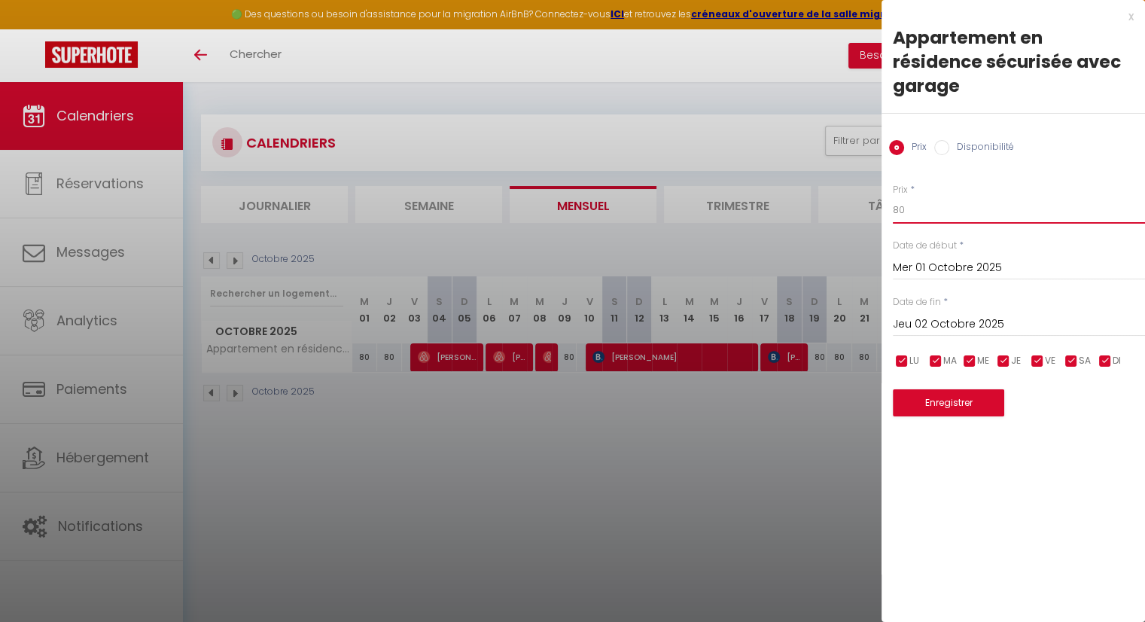
drag, startPoint x: 927, startPoint y: 188, endPoint x: 819, endPoint y: 156, distance: 113.1
click at [819, 156] on body "🟢 Des questions ou besoin d'assistance pour la migration AirBnB? Connectez-vous…" at bounding box center [572, 393] width 1145 height 622
type input "125"
click at [973, 389] on button "Enregistrer" at bounding box center [948, 402] width 111 height 27
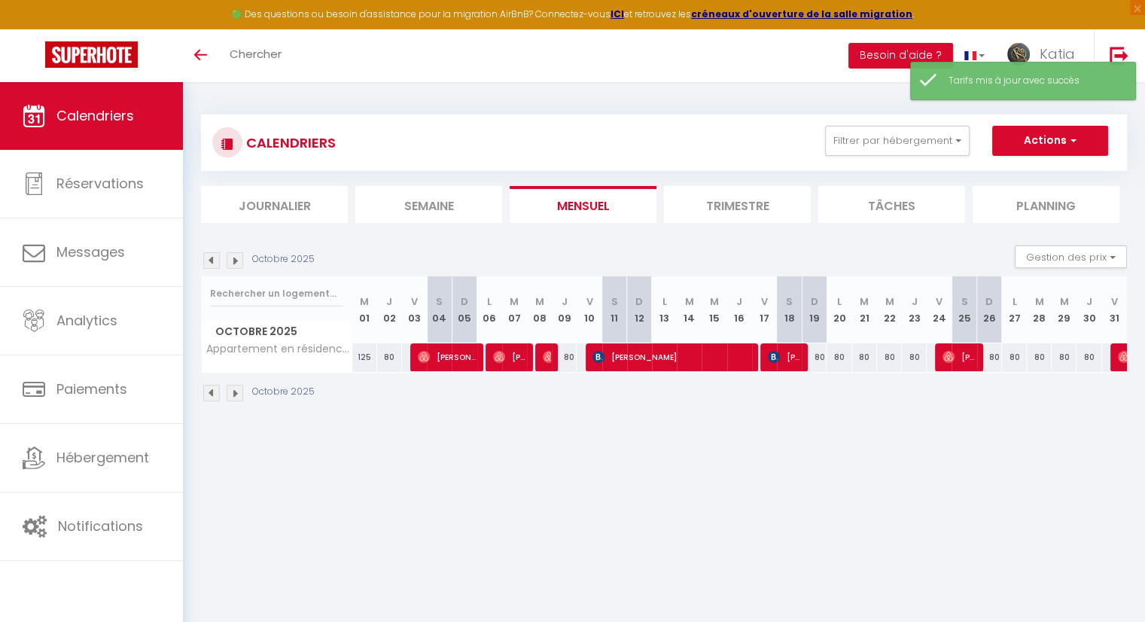
drag, startPoint x: 380, startPoint y: 356, endPoint x: 396, endPoint y: 361, distance: 16.7
click at [396, 361] on div "80" at bounding box center [389, 357] width 25 height 28
type input "80"
type input "Jeu 02 Octobre 2025"
type input "Ven 03 Octobre 2025"
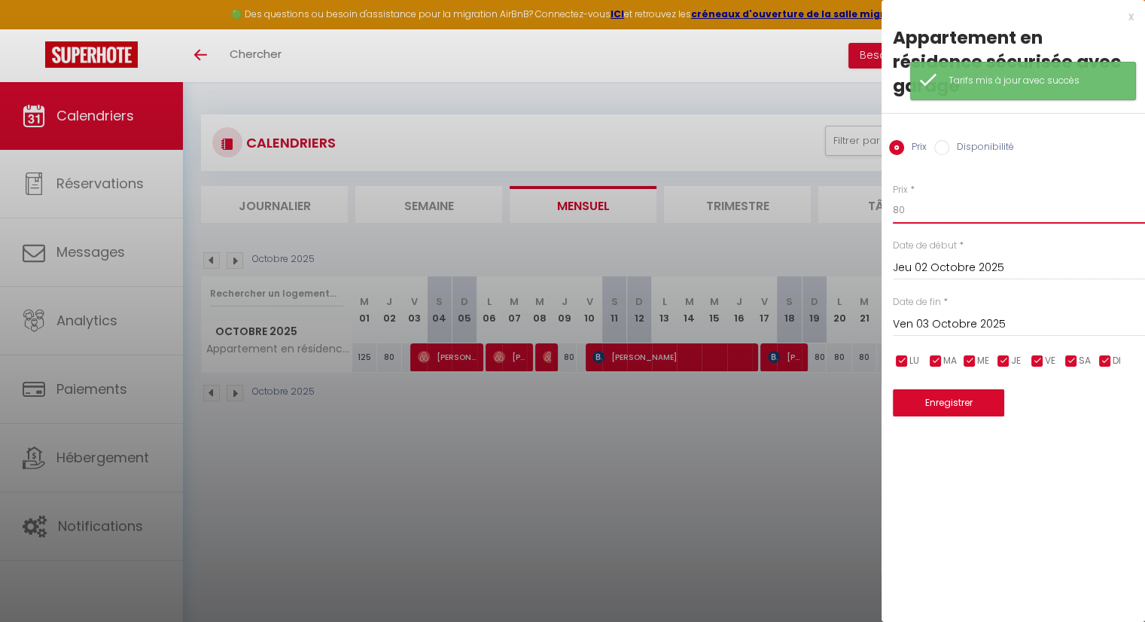
drag, startPoint x: 907, startPoint y: 184, endPoint x: 854, endPoint y: 177, distance: 53.1
click at [854, 177] on body "🟢 Des questions ou besoin d'assistance pour la migration AirBnB? Connectez-vous…" at bounding box center [572, 393] width 1145 height 622
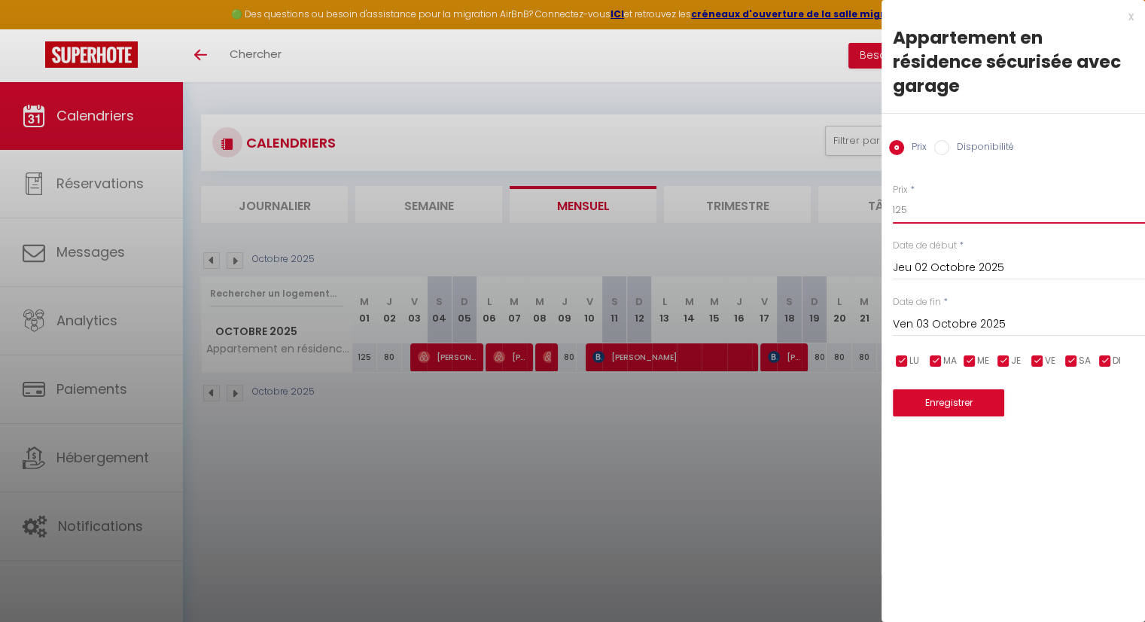
type input "125"
click at [972, 389] on button "Enregistrer" at bounding box center [948, 402] width 111 height 27
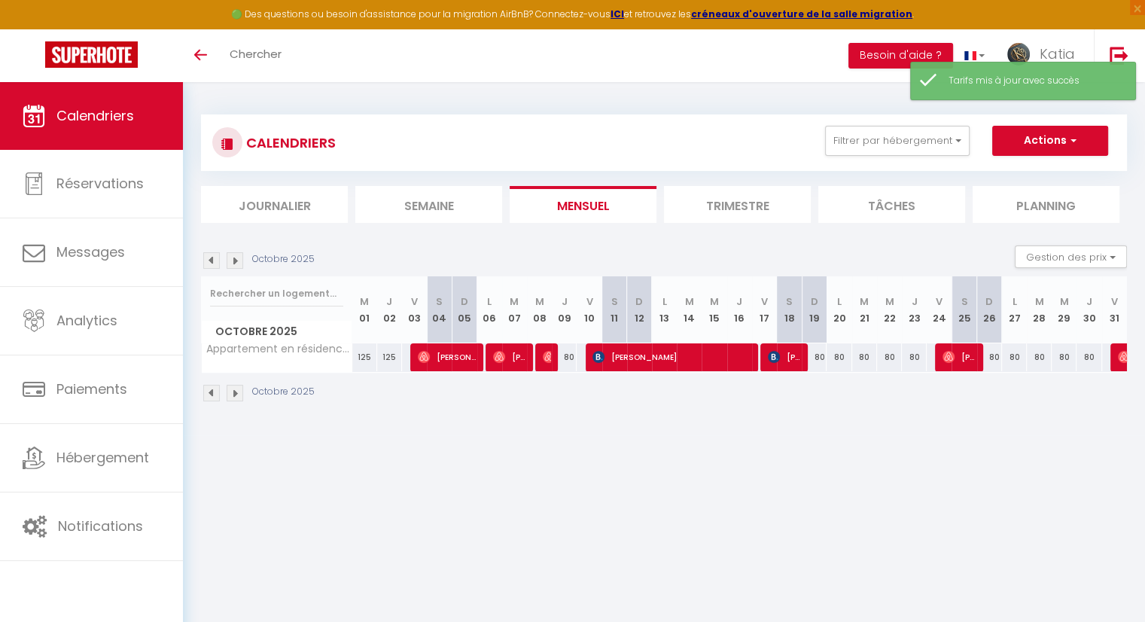
click at [569, 356] on div "80" at bounding box center [564, 357] width 25 height 28
type input "80"
type input "Jeu 09 Octobre 2025"
type input "Ven 10 Octobre 2025"
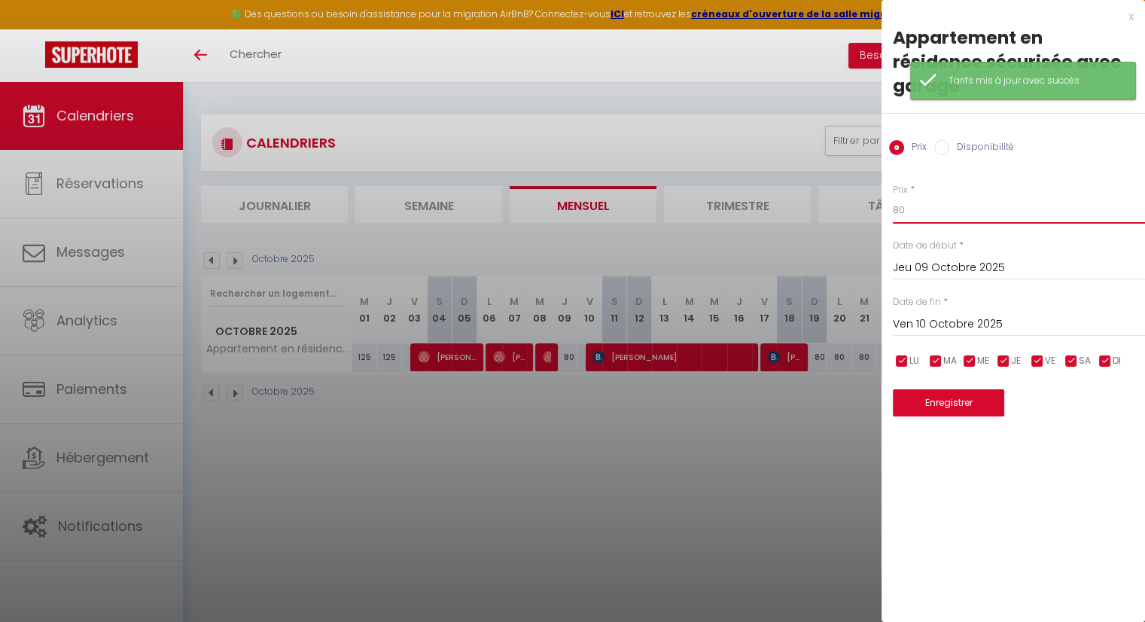
drag, startPoint x: 920, startPoint y: 192, endPoint x: 871, endPoint y: 183, distance: 49.0
click at [871, 183] on body "🟢 Des questions ou besoin d'assistance pour la migration AirBnB? Connectez-vous…" at bounding box center [572, 393] width 1145 height 622
type input "125"
click at [972, 389] on button "Enregistrer" at bounding box center [948, 402] width 111 height 27
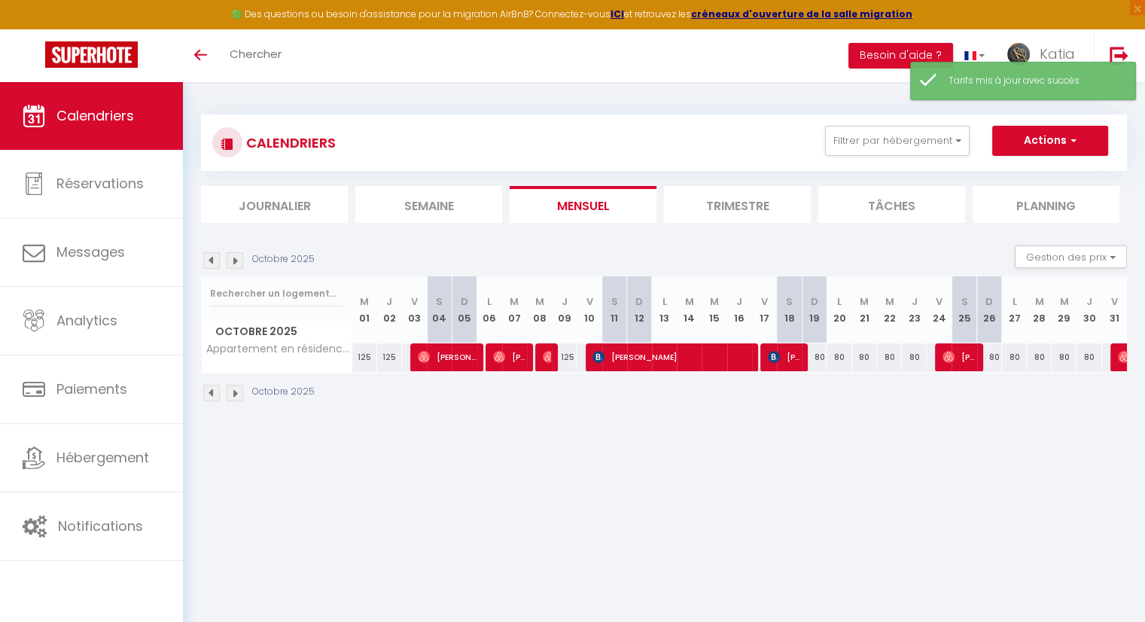
click at [819, 356] on div "80" at bounding box center [813, 357] width 25 height 28
type input "80"
type input "Dim 19 Octobre 2025"
type input "Lun 20 Octobre 2025"
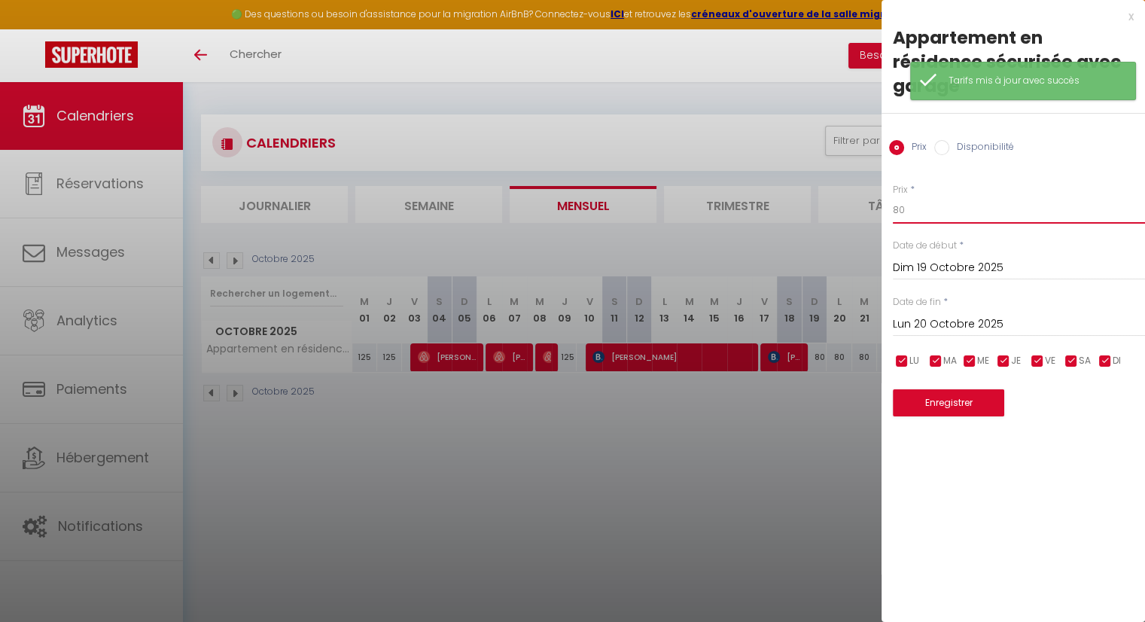
drag, startPoint x: 911, startPoint y: 189, endPoint x: 886, endPoint y: 184, distance: 26.0
click at [886, 184] on div "Prix * 80 Statut * Disponible Indisponible Date de début * Dim 19 Octobre 2025 …" at bounding box center [1012, 290] width 263 height 253
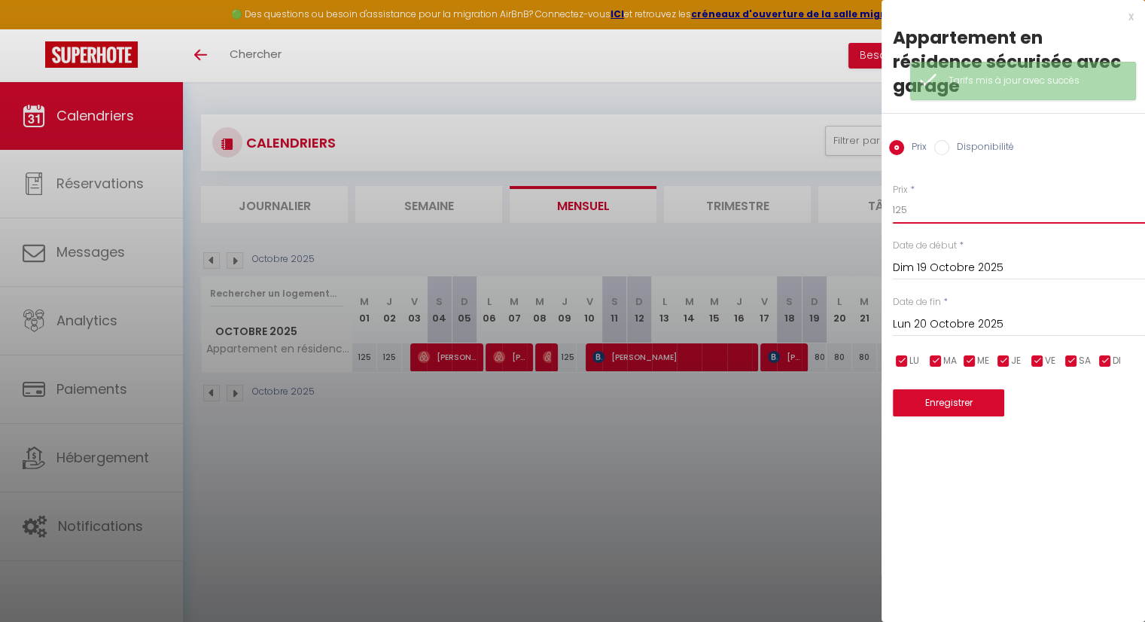
type input "125"
click at [955, 389] on button "Enregistrer" at bounding box center [948, 402] width 111 height 27
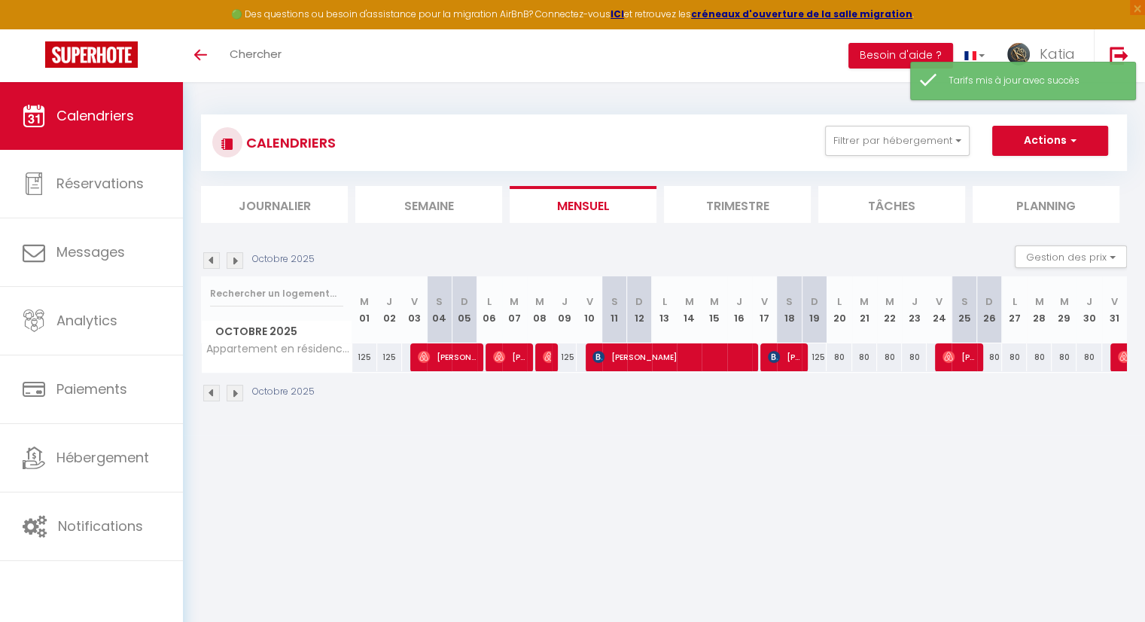
click at [839, 355] on div "80" at bounding box center [838, 357] width 25 height 28
type input "80"
type input "Lun 20 Octobre 2025"
type input "Mar 21 Octobre 2025"
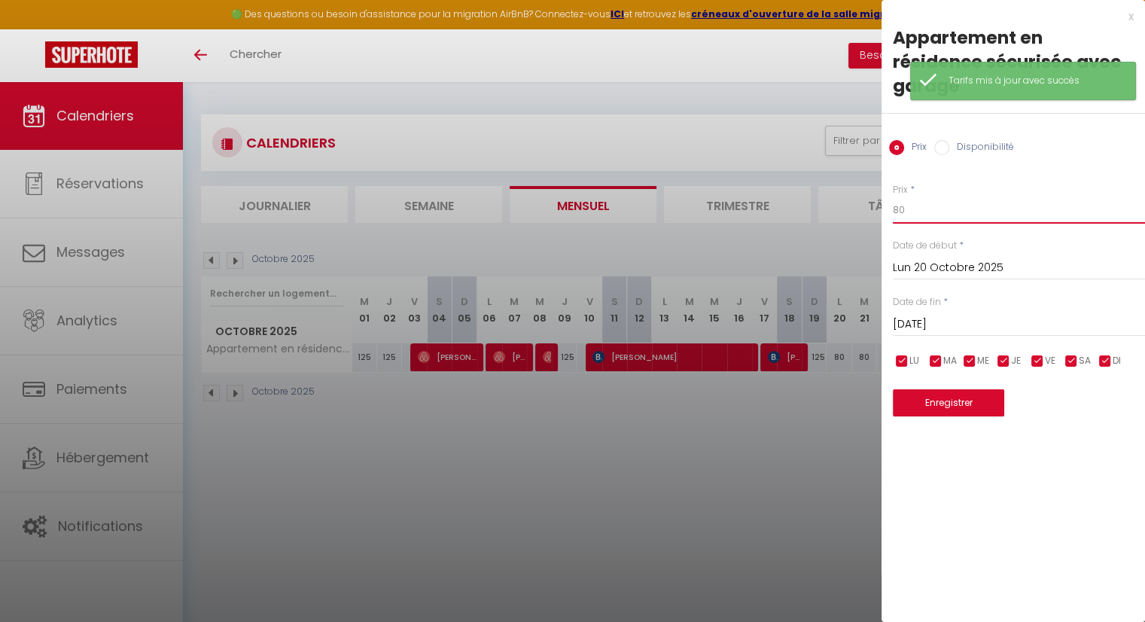
drag, startPoint x: 917, startPoint y: 187, endPoint x: 864, endPoint y: 175, distance: 54.0
click at [864, 175] on body "🟢 Des questions ou besoin d'assistance pour la migration AirBnB? Connectez-vous…" at bounding box center [572, 393] width 1145 height 622
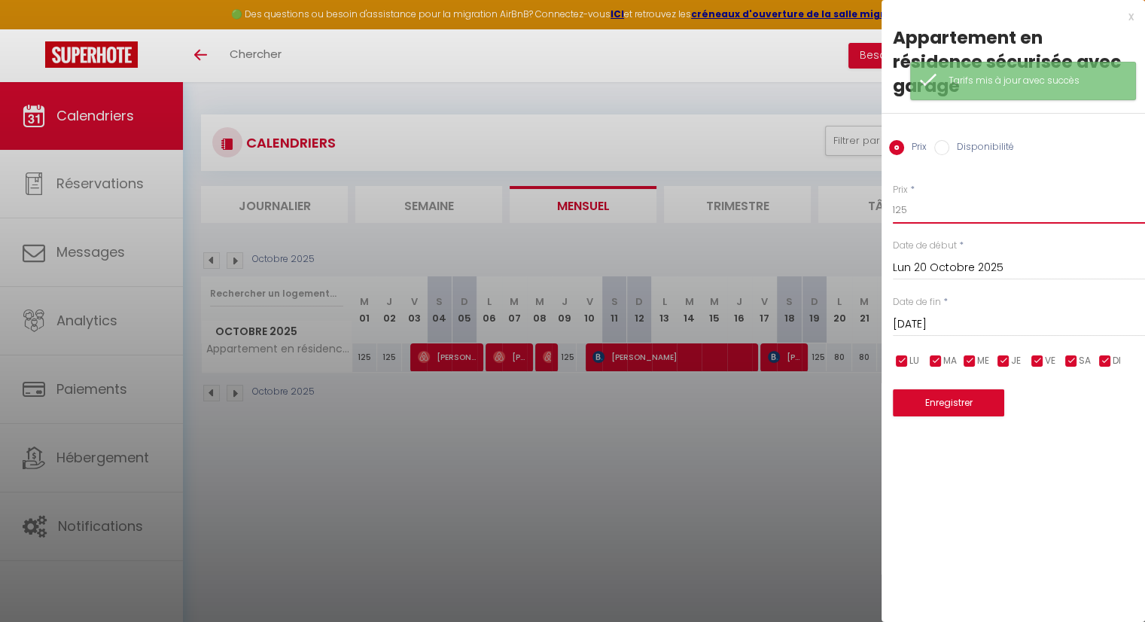
type input "125"
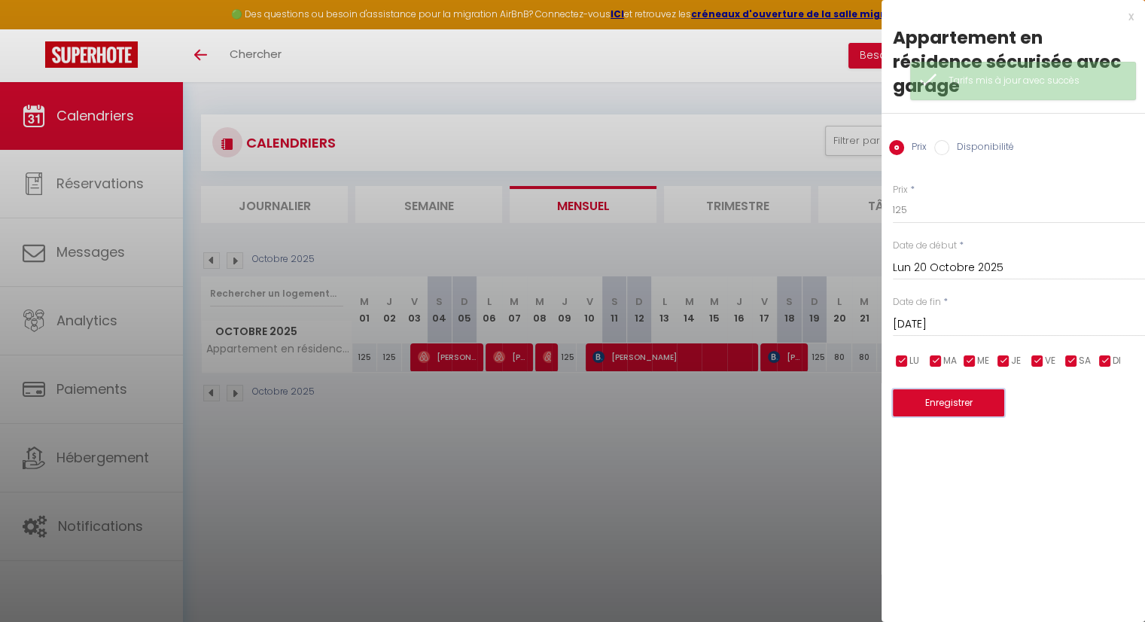
click at [961, 389] on button "Enregistrer" at bounding box center [948, 402] width 111 height 27
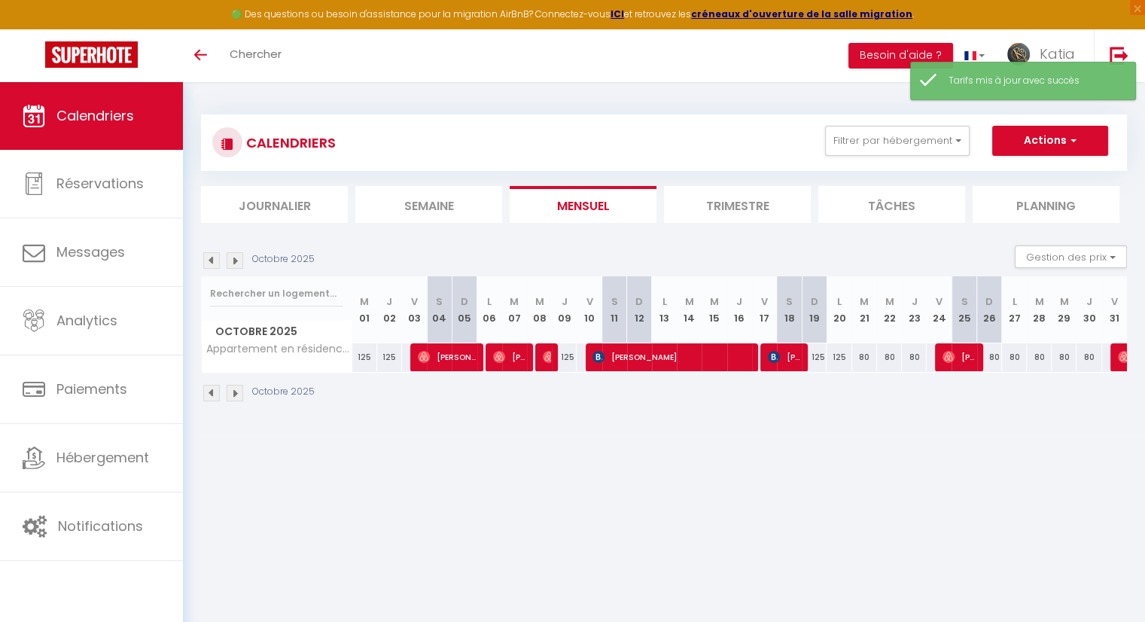
click at [865, 356] on div "80" at bounding box center [864, 357] width 25 height 28
type input "80"
type input "Mar 21 Octobre 2025"
type input "Mer 22 Octobre 2025"
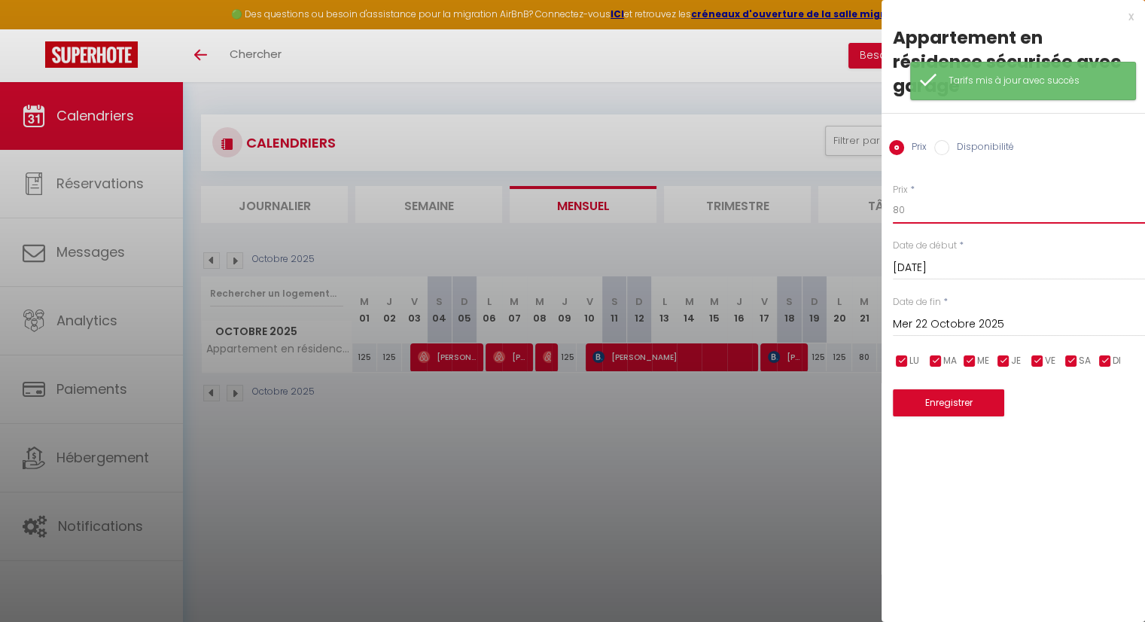
drag, startPoint x: 927, startPoint y: 192, endPoint x: 868, endPoint y: 183, distance: 60.1
click at [868, 183] on body "🟢 Des questions ou besoin d'assistance pour la migration AirBnB? Connectez-vous…" at bounding box center [572, 393] width 1145 height 622
type input "125"
click at [963, 389] on button "Enregistrer" at bounding box center [948, 402] width 111 height 27
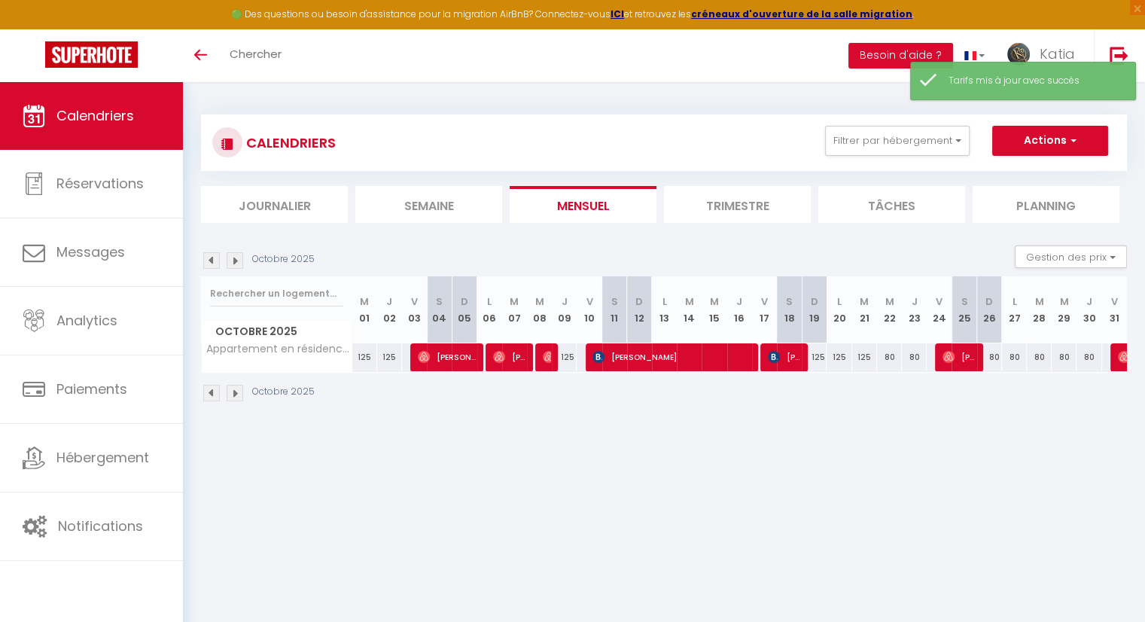
click at [889, 359] on div "80" at bounding box center [889, 357] width 25 height 28
type input "80"
type input "Mer 22 Octobre 2025"
type input "Jeu 23 Octobre 2025"
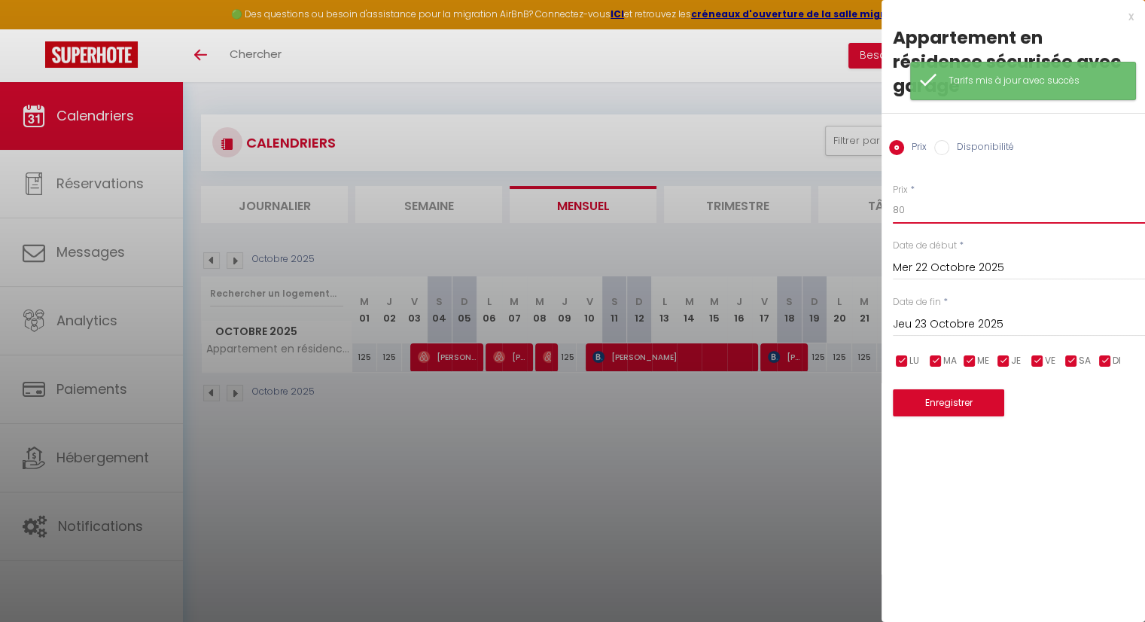
drag, startPoint x: 912, startPoint y: 190, endPoint x: 884, endPoint y: 184, distance: 28.7
click at [884, 184] on div "Prix * 80 Statut * Disponible Indisponible Date de début * Mer 22 Octobre 2025 …" at bounding box center [1012, 290] width 263 height 253
type input "125"
click at [981, 389] on button "Enregistrer" at bounding box center [948, 402] width 111 height 27
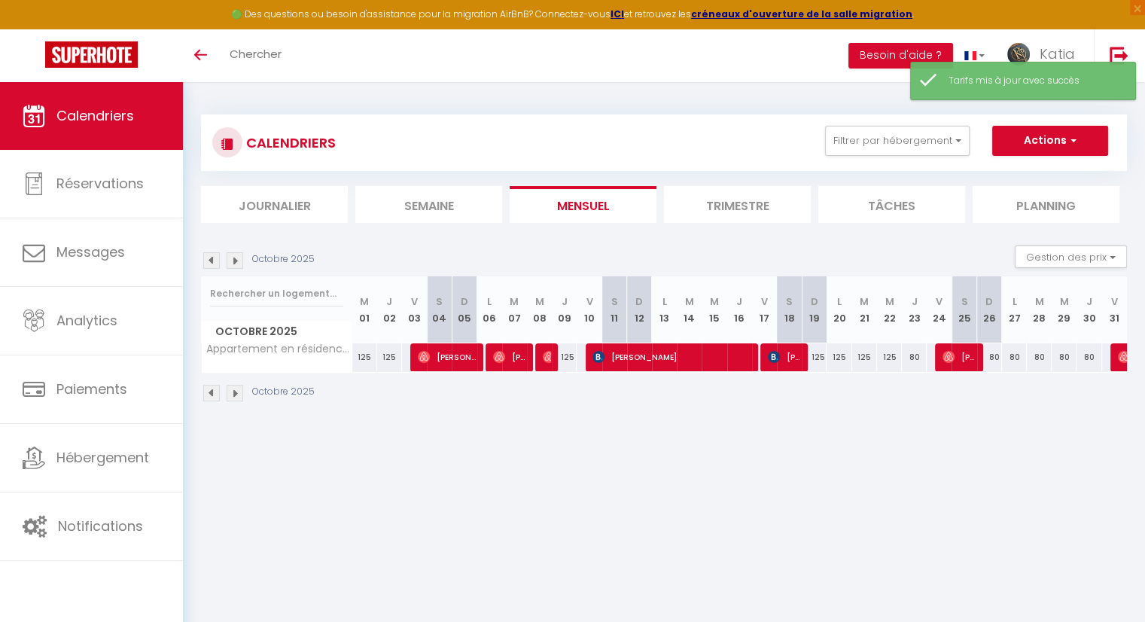
click at [912, 356] on div "80" at bounding box center [914, 357] width 25 height 28
type input "80"
type input "Jeu 23 Octobre 2025"
type input "Ven 24 Octobre 2025"
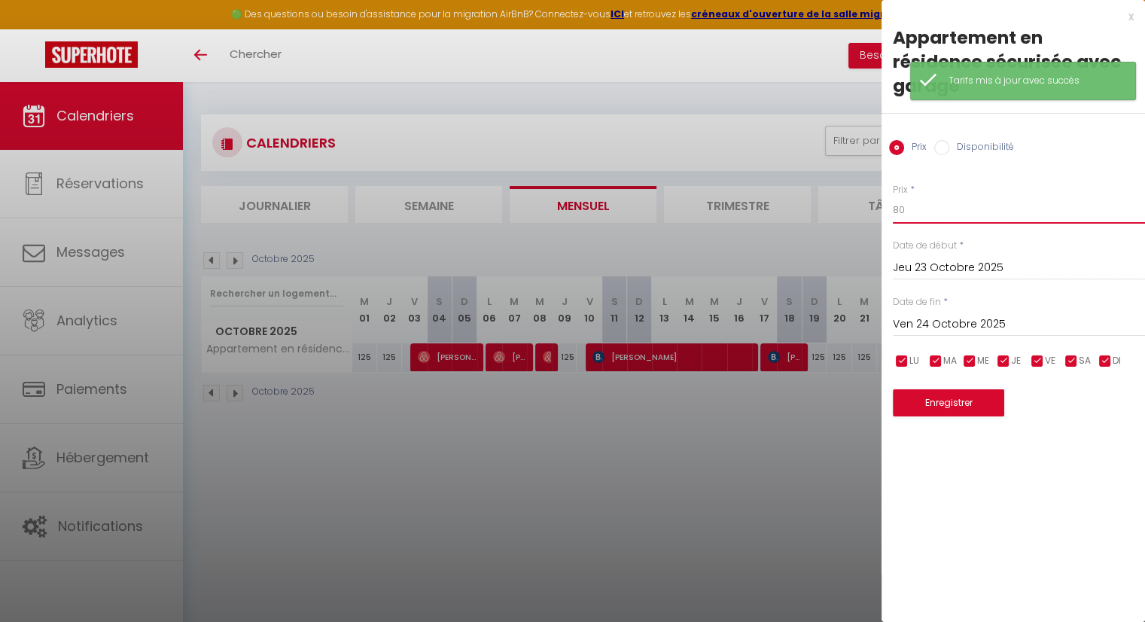
drag, startPoint x: 918, startPoint y: 181, endPoint x: 872, endPoint y: 179, distance: 46.0
click at [872, 179] on body "🟢 Des questions ou besoin d'assistance pour la migration AirBnB? Connectez-vous…" at bounding box center [572, 393] width 1145 height 622
type input "125"
click at [980, 389] on button "Enregistrer" at bounding box center [948, 402] width 111 height 27
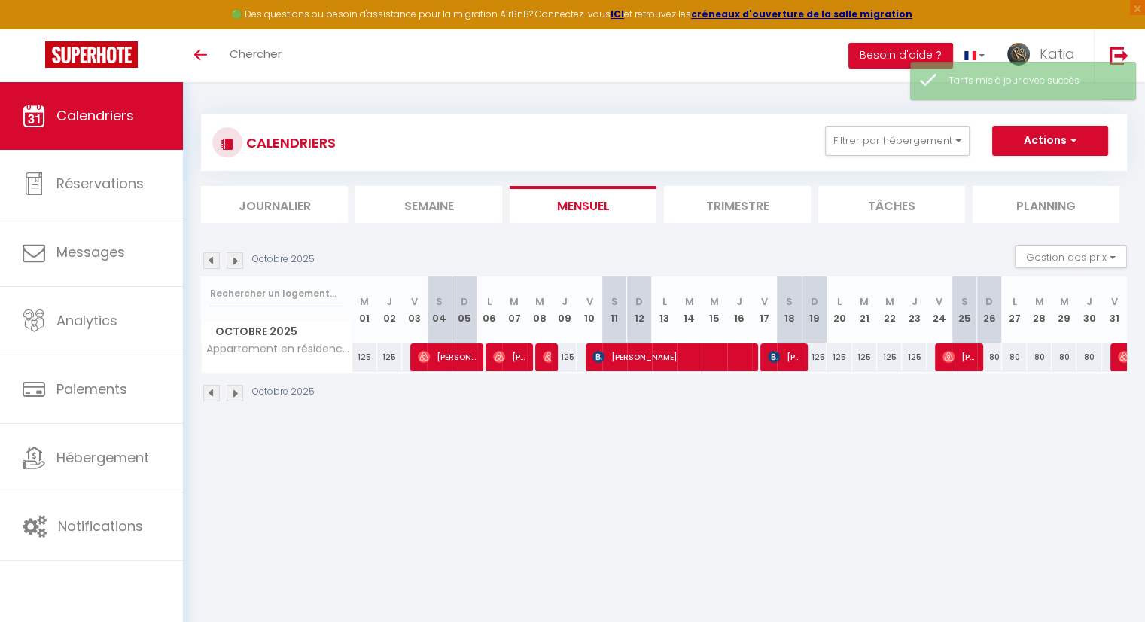
click at [992, 356] on div "80" at bounding box center [989, 357] width 25 height 28
type input "80"
type input "Dim 26 Octobre 2025"
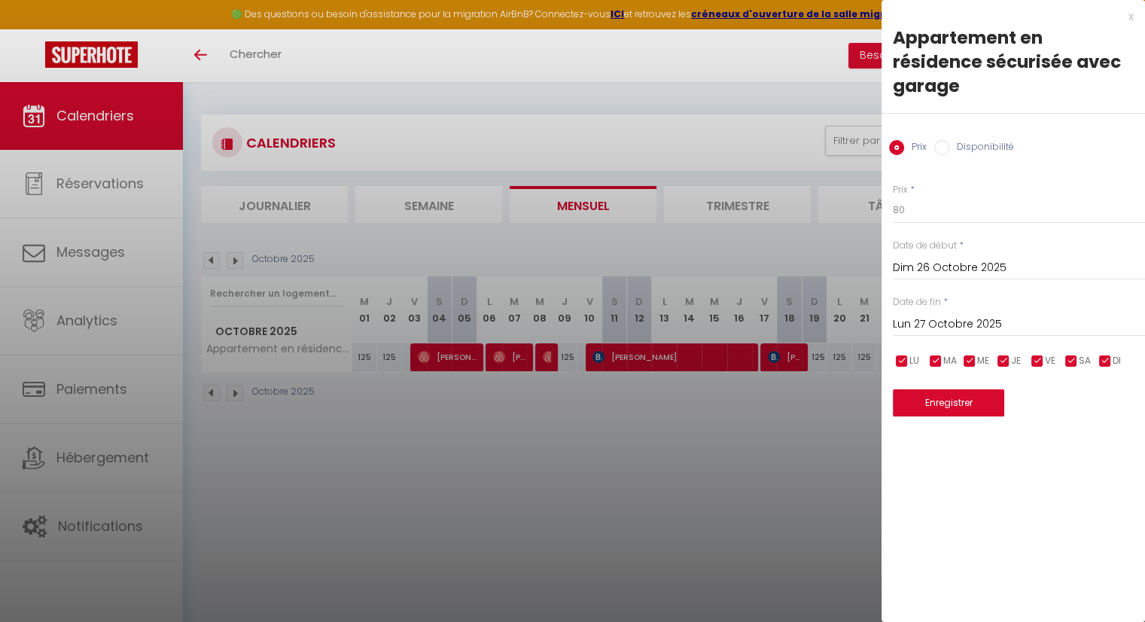
click at [951, 315] on input "Lun 27 Octobre 2025" at bounding box center [1019, 325] width 252 height 20
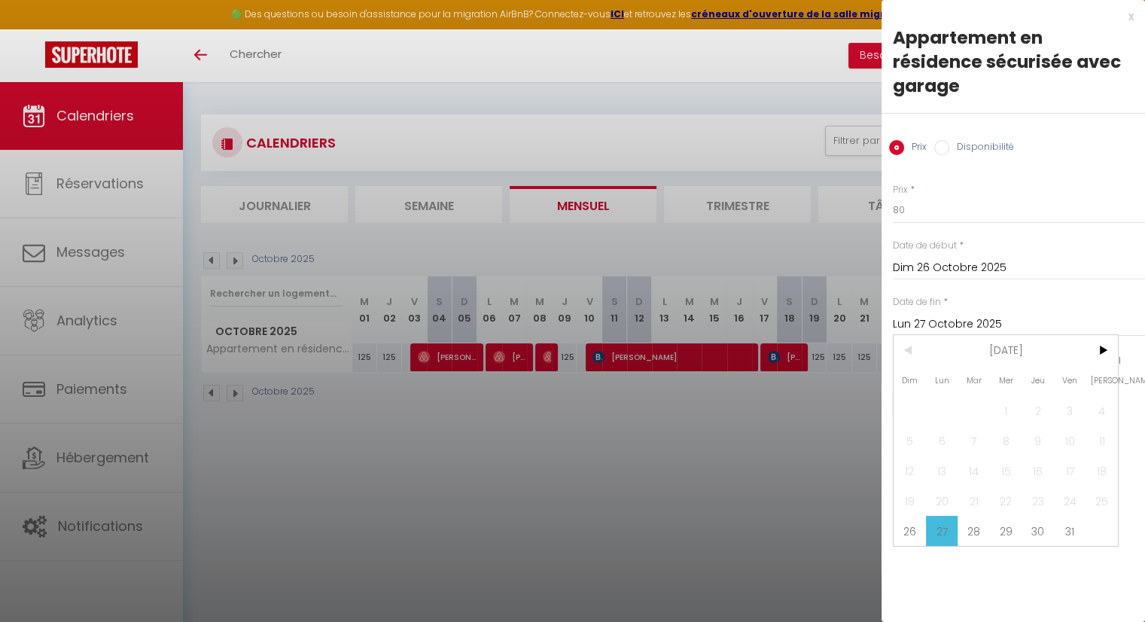
click at [1071, 516] on span "31" at bounding box center [1070, 531] width 32 height 30
type input "Ven 31 Octobre 2025"
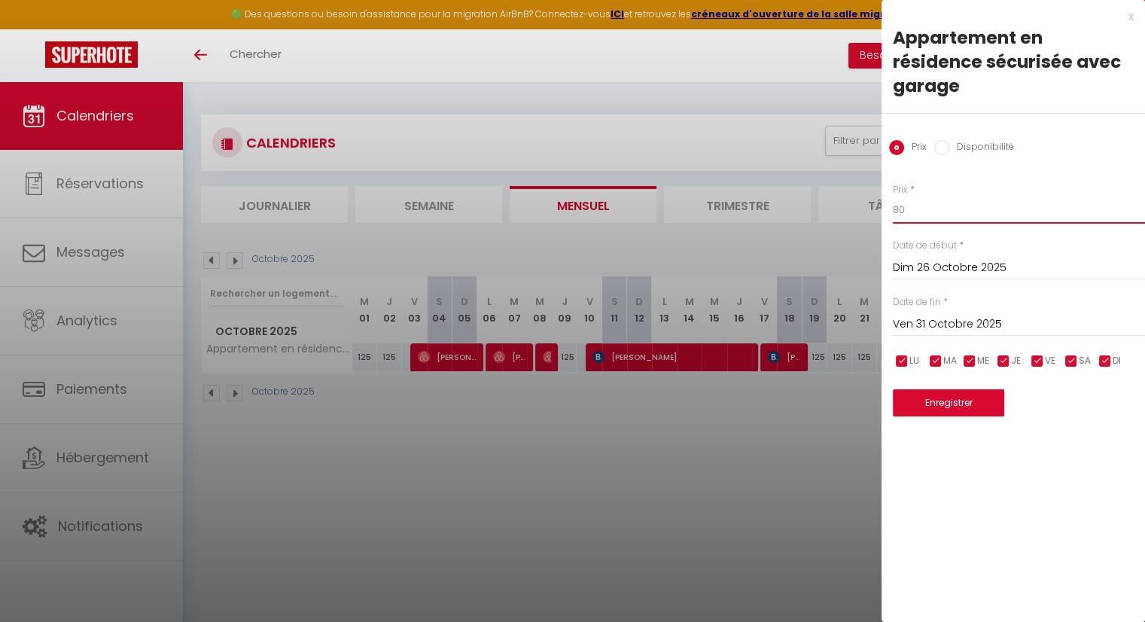
drag, startPoint x: 921, startPoint y: 184, endPoint x: 874, endPoint y: 175, distance: 47.4
click at [874, 175] on body "🟢 Des questions ou besoin d'assistance pour la migration AirBnB? Connectez-vous…" at bounding box center [572, 393] width 1145 height 622
type input "125"
click at [967, 389] on button "Enregistrer" at bounding box center [948, 402] width 111 height 27
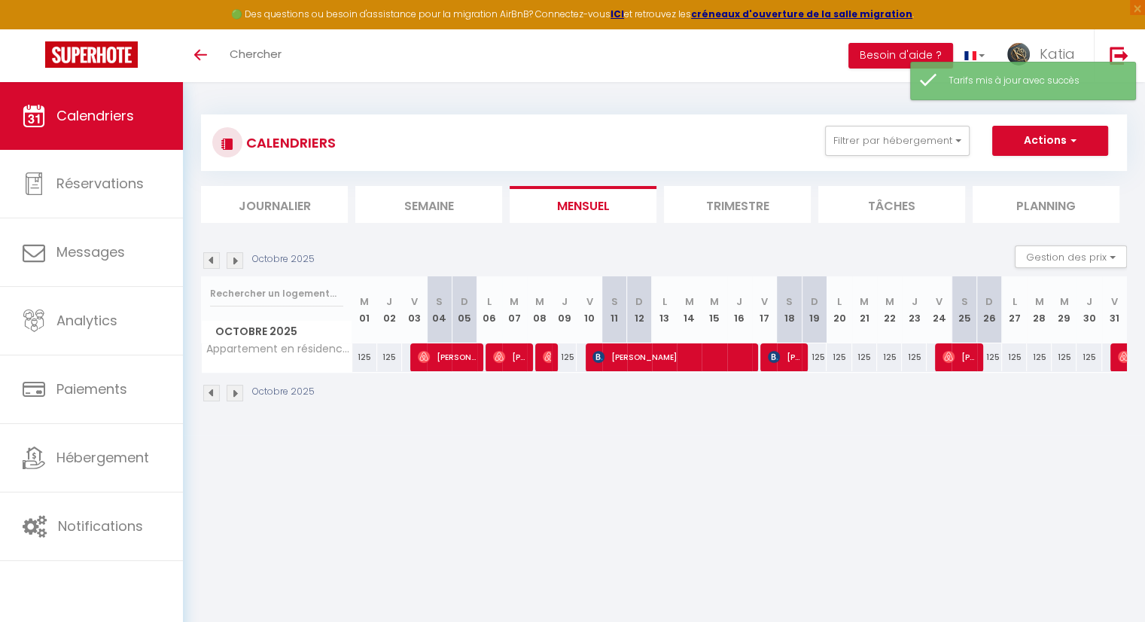
click at [241, 260] on img at bounding box center [235, 260] width 17 height 17
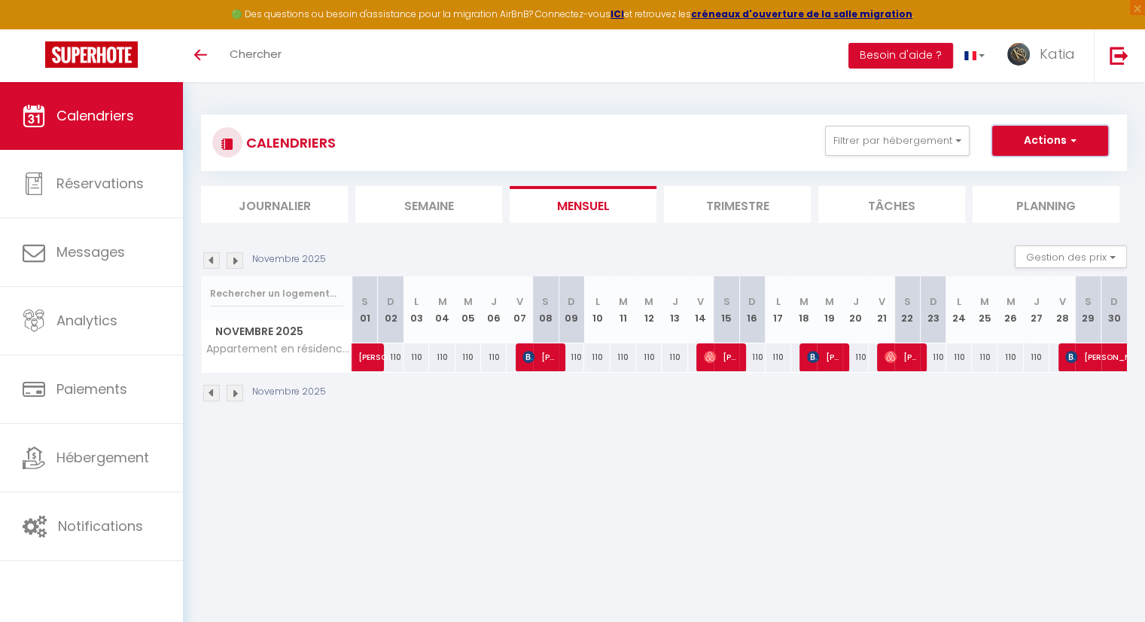
click at [1053, 138] on button "Actions" at bounding box center [1050, 141] width 116 height 30
click at [975, 458] on body "🟢 Des questions ou besoin d'assistance pour la migration AirBnB? Connectez-vous…" at bounding box center [572, 393] width 1145 height 622
click at [394, 354] on span at bounding box center [385, 357] width 35 height 29
select select "OK"
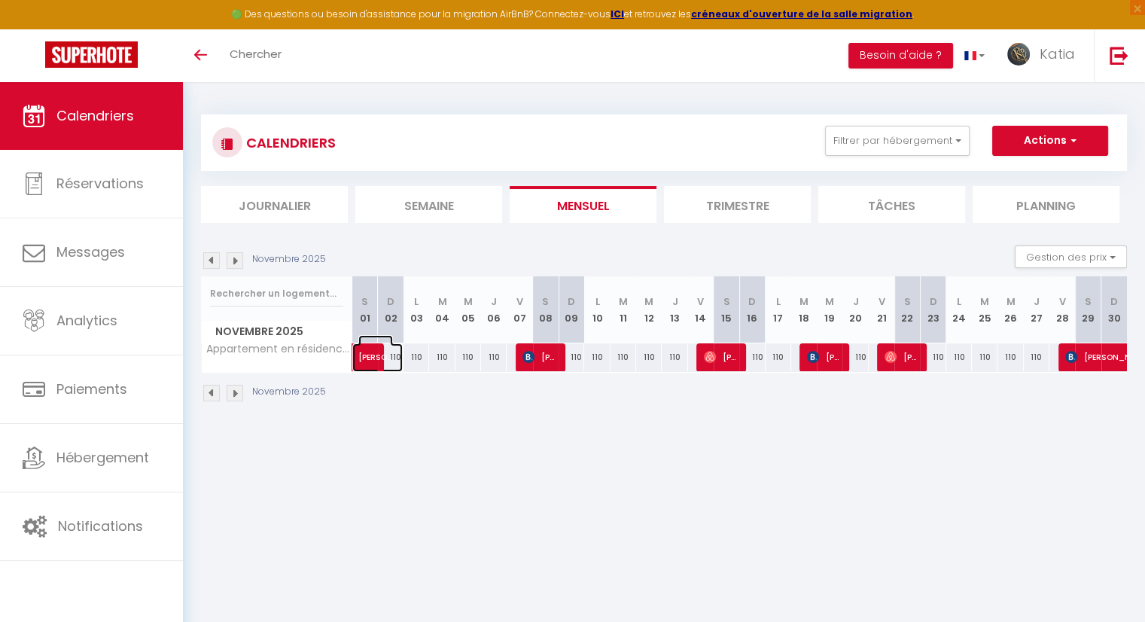
select select "0"
select select "1"
select select
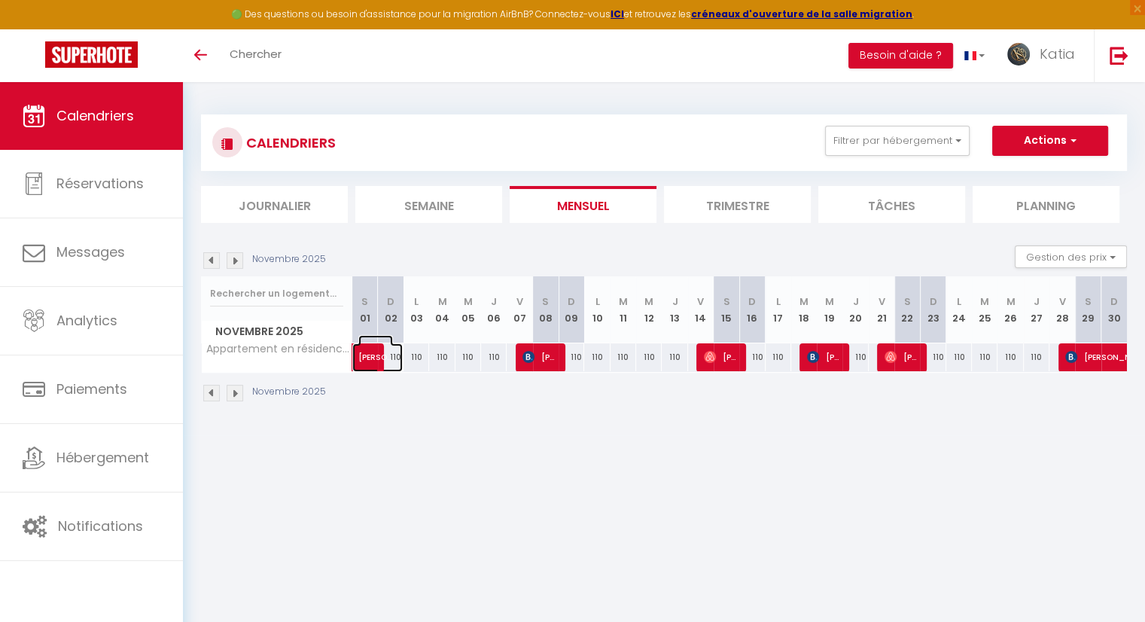
select select "42024"
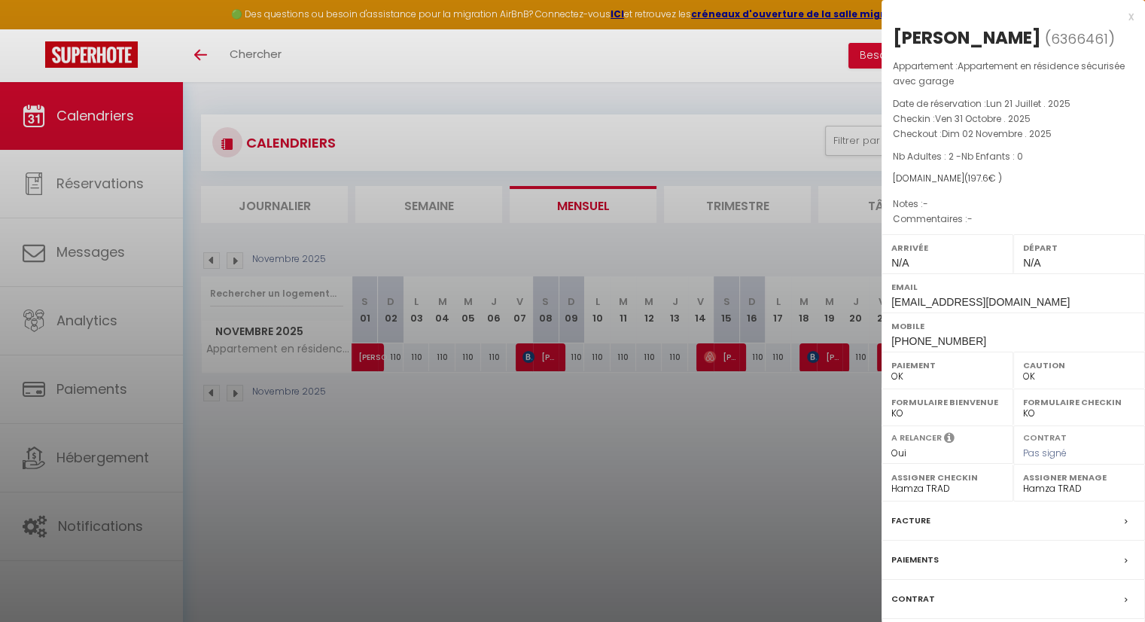
click at [628, 487] on div at bounding box center [572, 311] width 1145 height 622
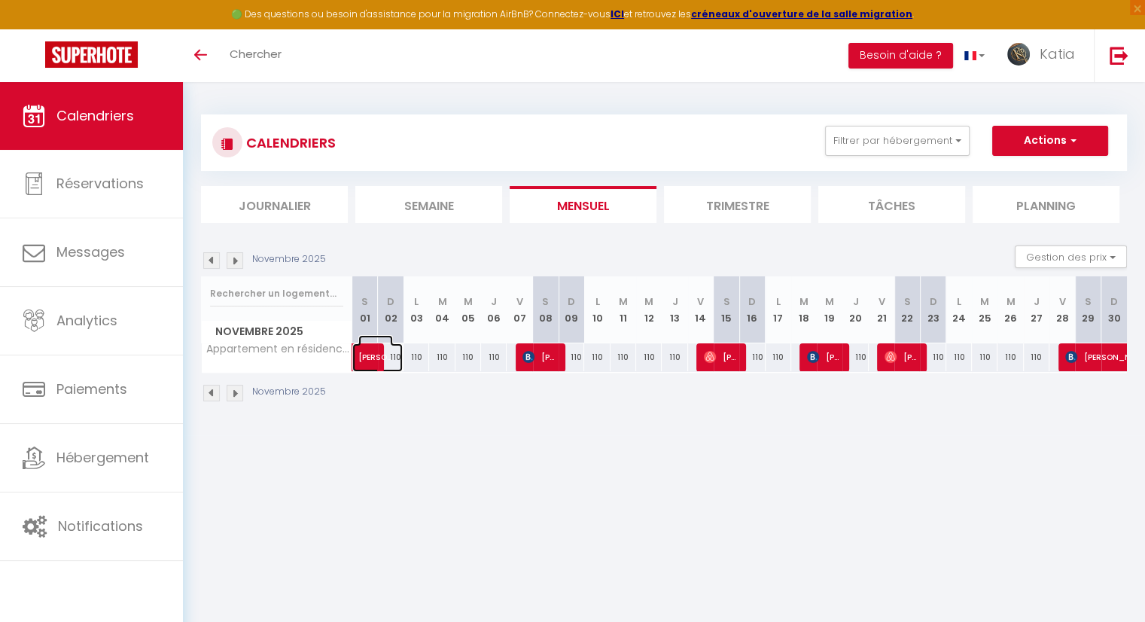
click at [394, 358] on span at bounding box center [385, 357] width 35 height 29
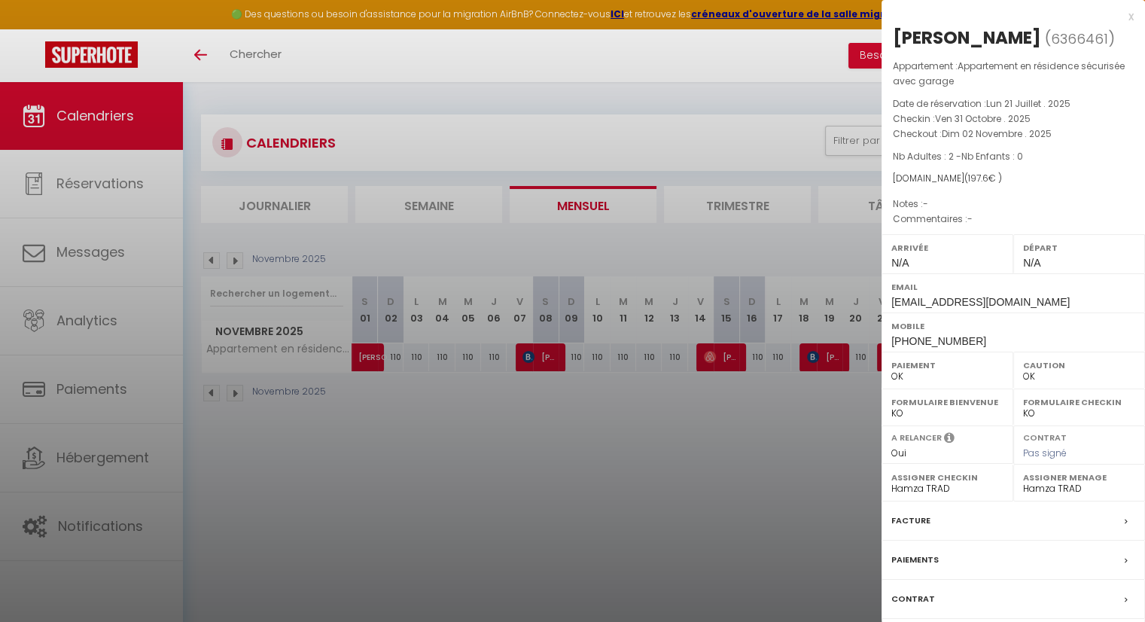
click at [548, 465] on div at bounding box center [572, 311] width 1145 height 622
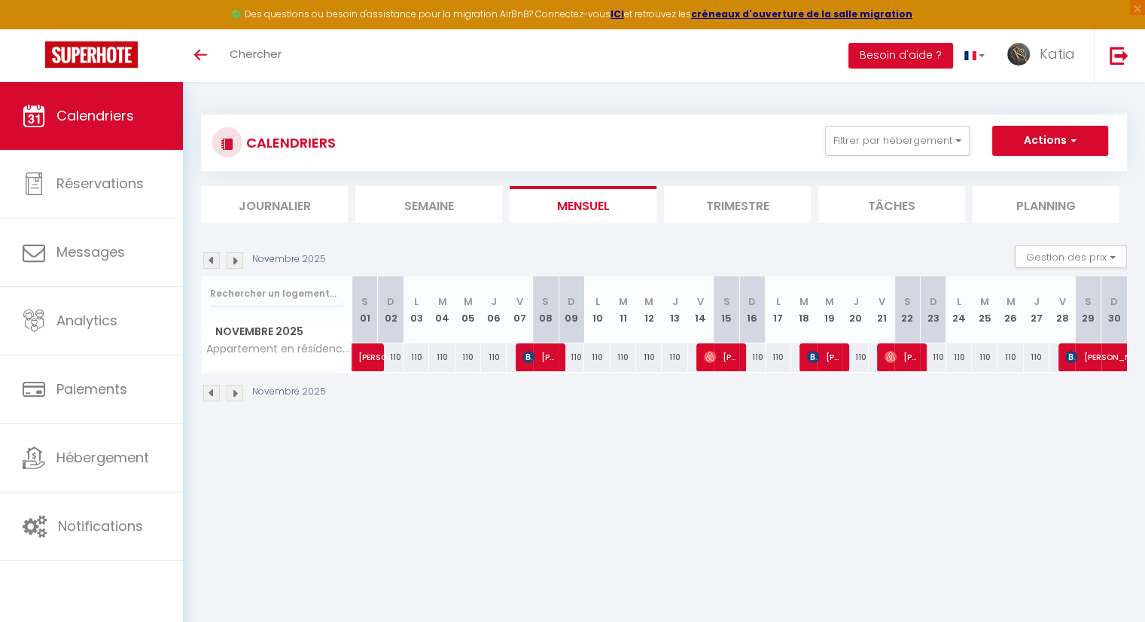
click at [394, 313] on th "D 02" at bounding box center [391, 309] width 26 height 67
click at [421, 360] on div "110" at bounding box center [416, 357] width 26 height 28
type input "110"
type input "Lun 03 Novembre 2025"
type input "Mar 04 Novembre 2025"
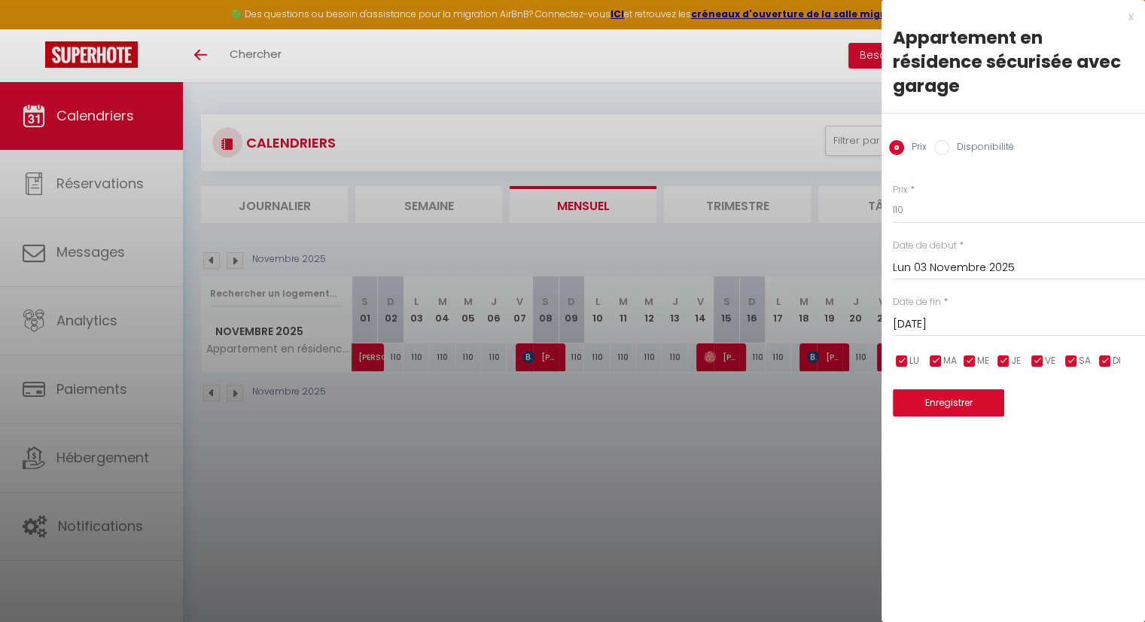
click at [936, 258] on input "Lun 03 Novembre 2025" at bounding box center [1019, 268] width 252 height 20
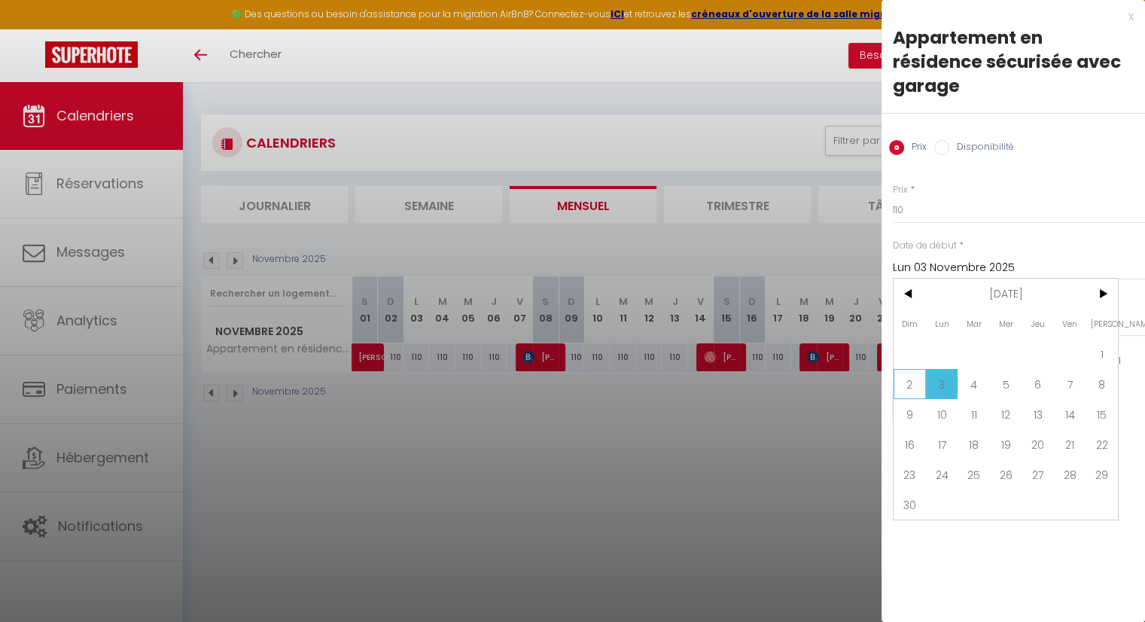
click at [912, 369] on span "2" at bounding box center [909, 384] width 32 height 30
type input "Dim 02 Novembre 2025"
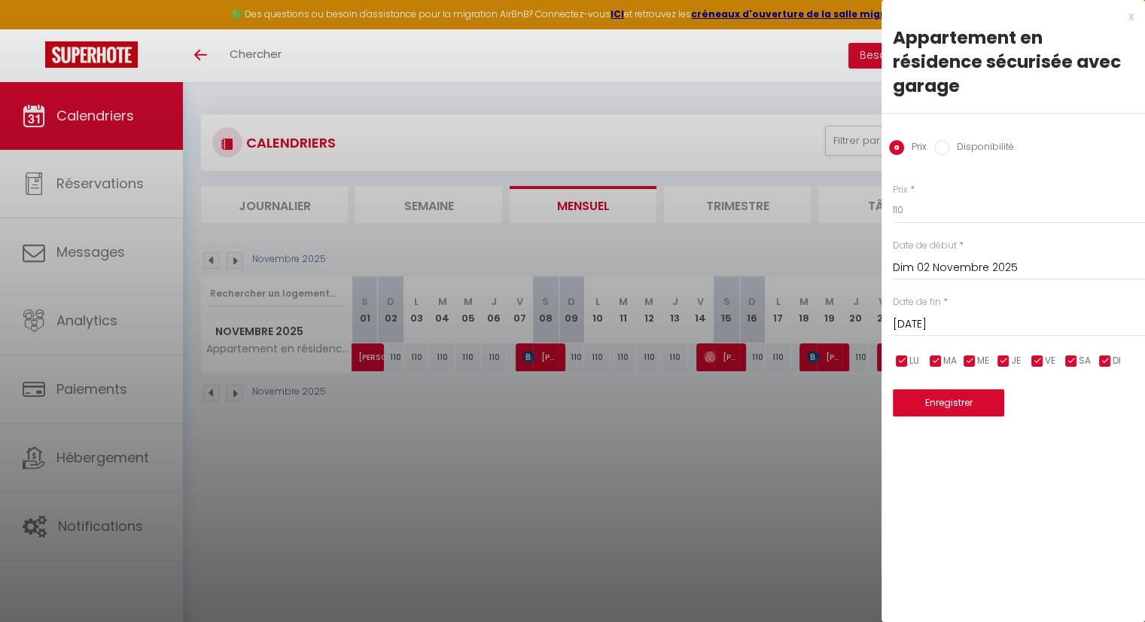
click at [945, 315] on input "Mar 04 Novembre 2025" at bounding box center [1019, 325] width 252 height 20
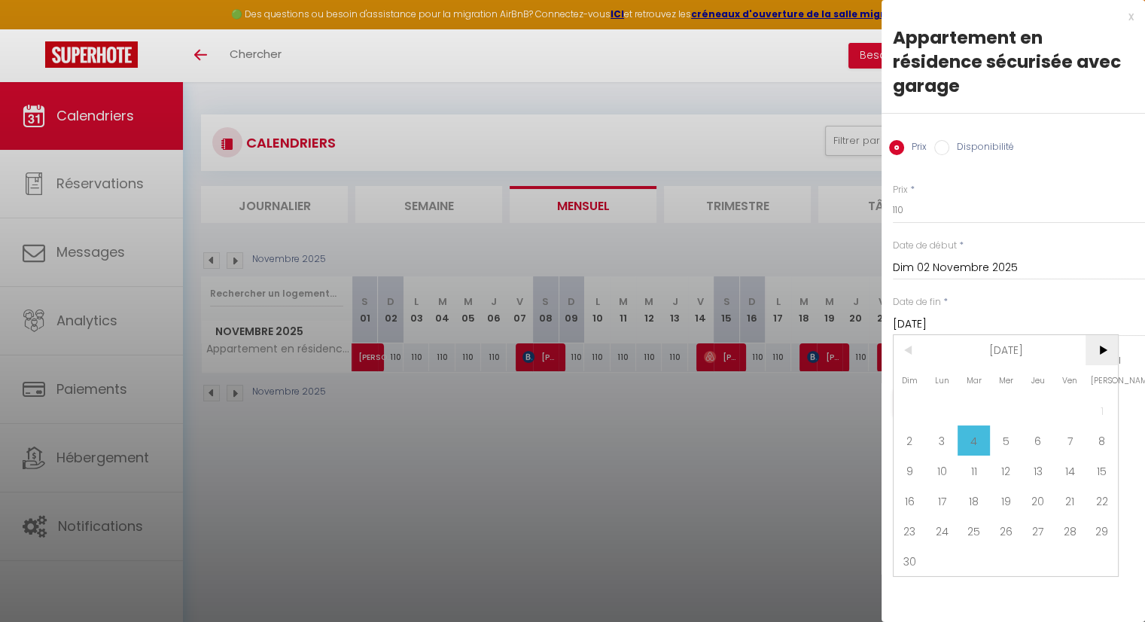
click at [1107, 335] on span ">" at bounding box center [1101, 350] width 32 height 30
click at [1103, 335] on span ">" at bounding box center [1101, 350] width 32 height 30
click at [1104, 335] on span ">" at bounding box center [1101, 350] width 32 height 30
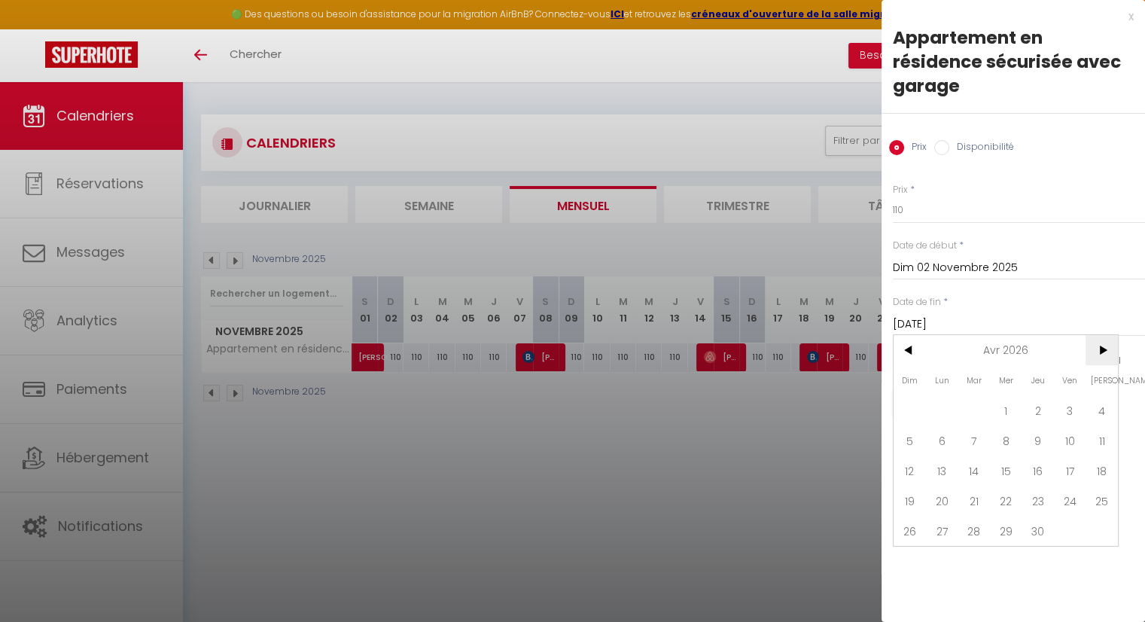
click at [1104, 335] on span ">" at bounding box center [1101, 350] width 32 height 30
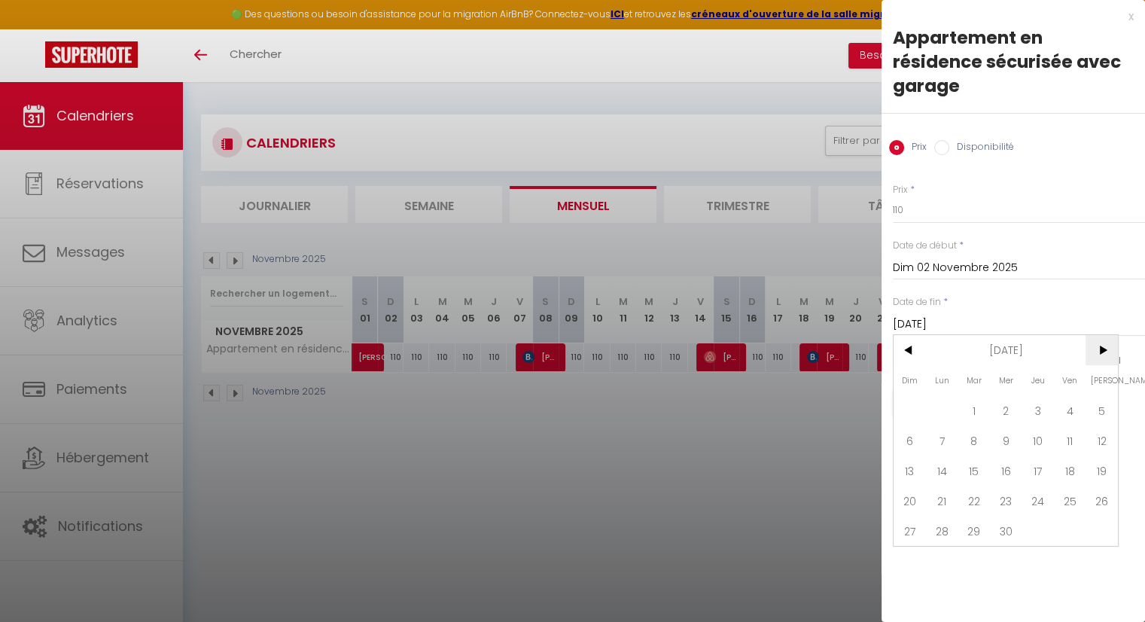
click at [1104, 335] on span ">" at bounding box center [1101, 350] width 32 height 30
click at [1044, 516] on span "31" at bounding box center [1037, 531] width 32 height 30
type input "Jeu 31 Décembre 2026"
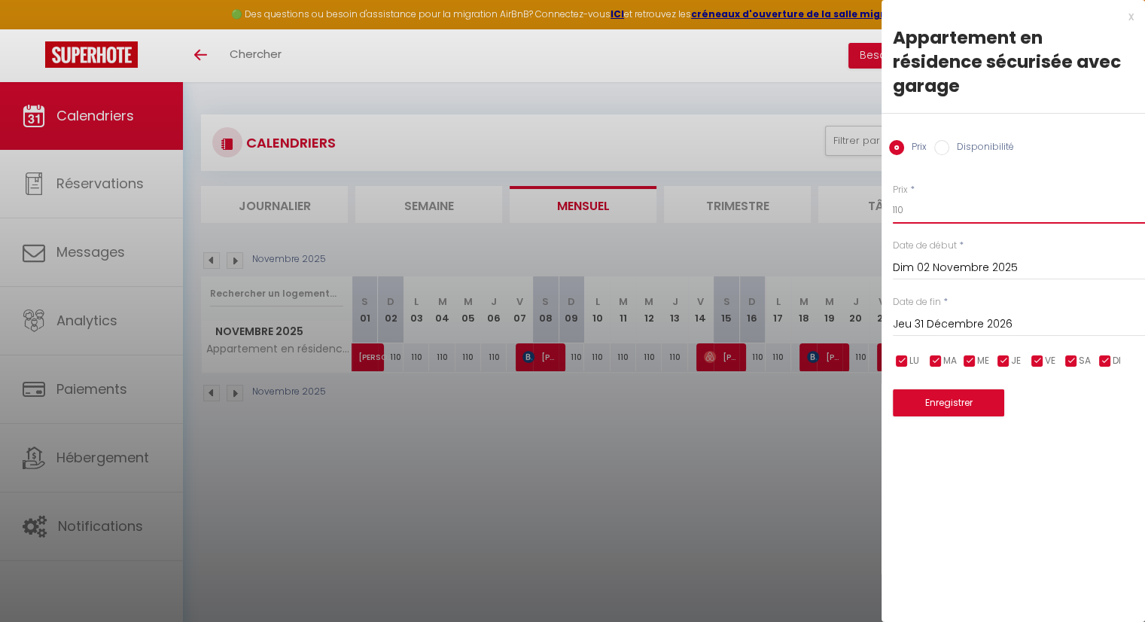
drag, startPoint x: 932, startPoint y: 190, endPoint x: 858, endPoint y: 172, distance: 75.8
click at [858, 172] on body "🟢 Des questions ou besoin d'assistance pour la migration AirBnB? Connectez-vous…" at bounding box center [572, 393] width 1145 height 622
type input "125"
click at [987, 389] on button "Enregistrer" at bounding box center [948, 402] width 111 height 27
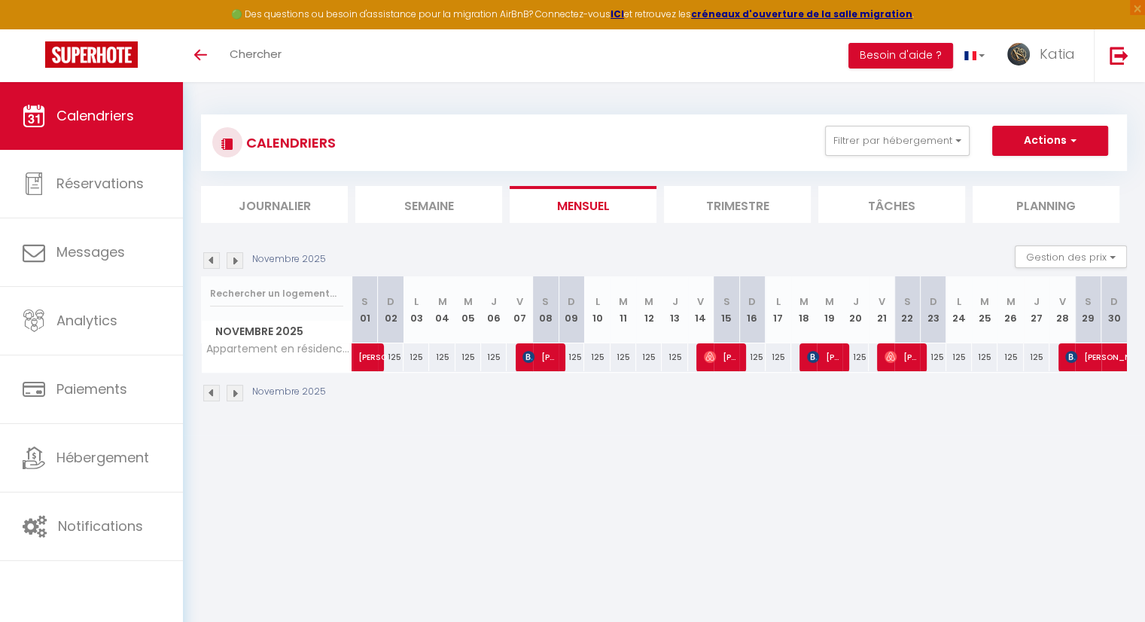
click at [235, 262] on img at bounding box center [235, 260] width 17 height 17
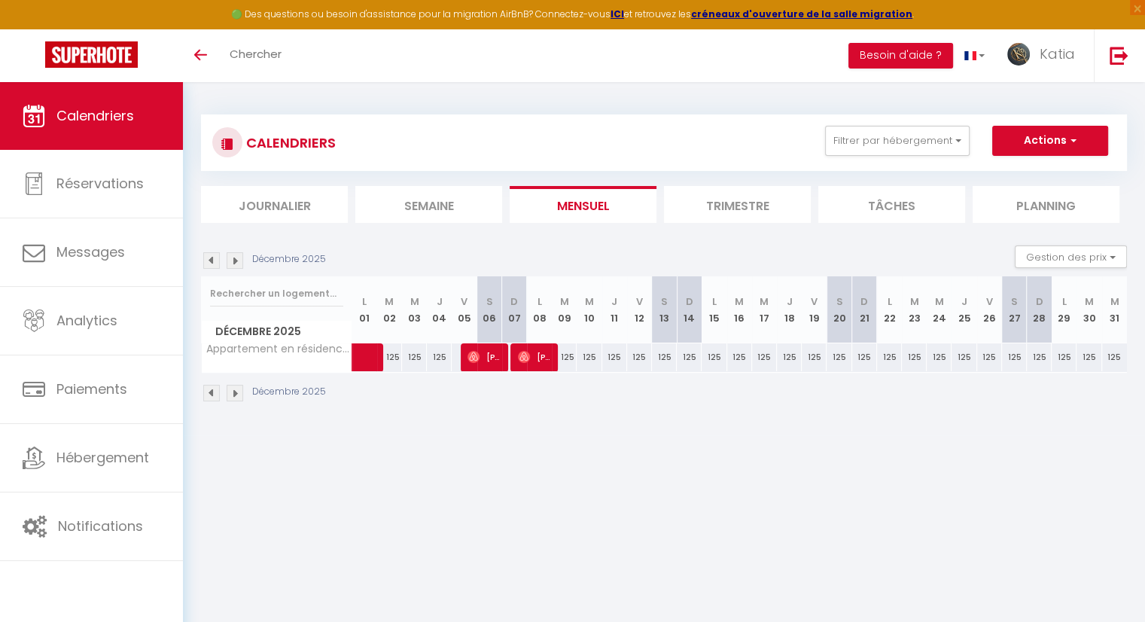
click at [235, 262] on img at bounding box center [235, 260] width 17 height 17
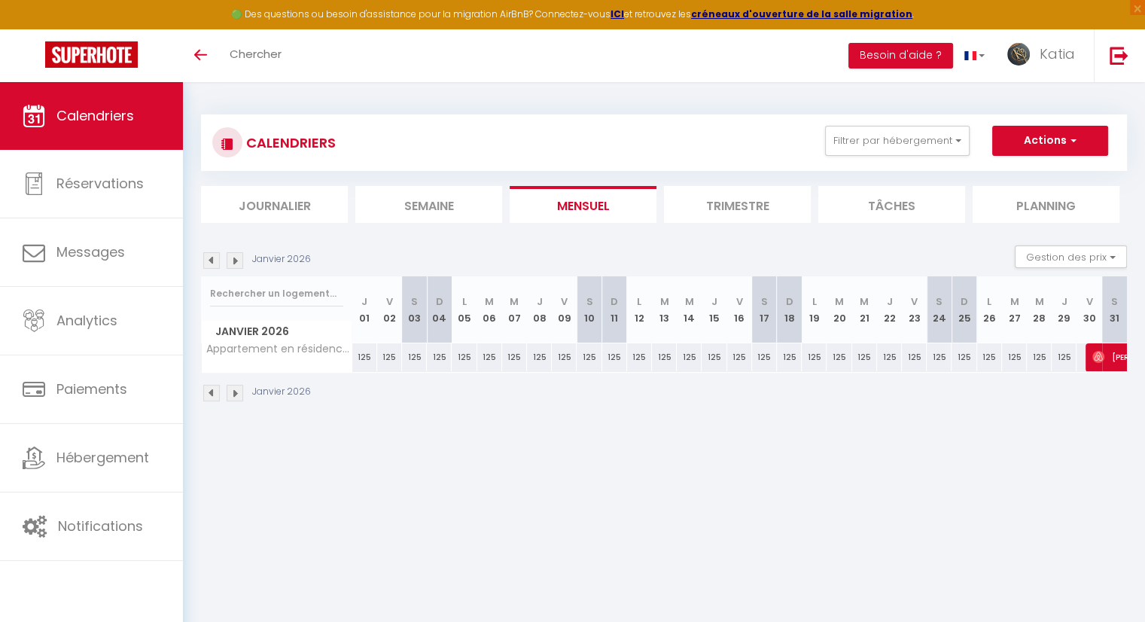
click at [235, 263] on img at bounding box center [235, 260] width 17 height 17
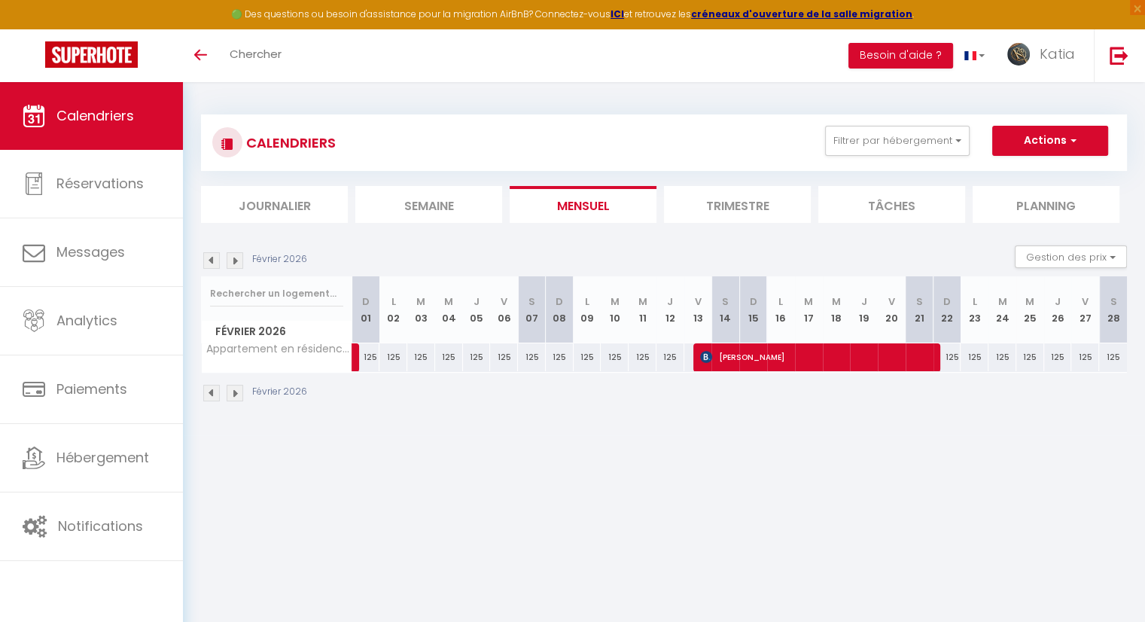
click at [235, 263] on img at bounding box center [235, 260] width 17 height 17
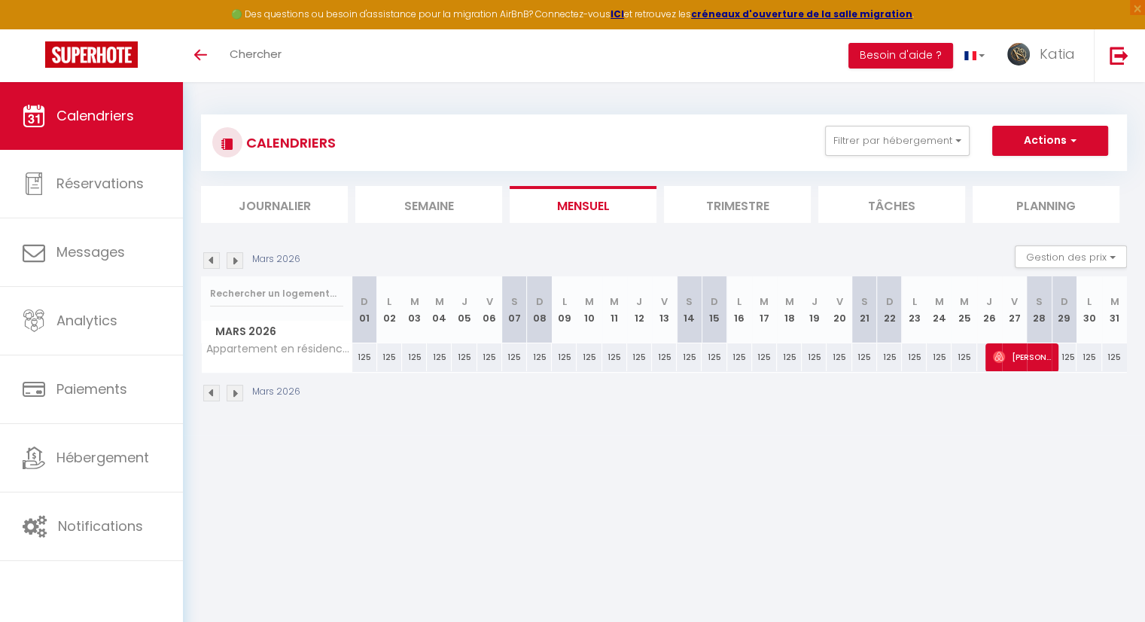
click at [235, 263] on img at bounding box center [235, 260] width 17 height 17
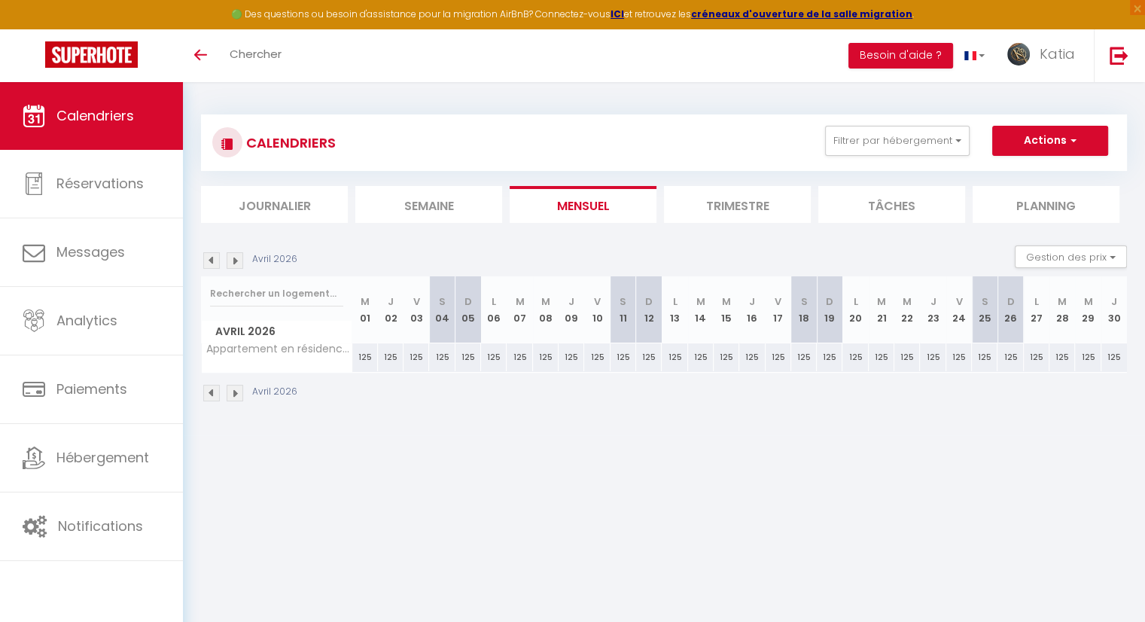
click at [235, 263] on img at bounding box center [235, 260] width 17 height 17
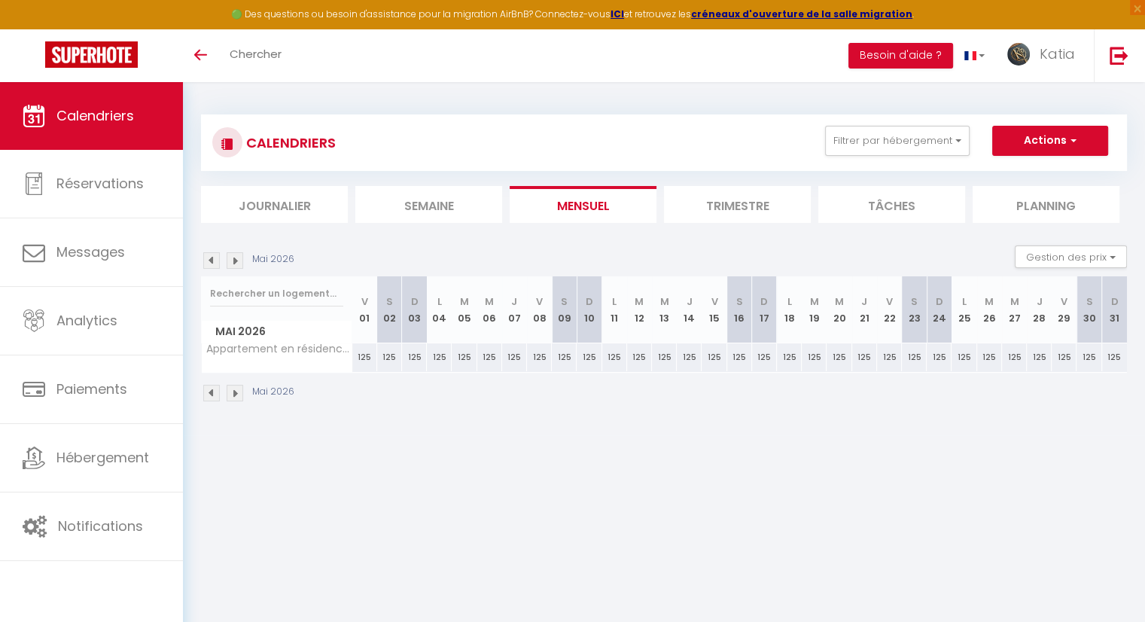
click at [236, 264] on img at bounding box center [235, 260] width 17 height 17
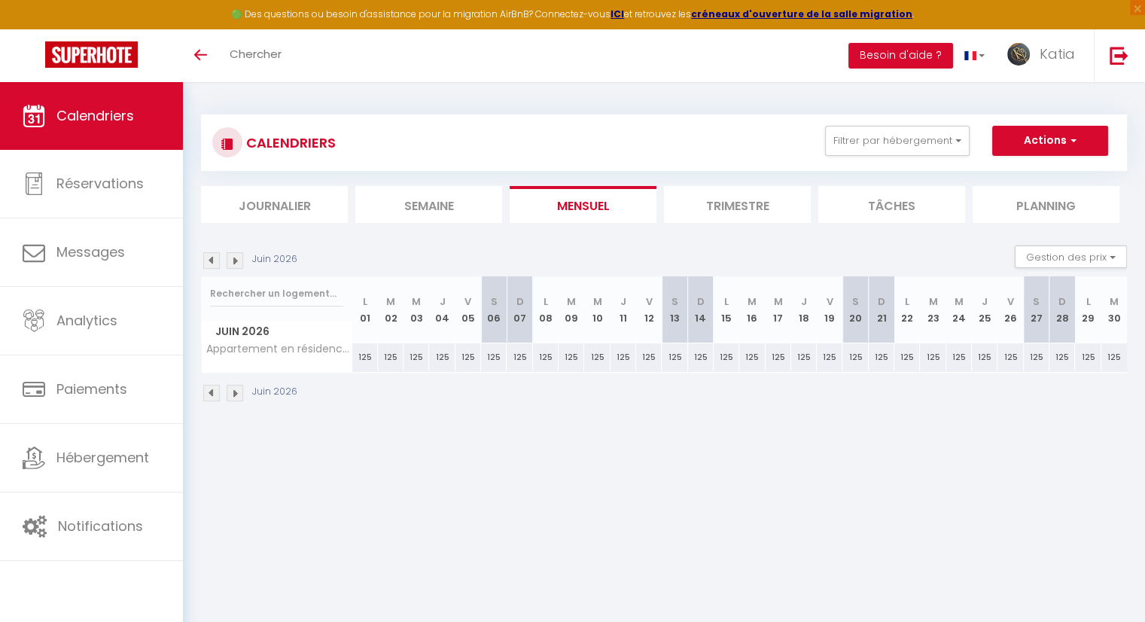
click at [236, 264] on img at bounding box center [235, 260] width 17 height 17
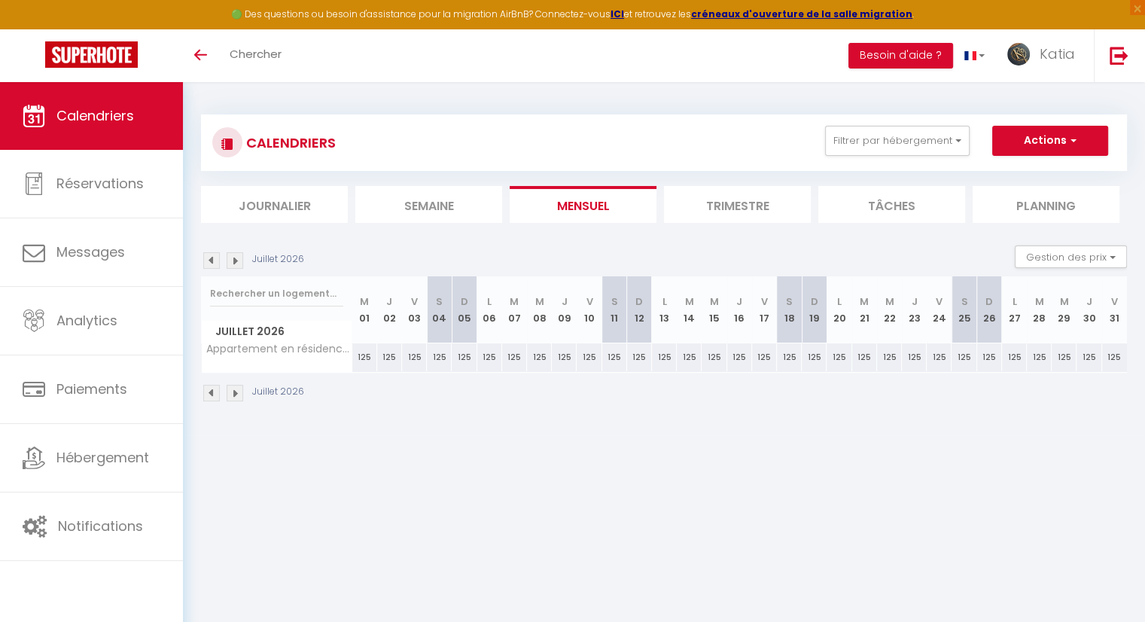
click at [236, 264] on img at bounding box center [235, 260] width 17 height 17
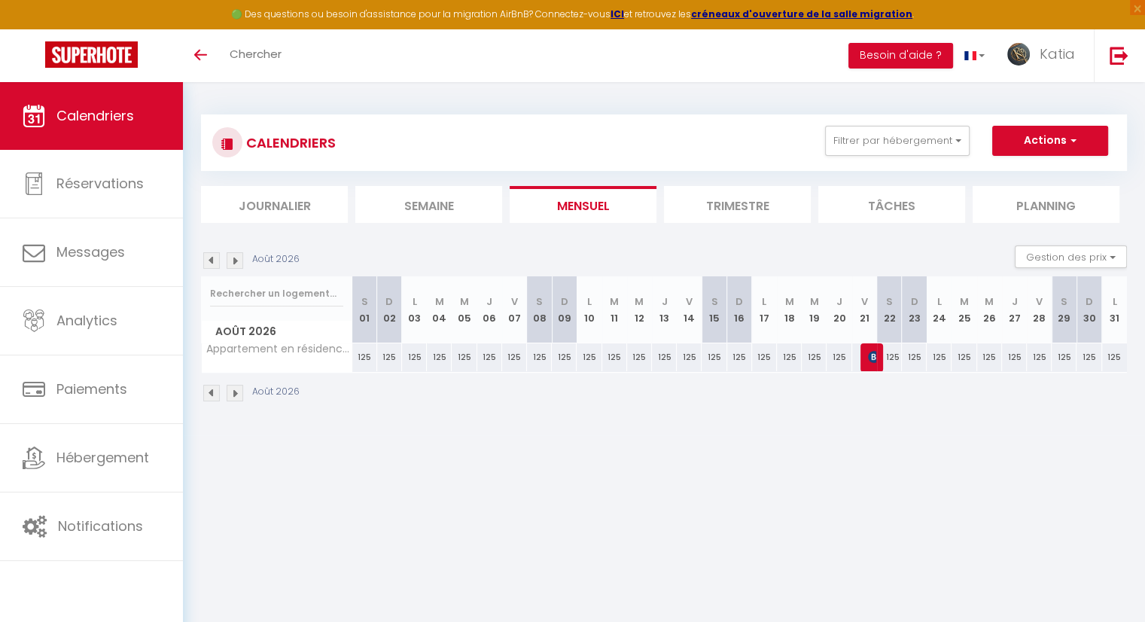
click at [236, 264] on img at bounding box center [235, 260] width 17 height 17
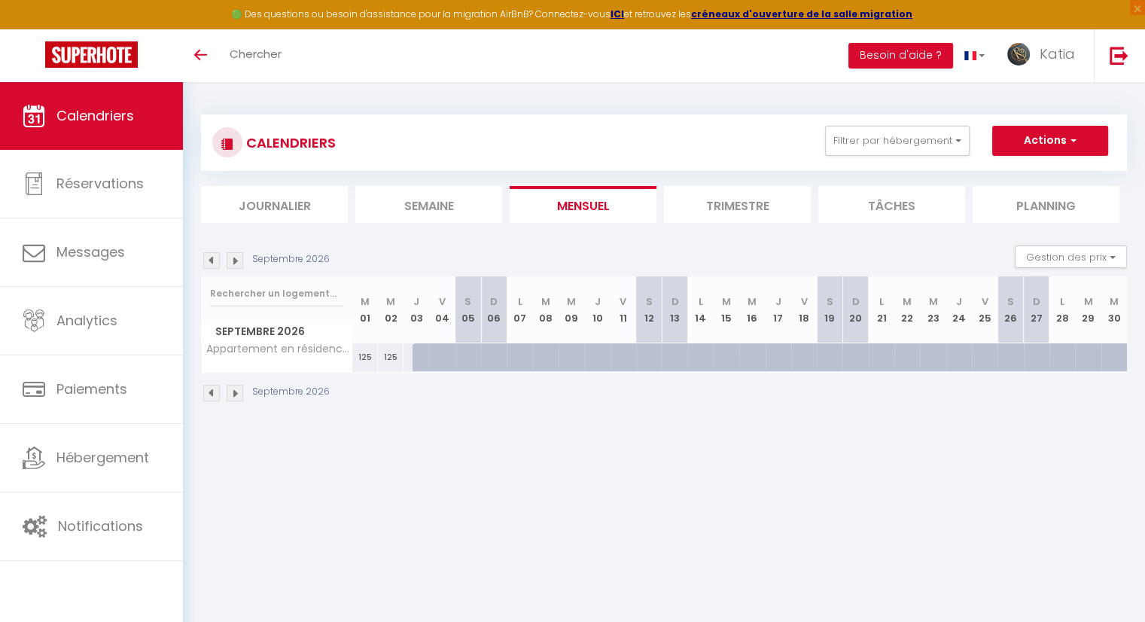
click at [236, 264] on img at bounding box center [235, 260] width 17 height 17
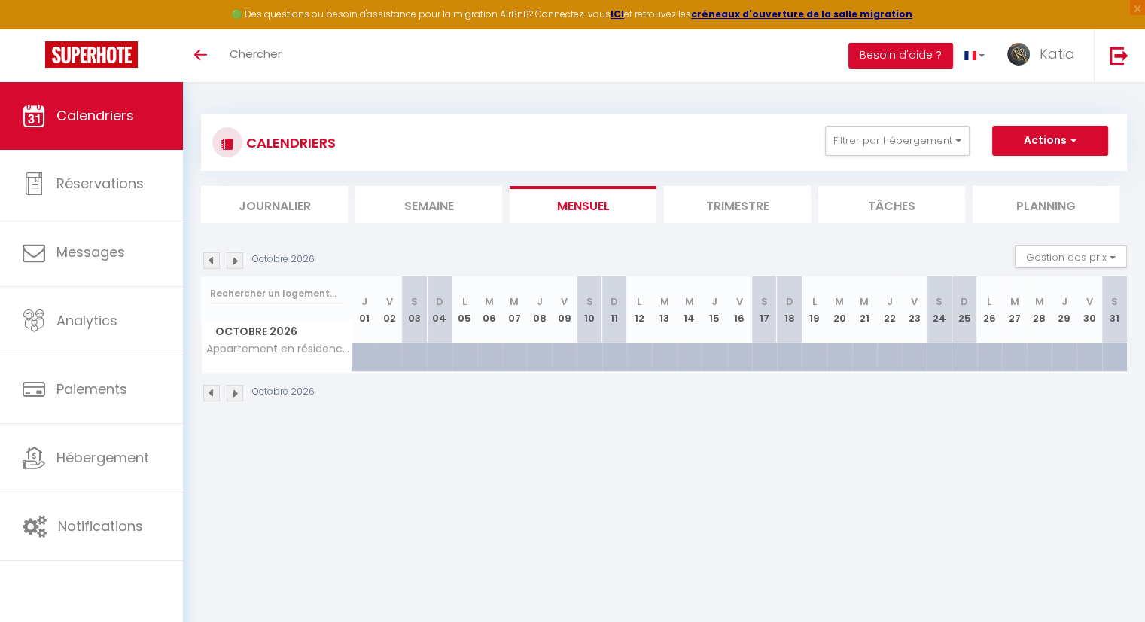
click at [207, 260] on img at bounding box center [211, 260] width 17 height 17
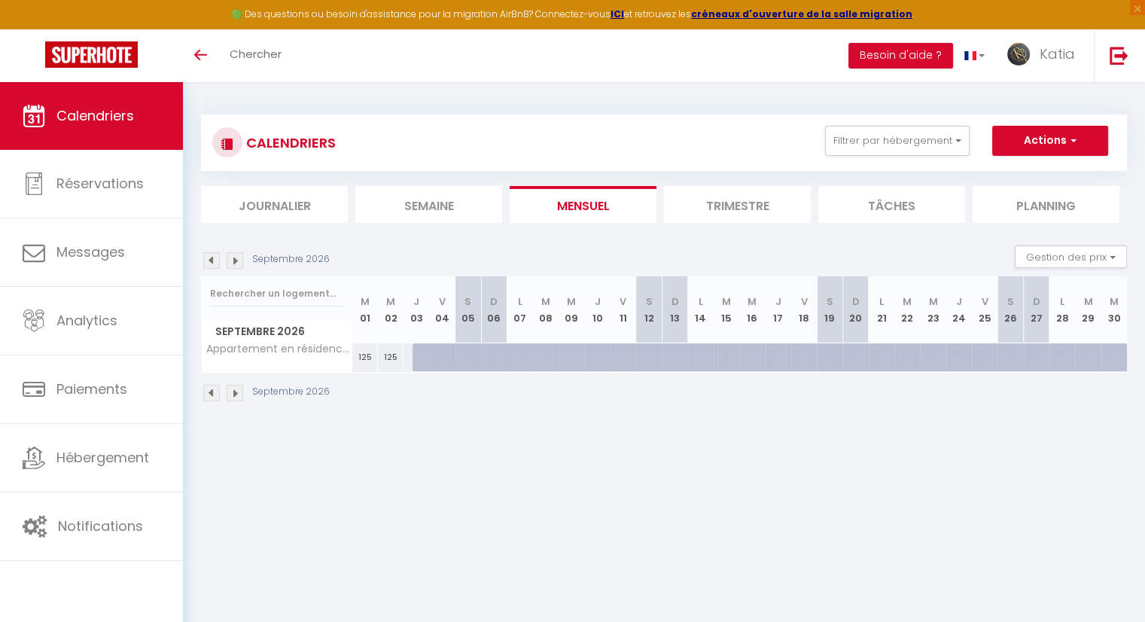
click at [207, 260] on img at bounding box center [211, 260] width 17 height 17
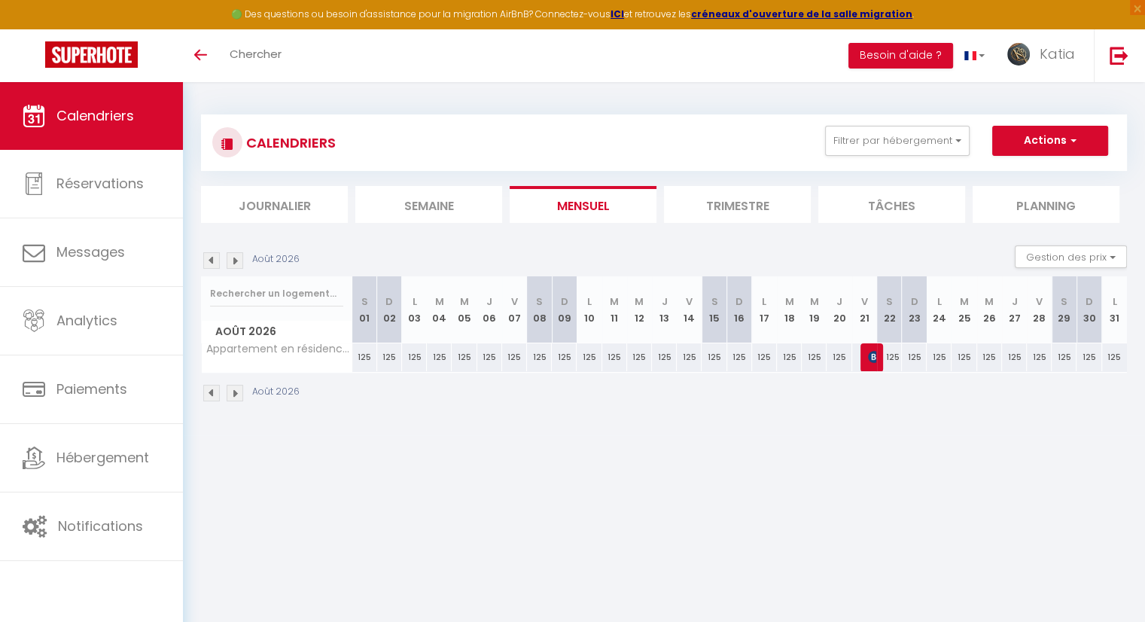
click at [207, 260] on img at bounding box center [211, 260] width 17 height 17
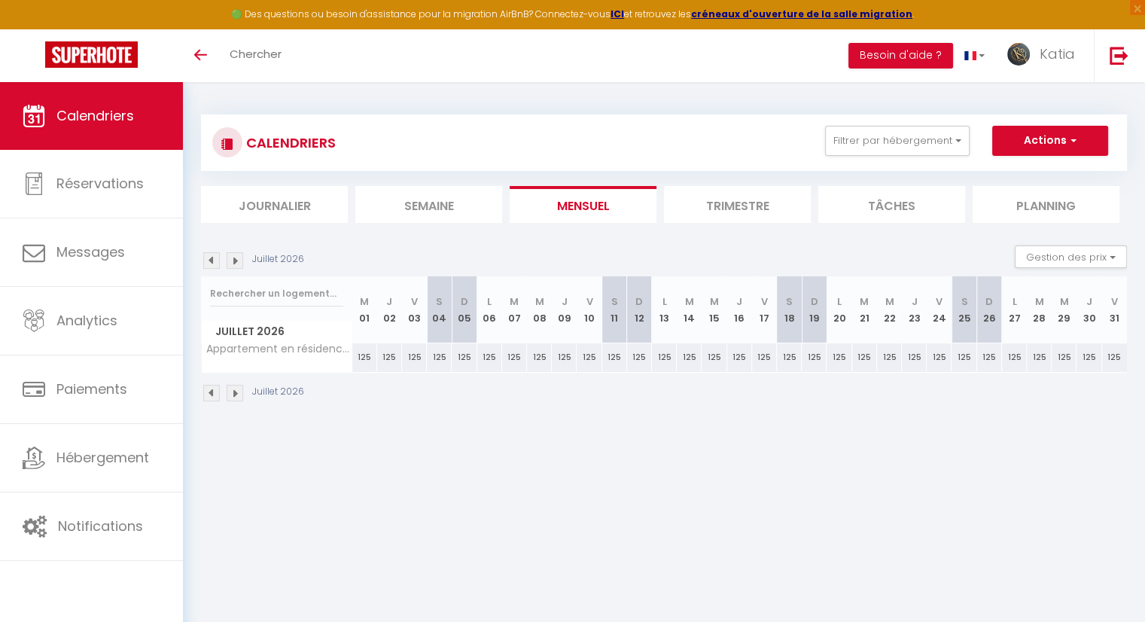
click at [207, 260] on img at bounding box center [211, 260] width 17 height 17
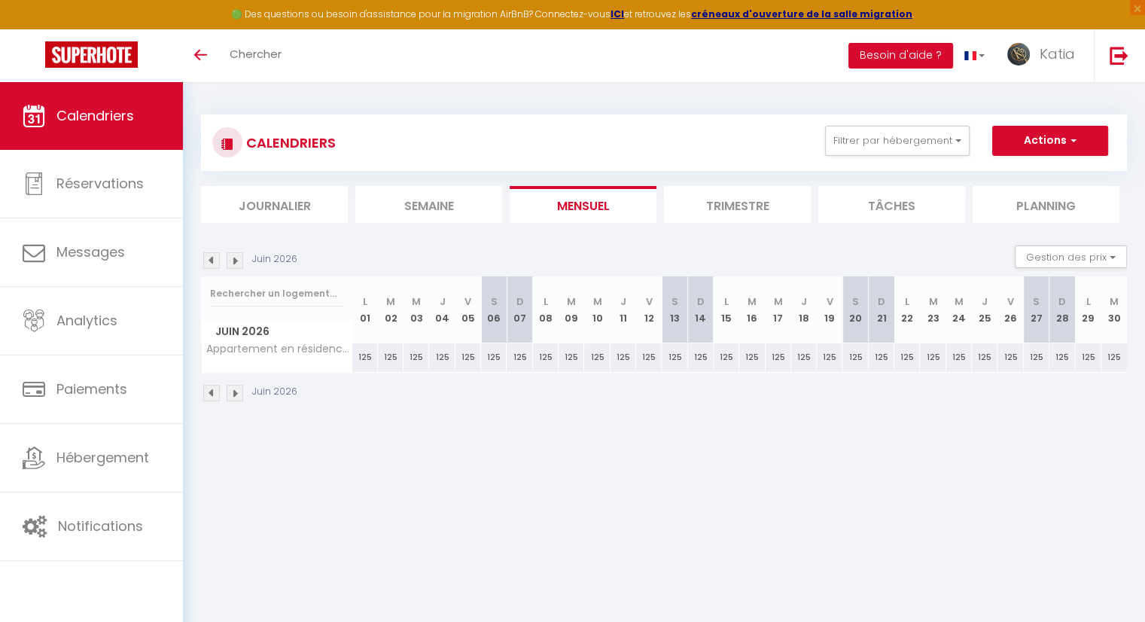
click at [207, 260] on img at bounding box center [211, 260] width 17 height 17
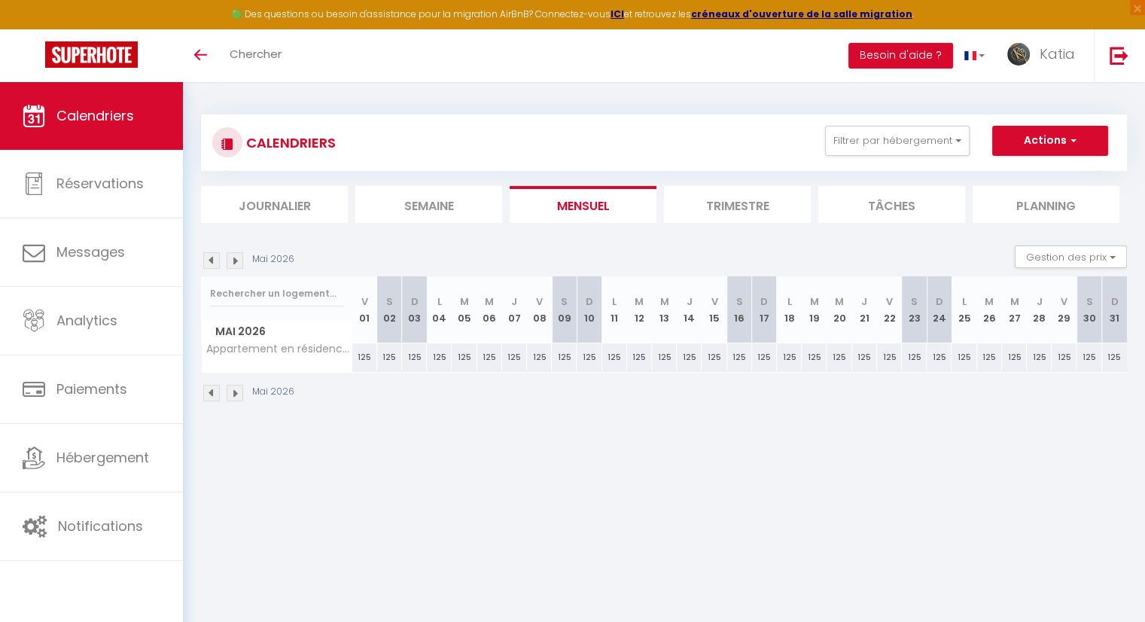
click at [207, 260] on img at bounding box center [211, 260] width 17 height 17
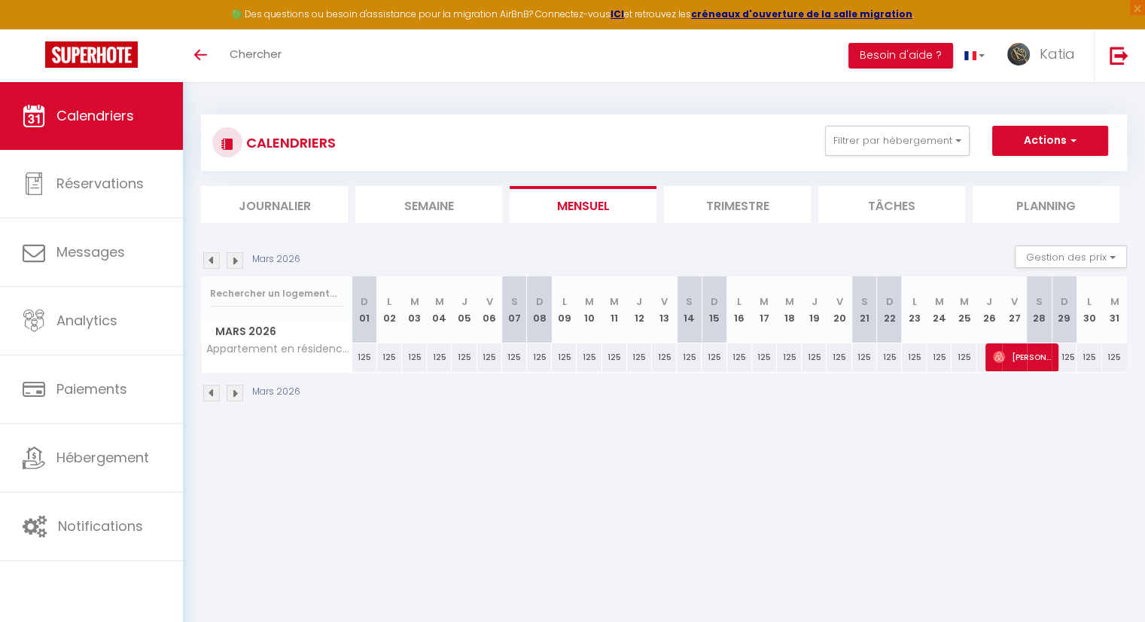
click at [207, 260] on img at bounding box center [211, 260] width 17 height 17
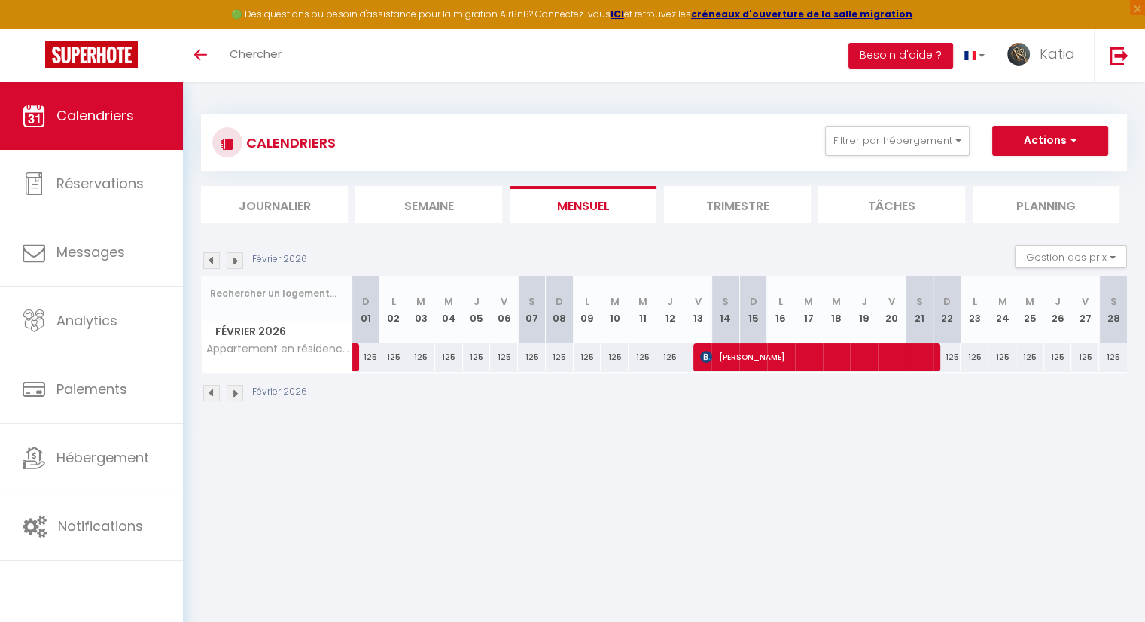
click at [207, 260] on img at bounding box center [211, 260] width 17 height 17
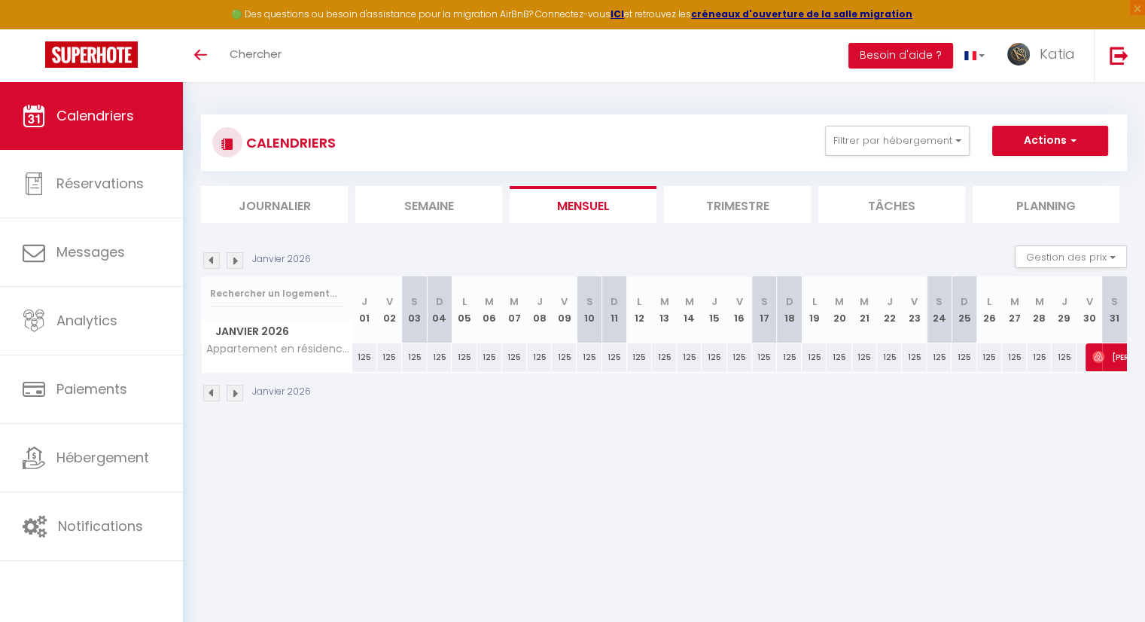
click at [207, 260] on img at bounding box center [211, 260] width 17 height 17
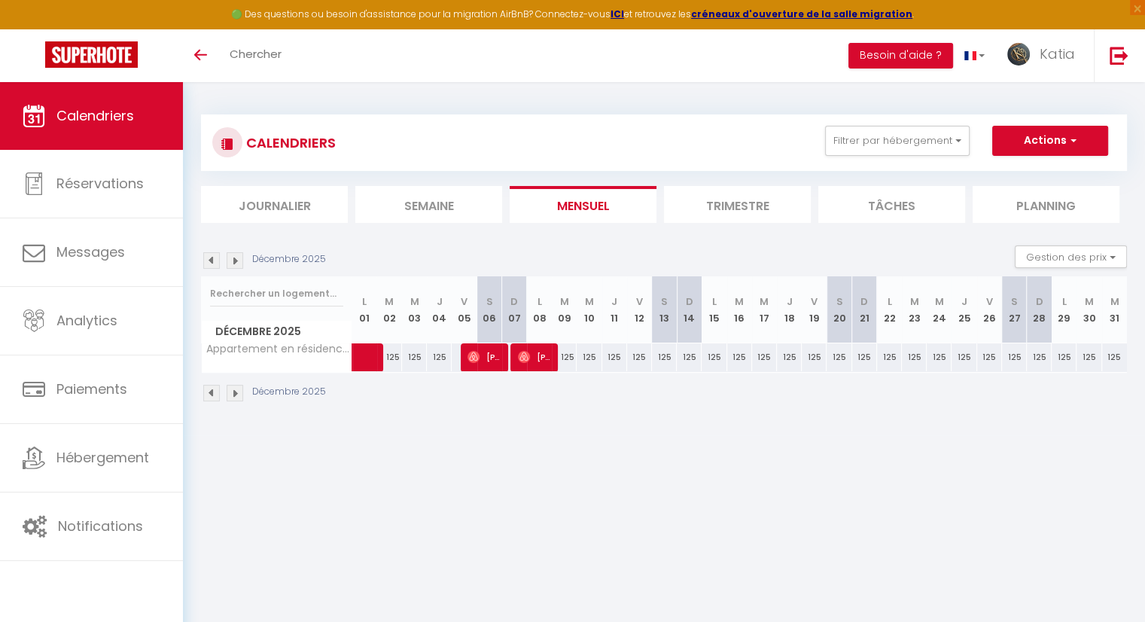
click at [207, 260] on img at bounding box center [211, 260] width 17 height 17
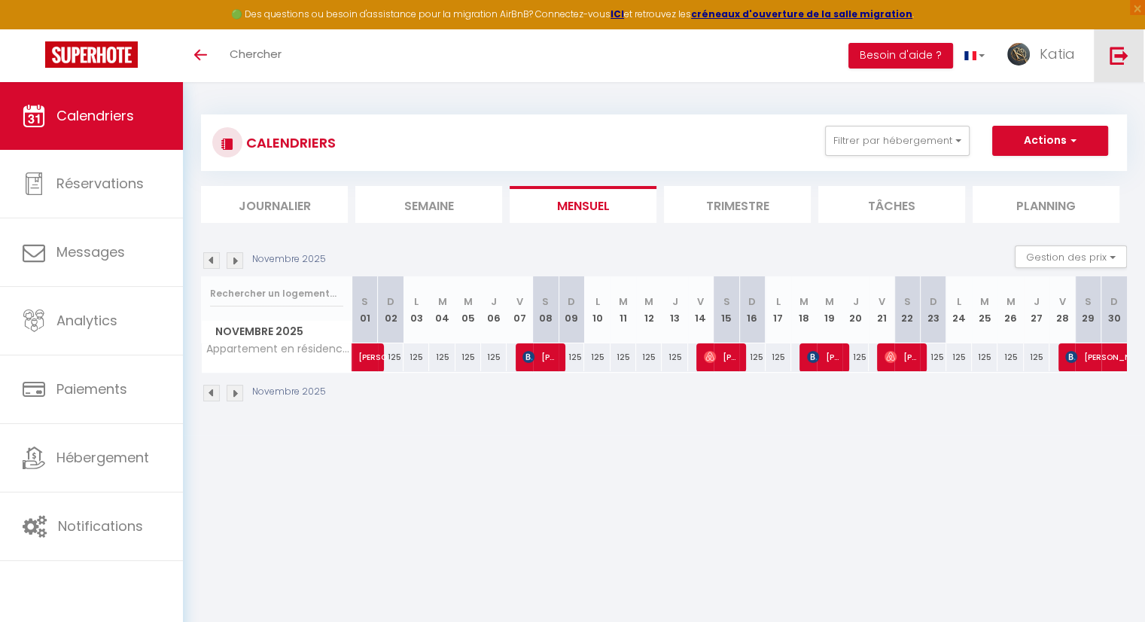
click at [1126, 50] on img at bounding box center [1118, 55] width 19 height 19
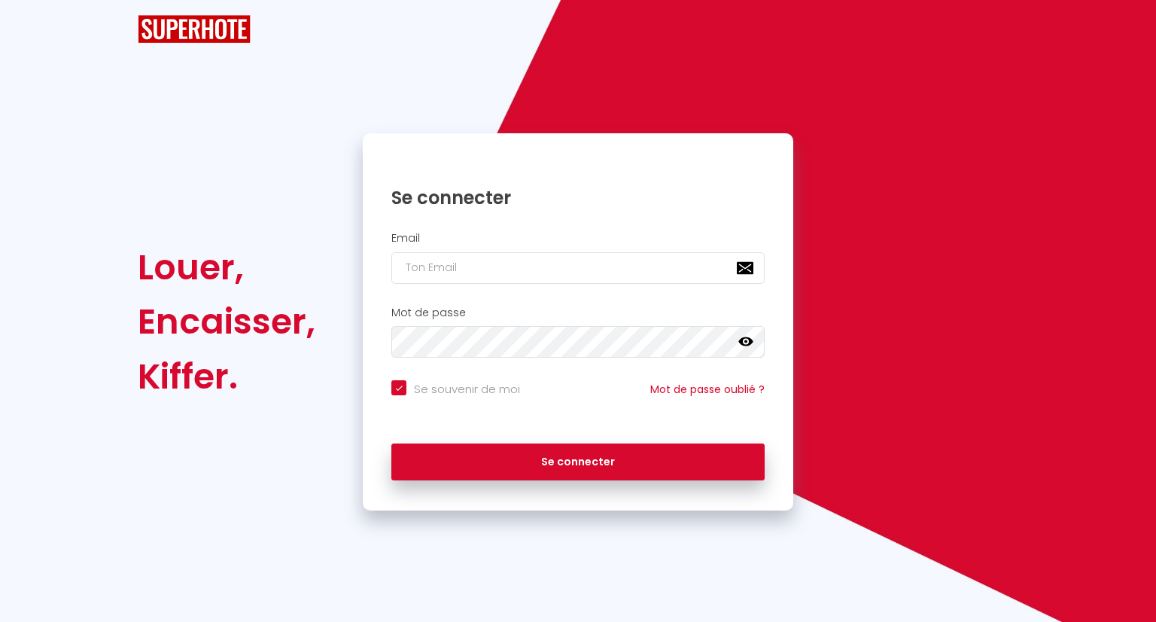
checkbox input "true"
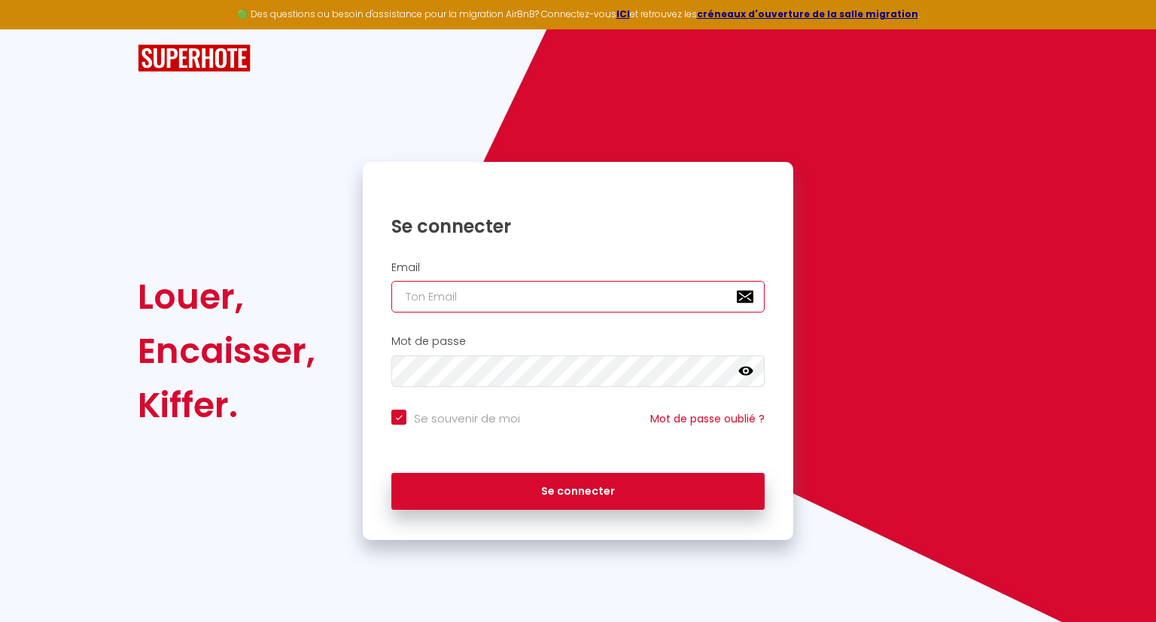
type input "[EMAIL_ADDRESS][DOMAIN_NAME]"
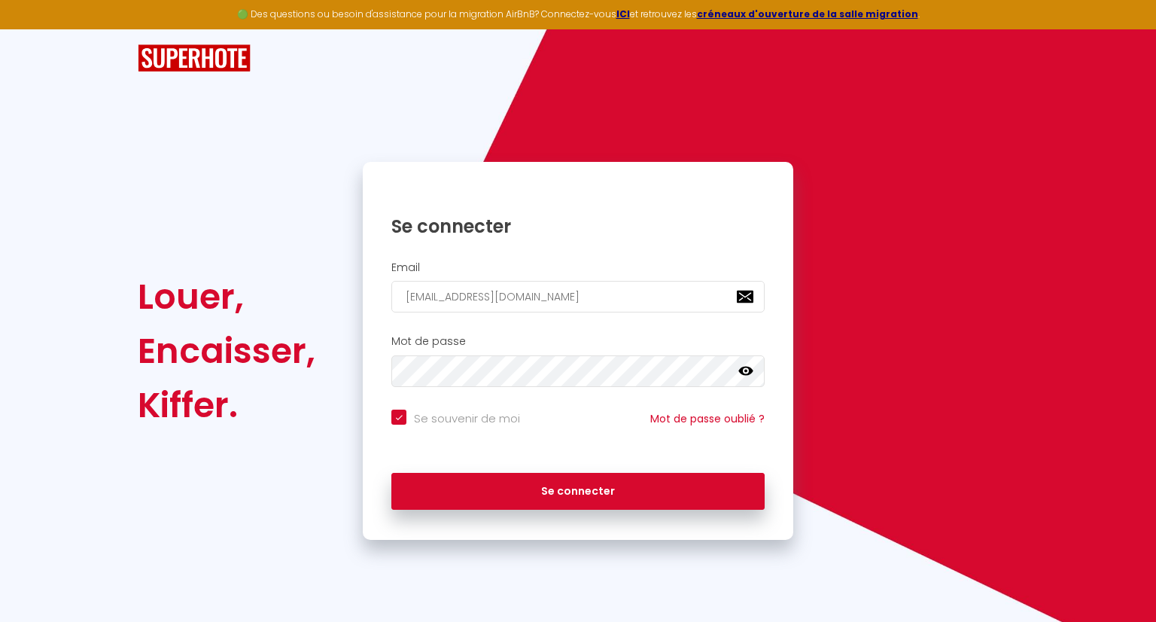
checkbox input "true"
